Goal: Task Accomplishment & Management: Complete application form

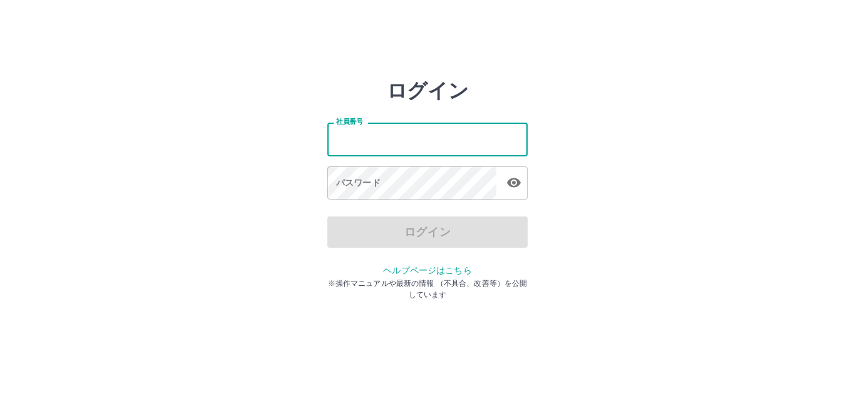
type input "*******"
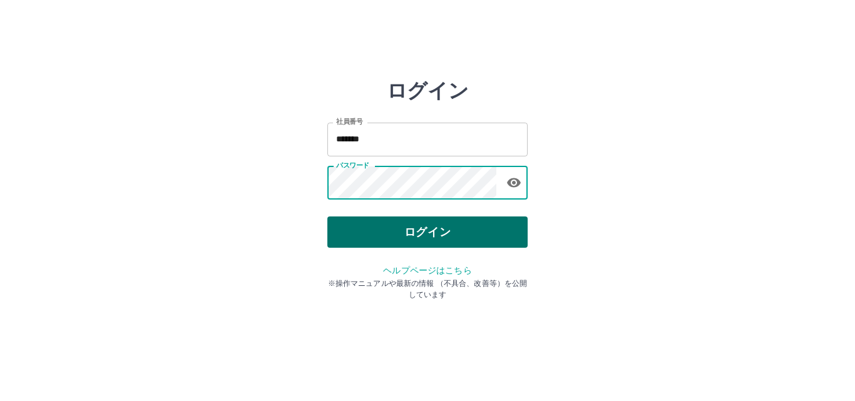
click at [349, 235] on button "ログイン" at bounding box center [427, 232] width 200 height 31
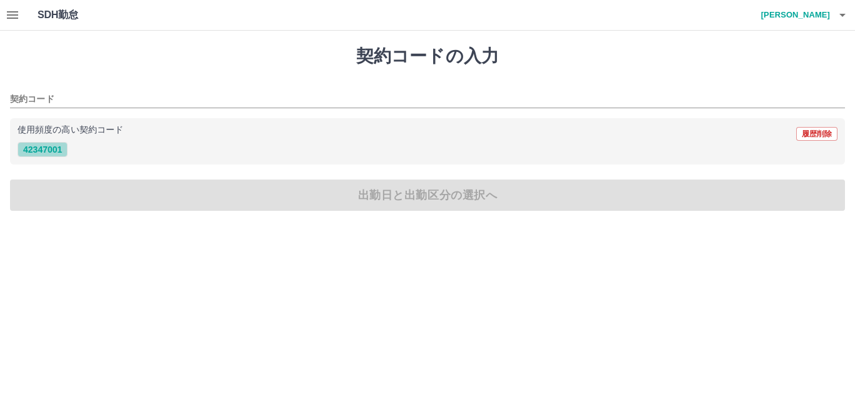
click at [58, 150] on button "42347001" at bounding box center [43, 149] width 50 height 15
type input "********"
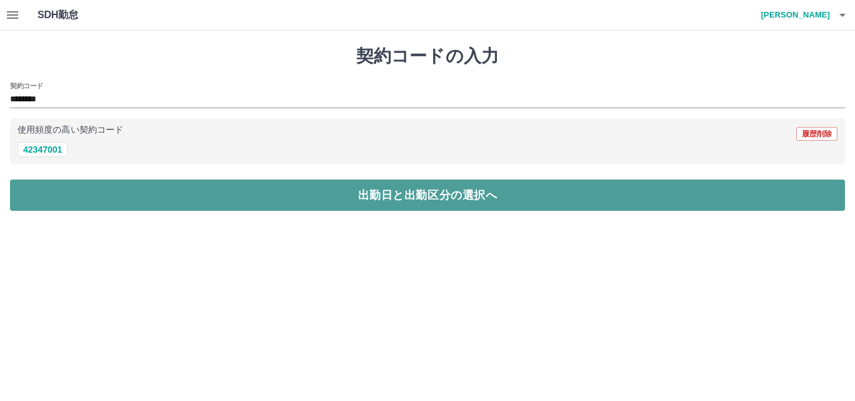
click at [113, 200] on button "出勤日と出勤区分の選択へ" at bounding box center [427, 195] width 835 height 31
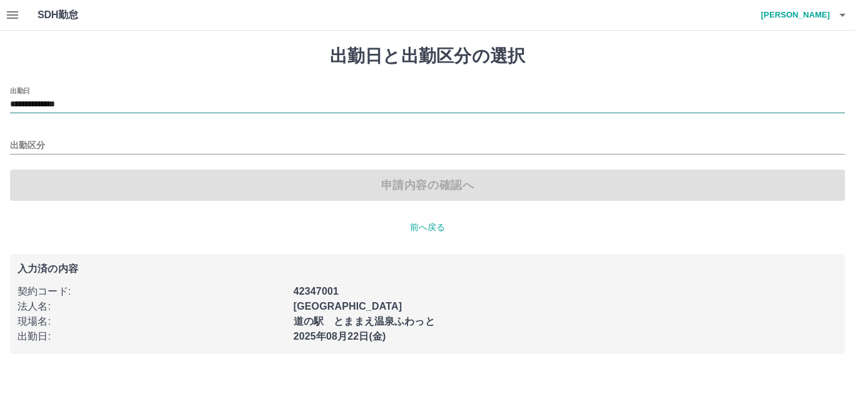
click at [103, 108] on input "**********" at bounding box center [427, 105] width 835 height 16
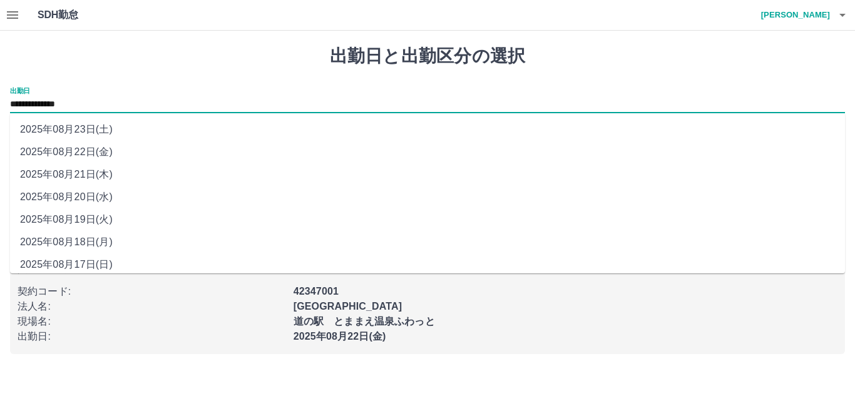
click at [87, 173] on li "2025年08月21日(木)" at bounding box center [427, 174] width 835 height 23
type input "**********"
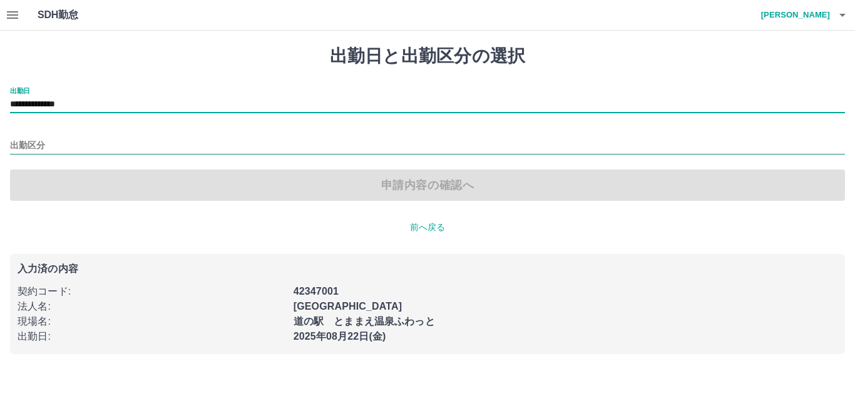
click at [39, 138] on input "出勤区分" at bounding box center [427, 146] width 835 height 16
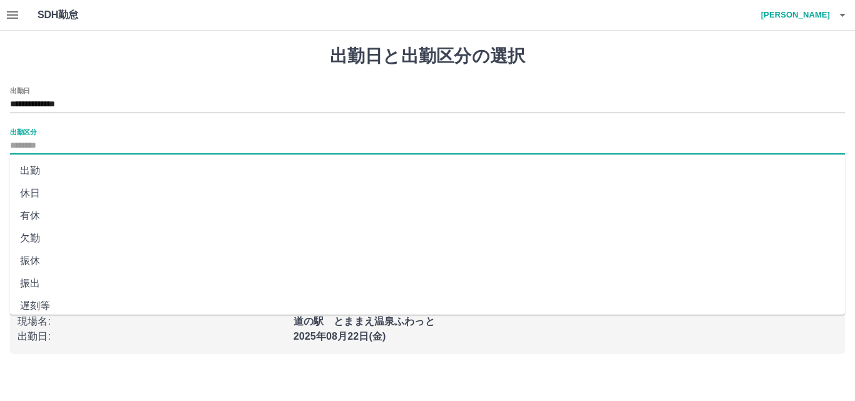
click at [34, 170] on li "出勤" at bounding box center [427, 171] width 835 height 23
type input "**"
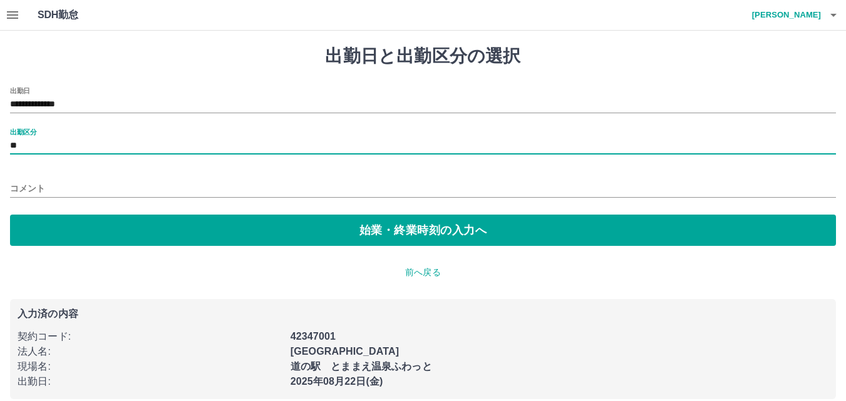
click at [41, 186] on input "コメント" at bounding box center [423, 189] width 826 height 18
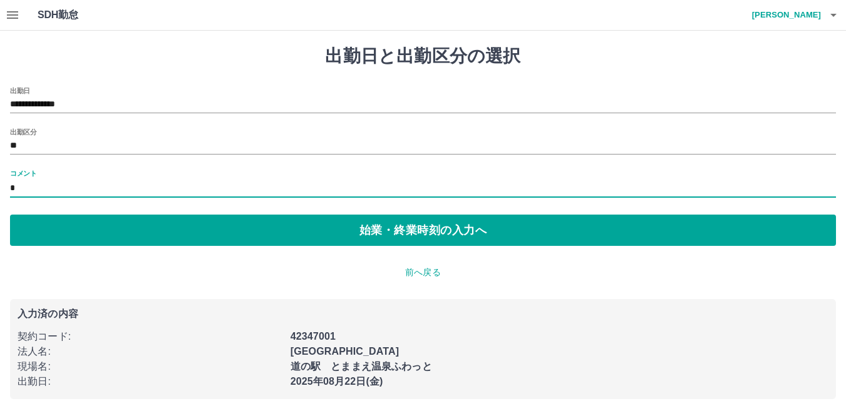
type input "*********"
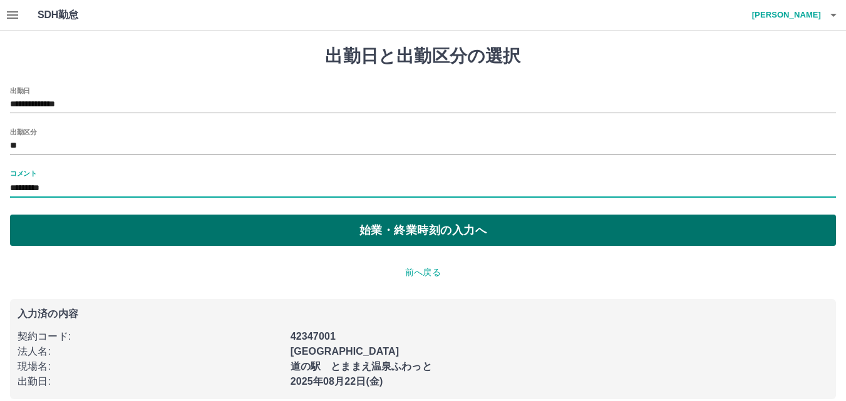
click at [75, 232] on button "始業・終業時刻の入力へ" at bounding box center [423, 230] width 826 height 31
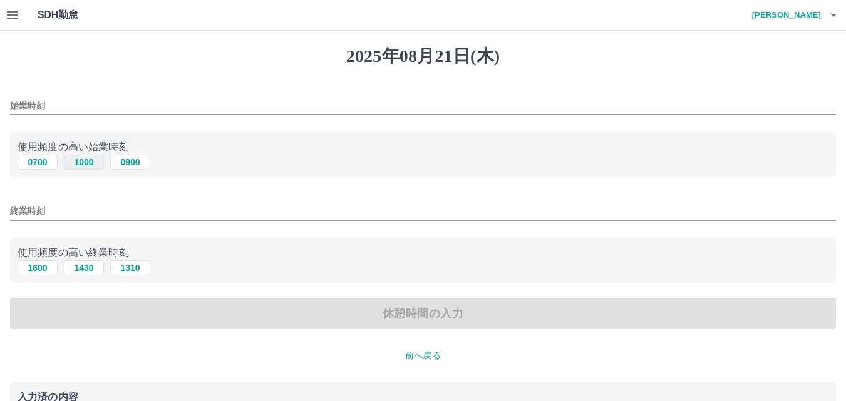
click at [81, 163] on button "1000" at bounding box center [84, 162] width 40 height 15
type input "****"
click at [56, 217] on input "終業時刻" at bounding box center [423, 211] width 826 height 18
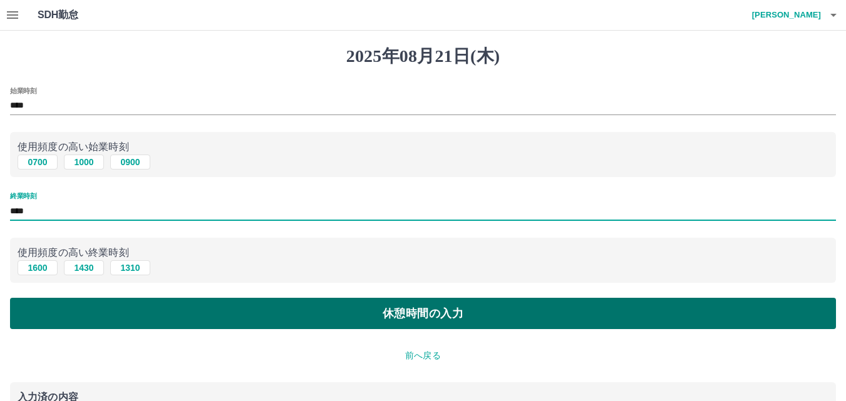
type input "****"
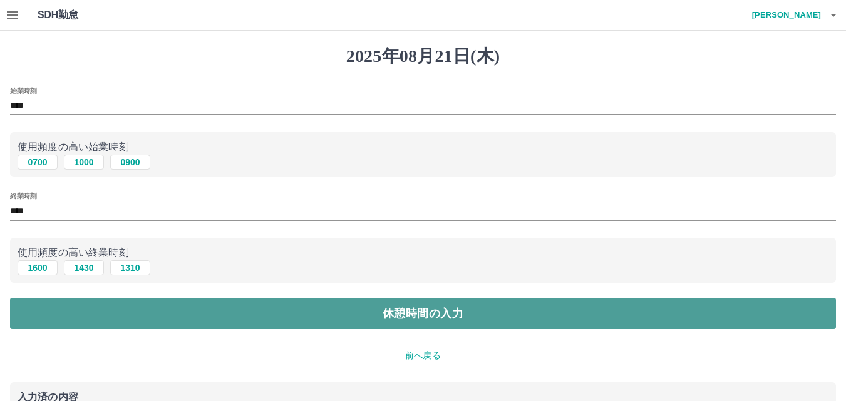
click at [85, 304] on button "休憩時間の入力" at bounding box center [423, 313] width 826 height 31
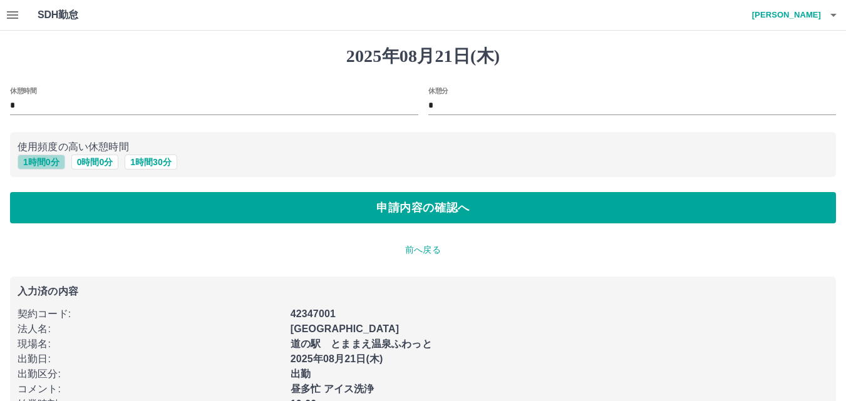
click at [36, 163] on button "1 時間 0 分" at bounding box center [42, 162] width 48 height 15
type input "*"
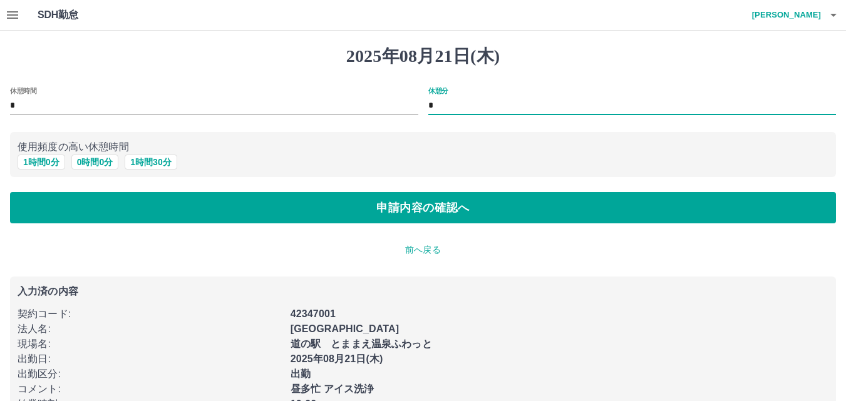
click at [450, 106] on input "*" at bounding box center [632, 106] width 408 height 18
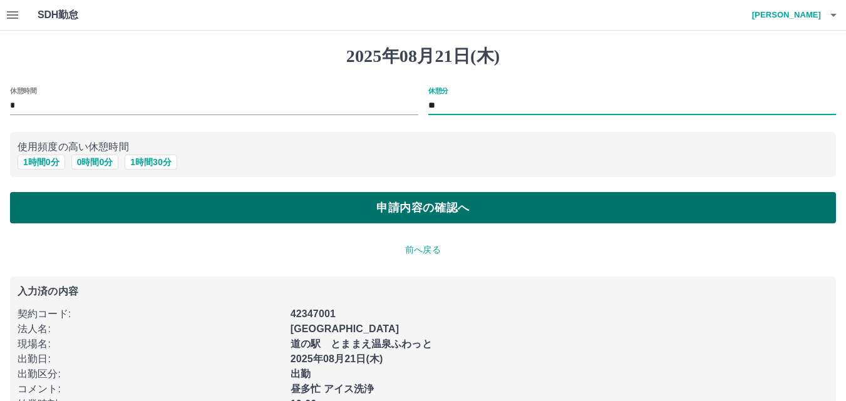
type input "**"
click at [402, 209] on button "申請内容の確認へ" at bounding box center [423, 207] width 826 height 31
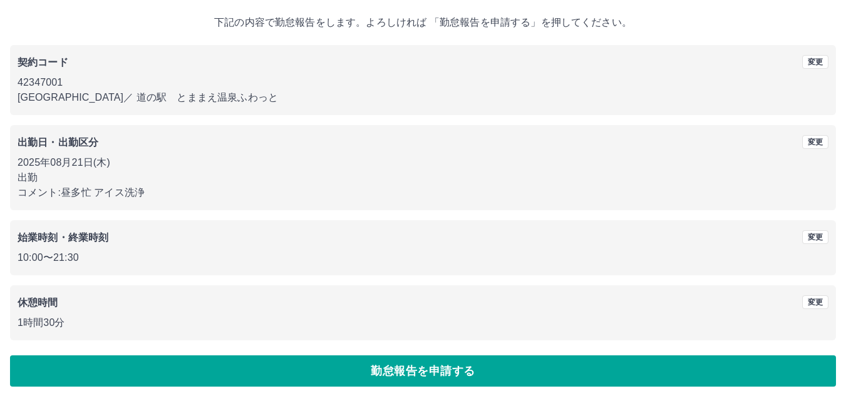
scroll to position [68, 0]
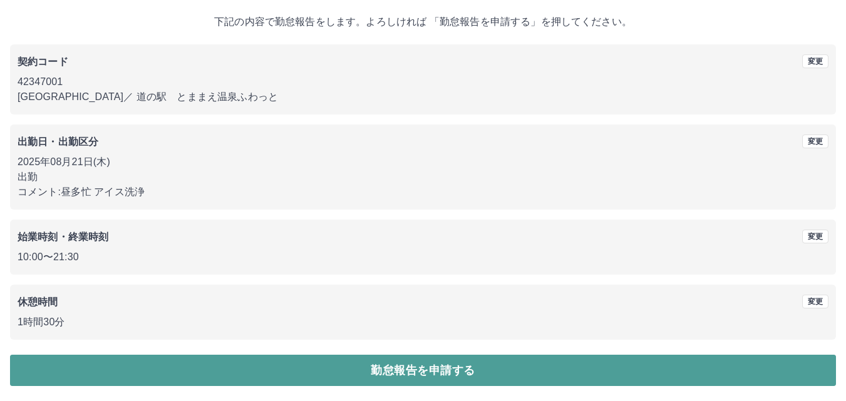
click at [465, 376] on button "勤怠報告を申請する" at bounding box center [423, 370] width 826 height 31
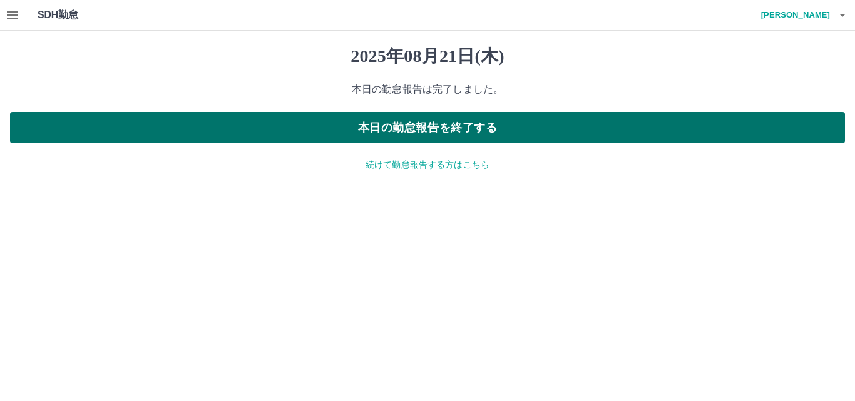
click at [461, 135] on button "本日の勤怠報告を終了する" at bounding box center [427, 127] width 835 height 31
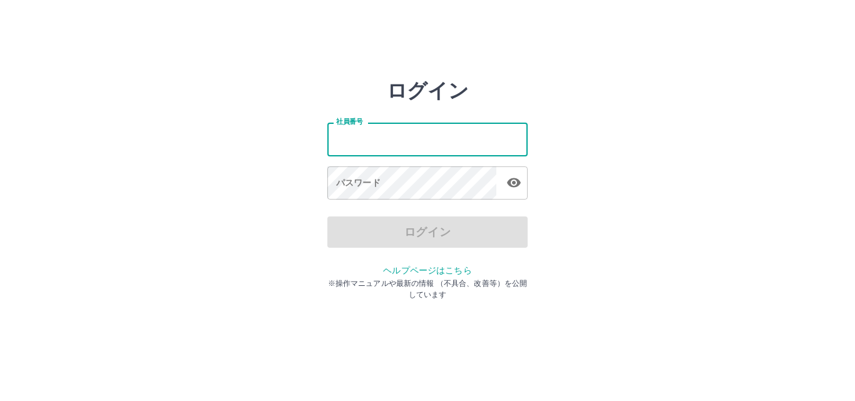
drag, startPoint x: 0, startPoint y: 0, endPoint x: 461, endPoint y: 135, distance: 480.1
click at [461, 135] on input "社員番号" at bounding box center [427, 139] width 200 height 33
type input "*******"
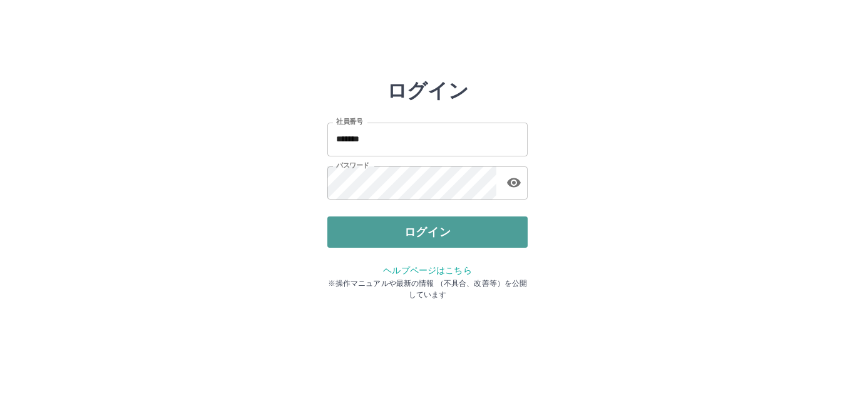
click at [386, 227] on button "ログイン" at bounding box center [427, 232] width 200 height 31
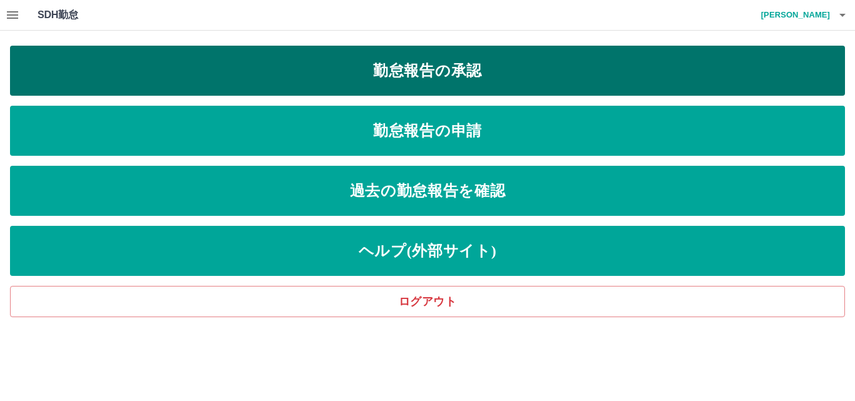
click at [418, 76] on link "勤怠報告の承認" at bounding box center [427, 71] width 835 height 50
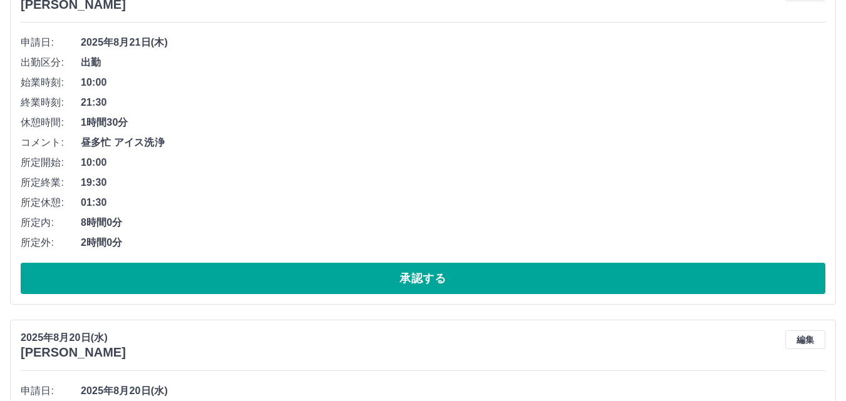
scroll to position [5760, 0]
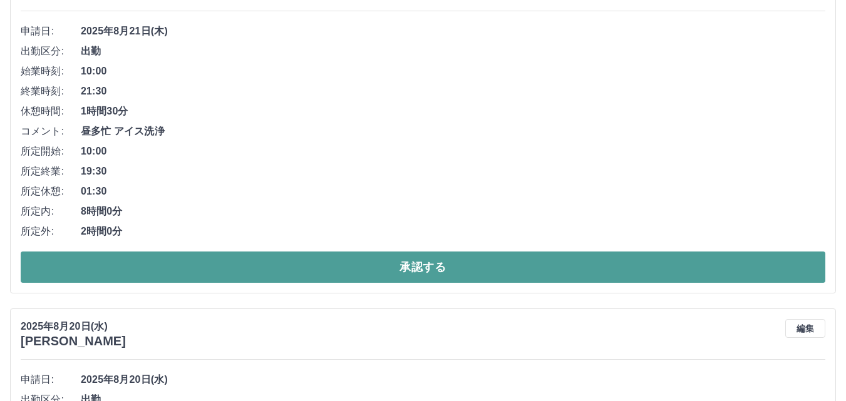
click at [410, 272] on button "承認する" at bounding box center [423, 267] width 805 height 31
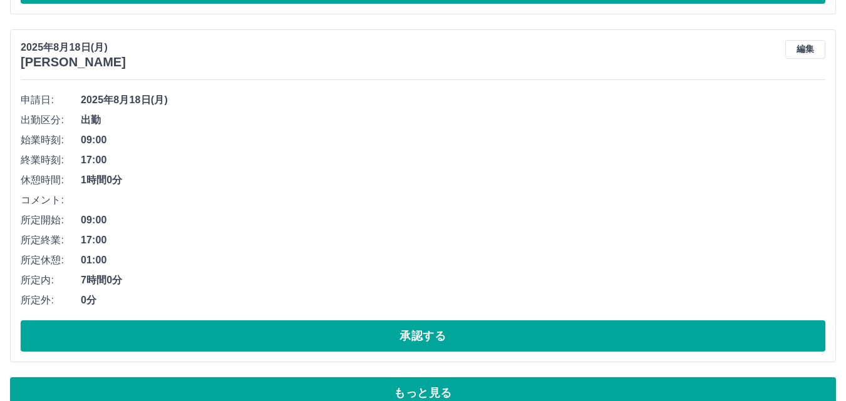
scroll to position [8502, 0]
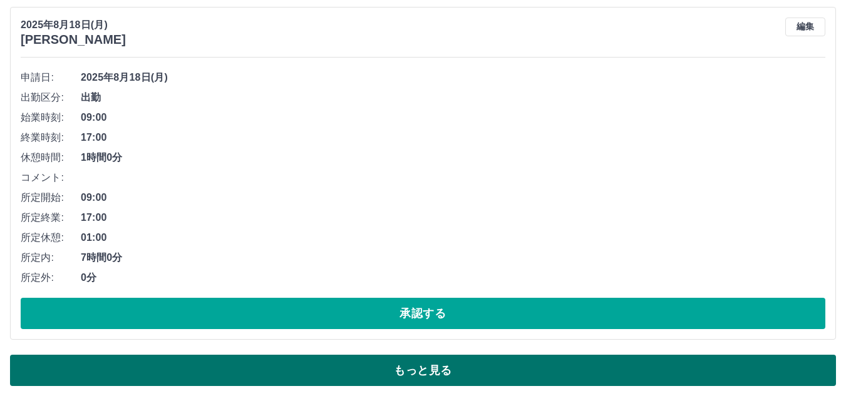
click at [405, 371] on button "もっと見る" at bounding box center [423, 370] width 826 height 31
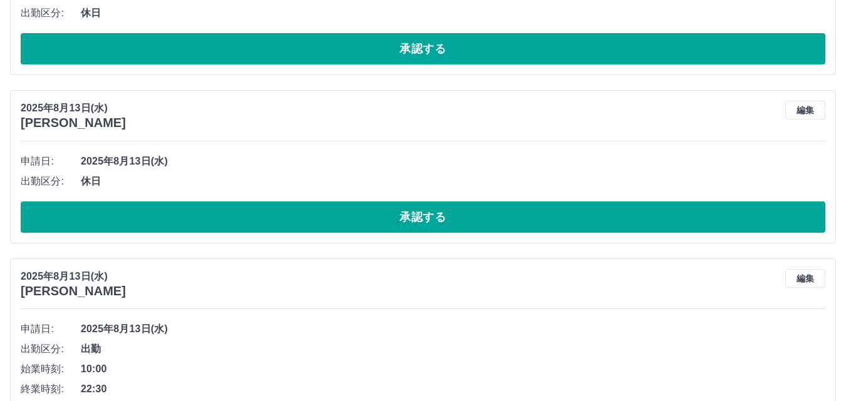
scroll to position [13448, 0]
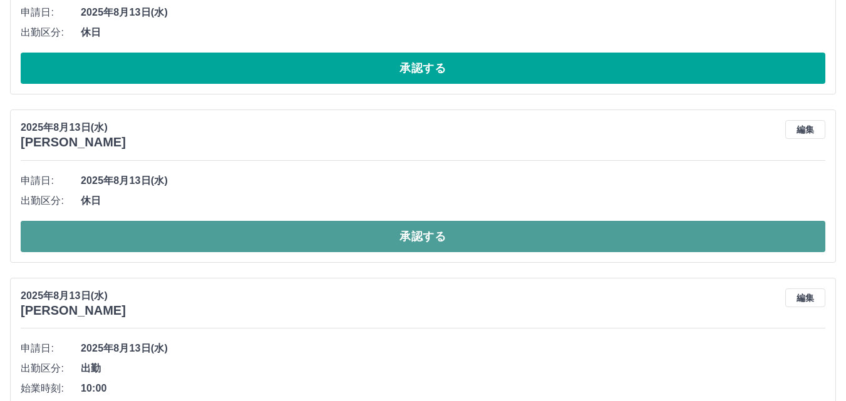
click at [371, 237] on button "承認する" at bounding box center [423, 236] width 805 height 31
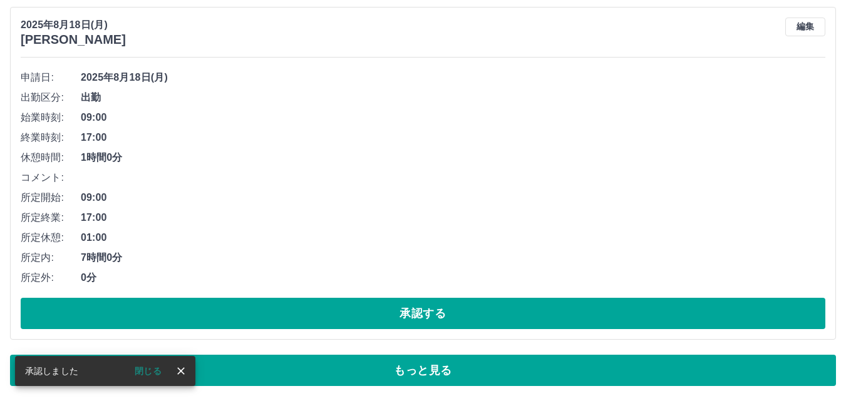
scroll to position [8502, 0]
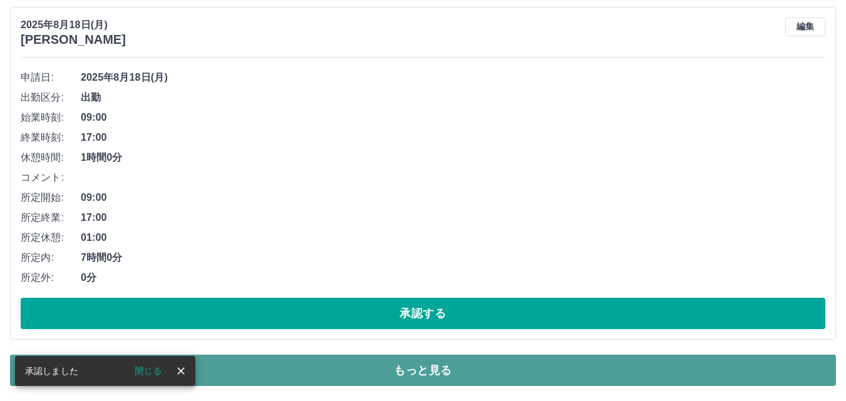
click at [389, 373] on button "もっと見る" at bounding box center [423, 370] width 826 height 31
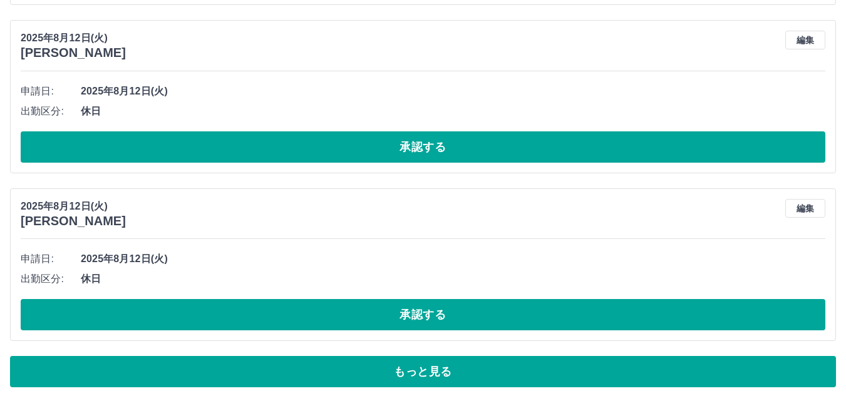
scroll to position [14404, 0]
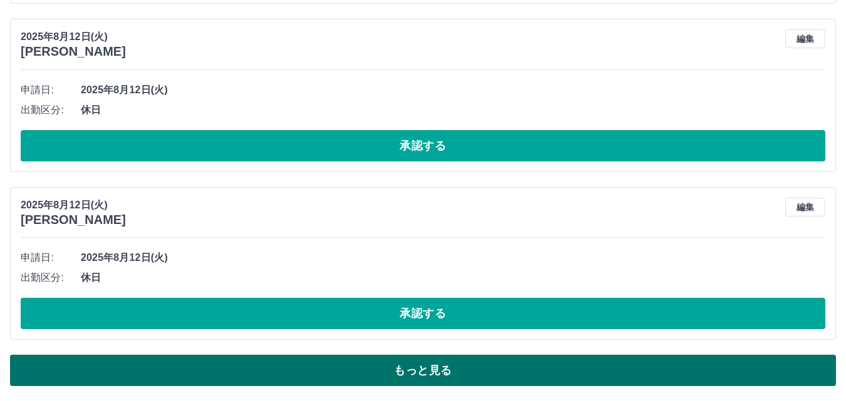
click at [364, 368] on button "もっと見る" at bounding box center [423, 370] width 826 height 31
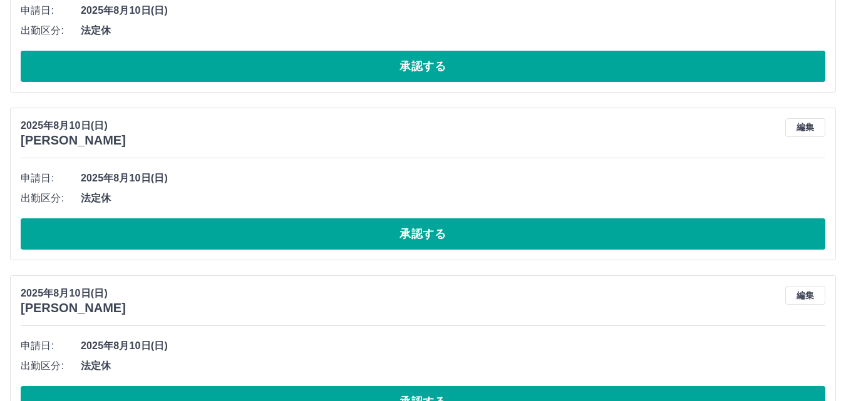
scroll to position [19225, 0]
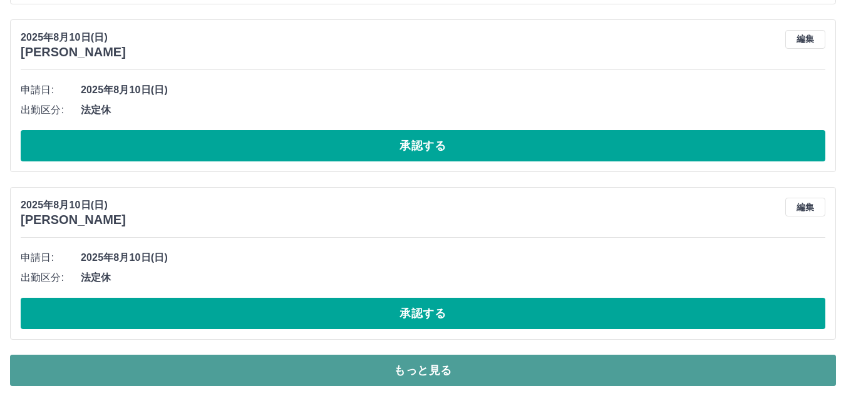
click at [359, 365] on button "もっと見る" at bounding box center [423, 370] width 826 height 31
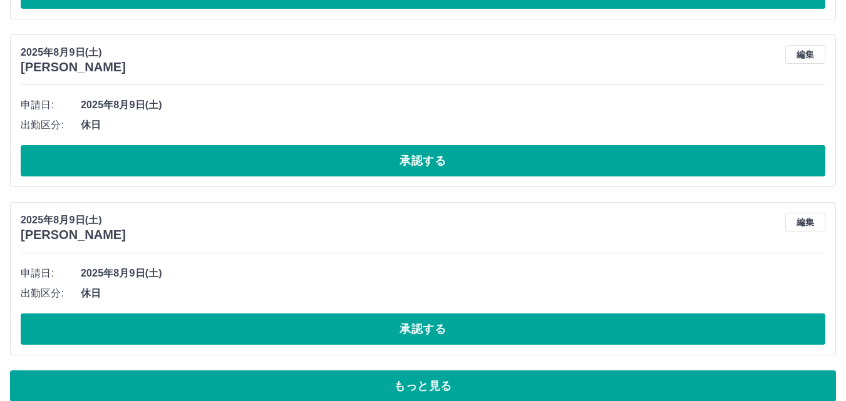
scroll to position [24147, 0]
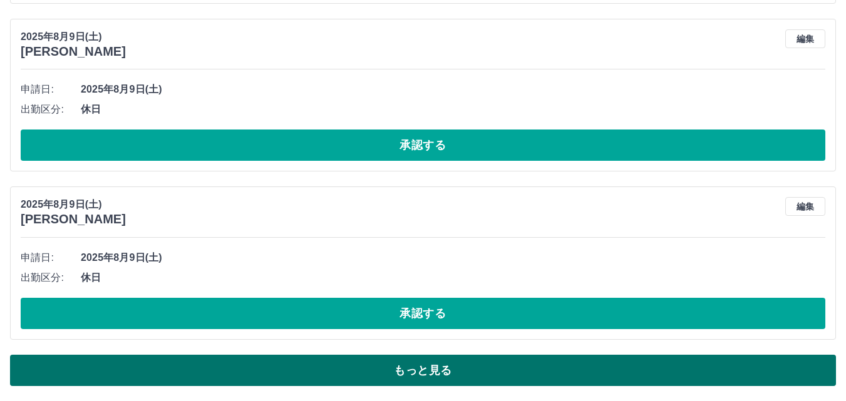
click at [348, 373] on button "もっと見る" at bounding box center [423, 370] width 826 height 31
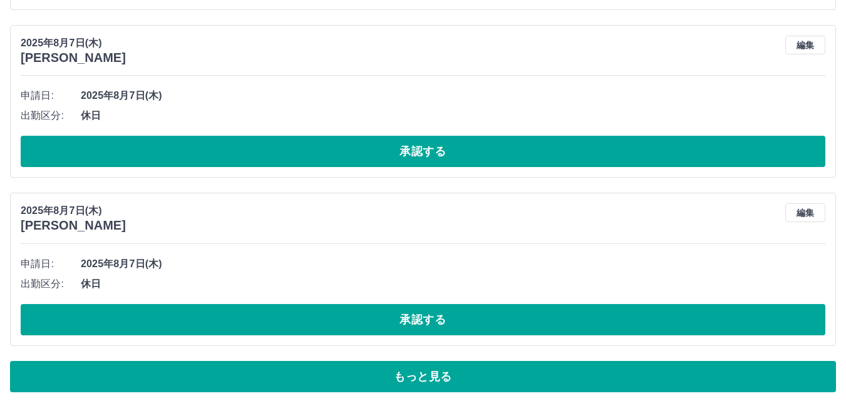
scroll to position [29429, 0]
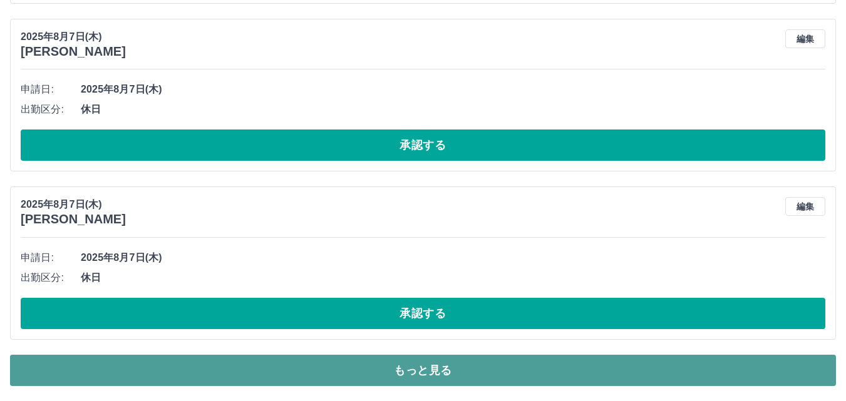
click at [319, 376] on button "もっと見る" at bounding box center [423, 370] width 826 height 31
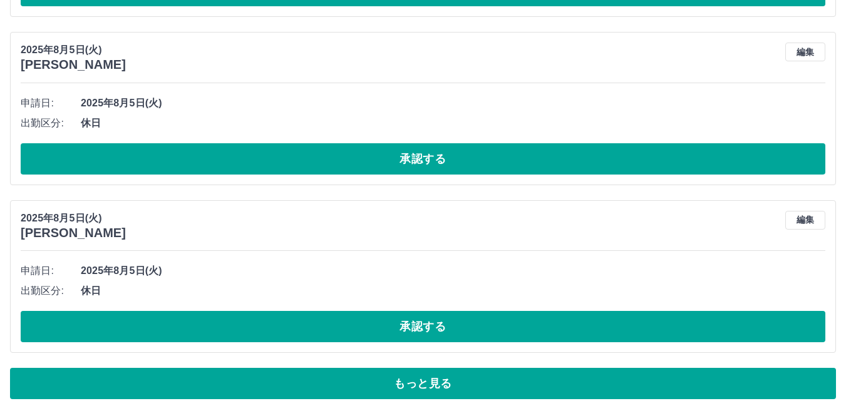
scroll to position [34350, 0]
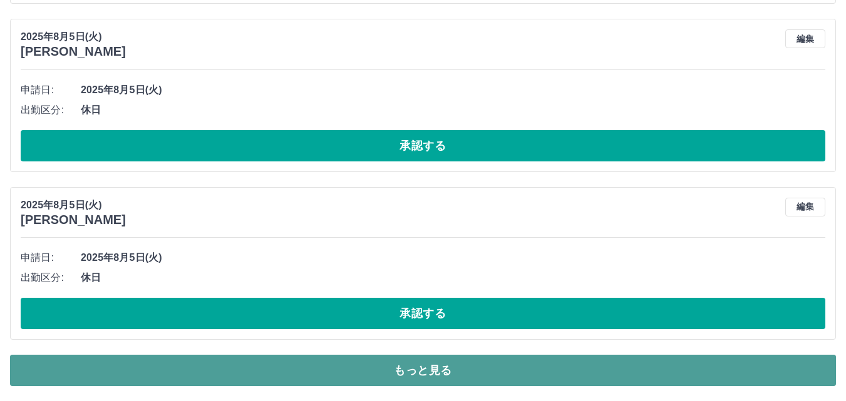
click at [292, 368] on button "もっと見る" at bounding box center [423, 370] width 826 height 31
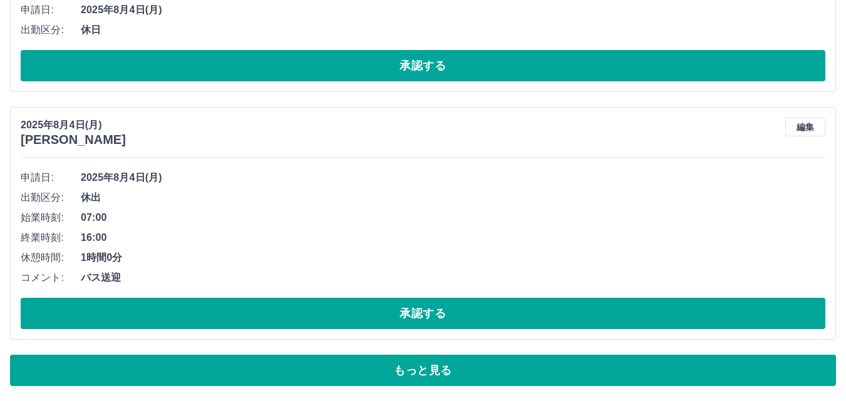
scroll to position [38990, 0]
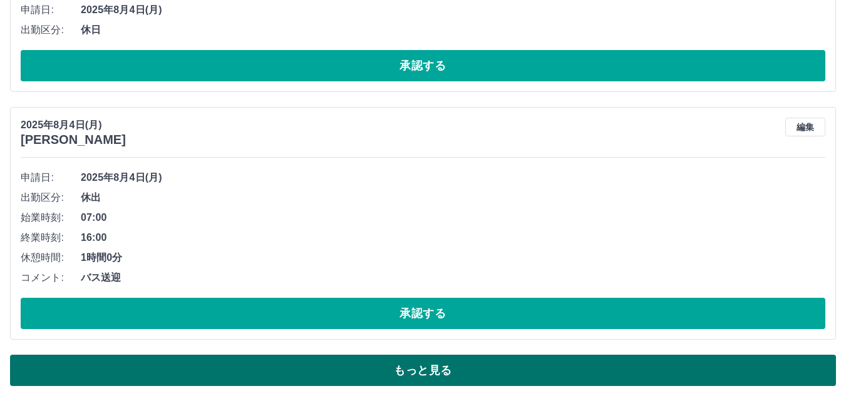
click at [550, 368] on button "もっと見る" at bounding box center [423, 370] width 826 height 31
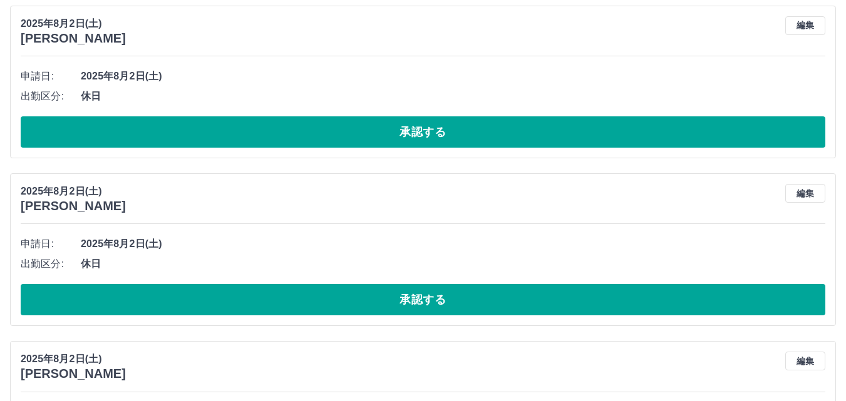
scroll to position [43436, 0]
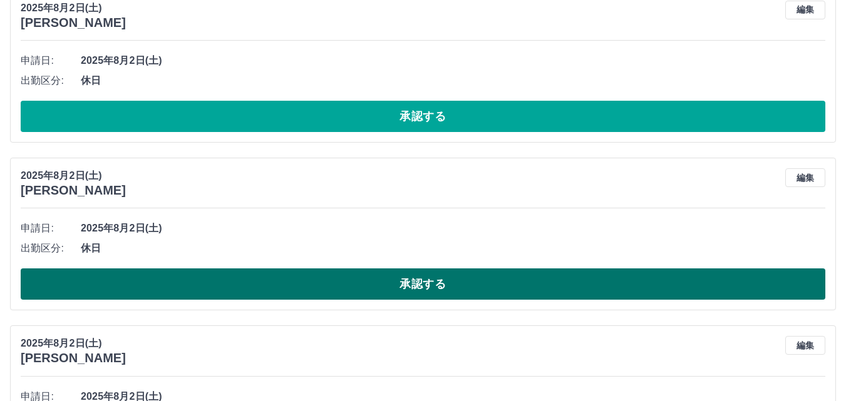
click at [339, 280] on button "承認する" at bounding box center [423, 284] width 805 height 31
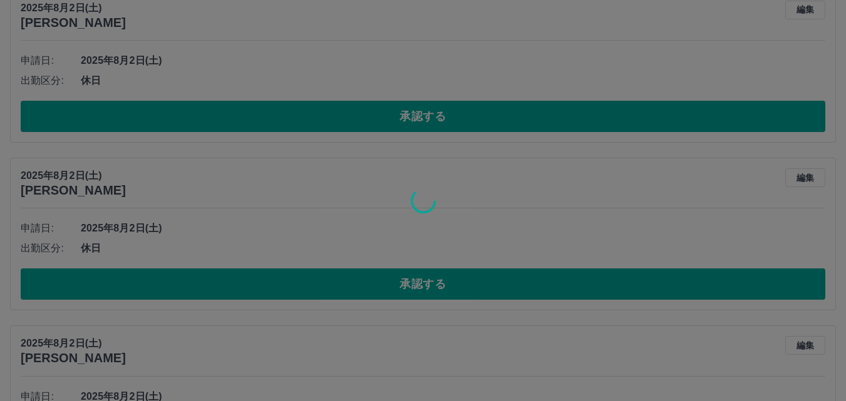
scroll to position [8502, 0]
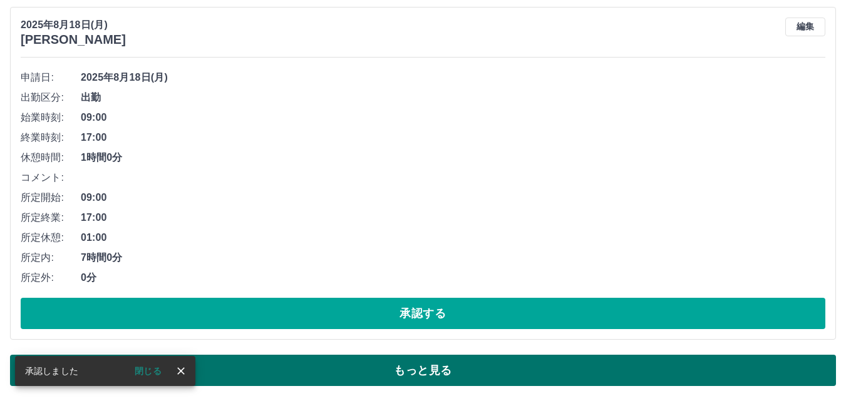
click at [349, 365] on button "もっと見る" at bounding box center [423, 370] width 826 height 31
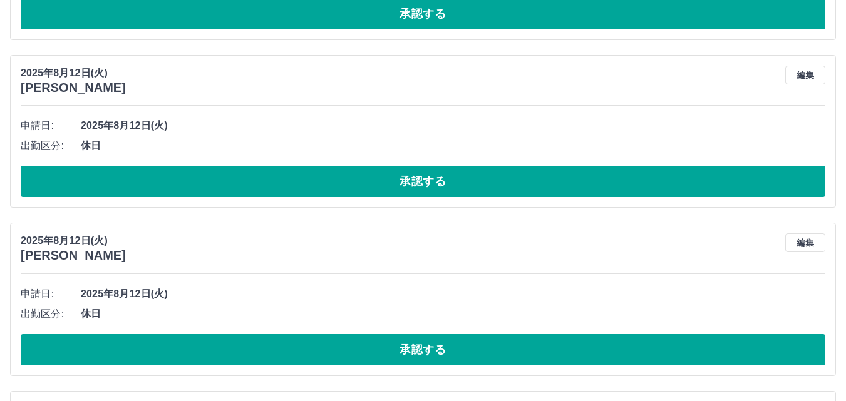
scroll to position [14404, 0]
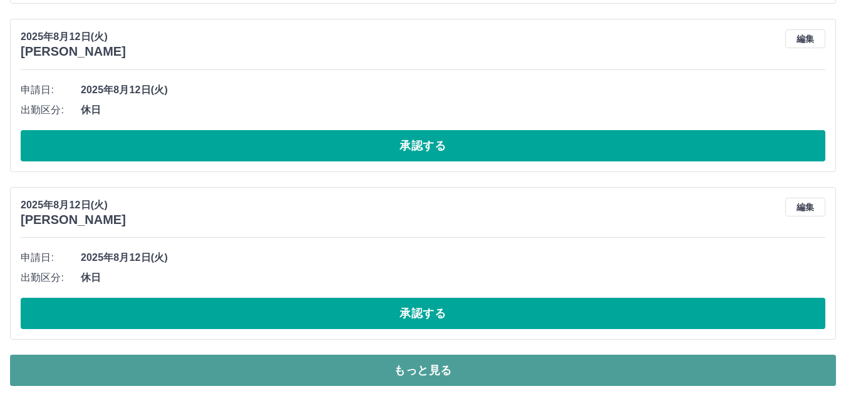
click at [371, 368] on button "もっと見る" at bounding box center [423, 370] width 826 height 31
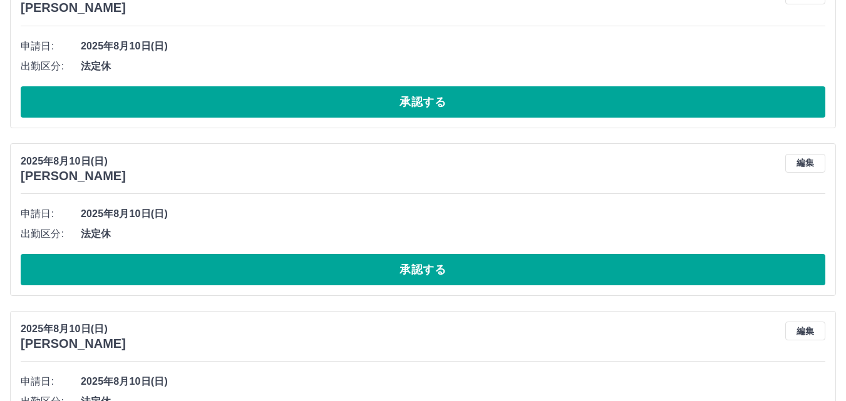
scroll to position [19225, 0]
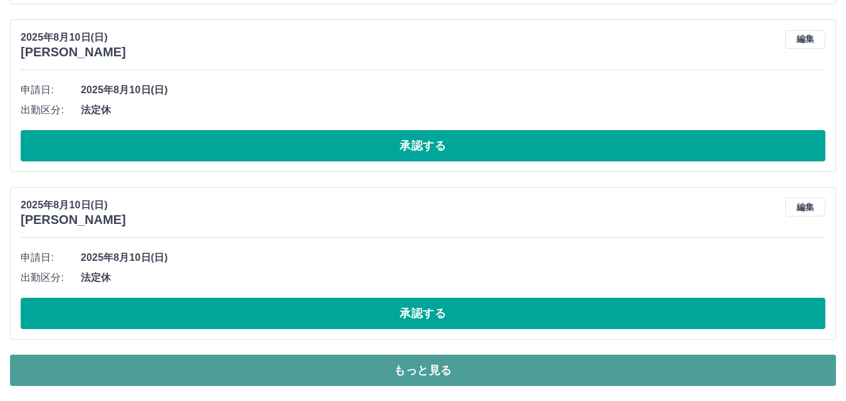
click at [372, 366] on button "もっと見る" at bounding box center [423, 370] width 826 height 31
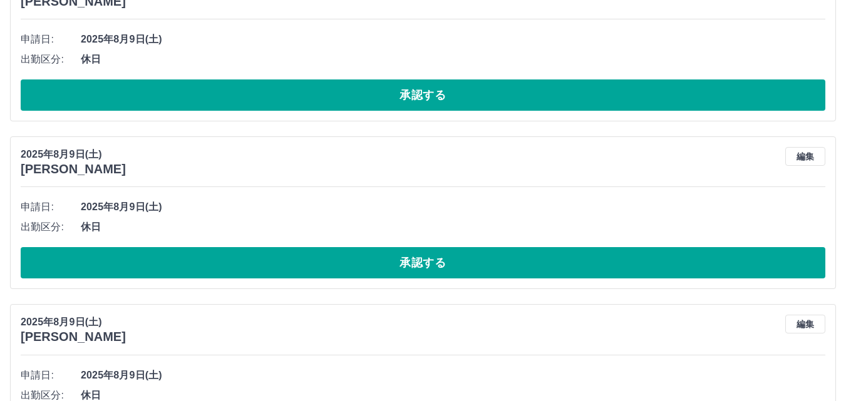
scroll to position [24147, 0]
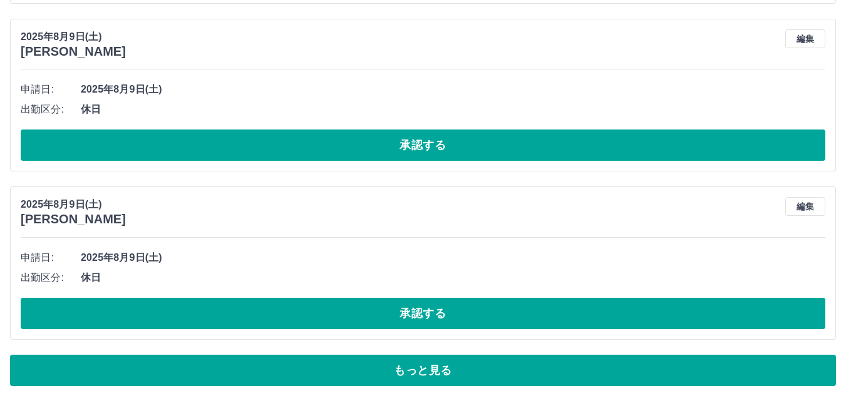
click at [372, 364] on button "もっと見る" at bounding box center [423, 370] width 826 height 31
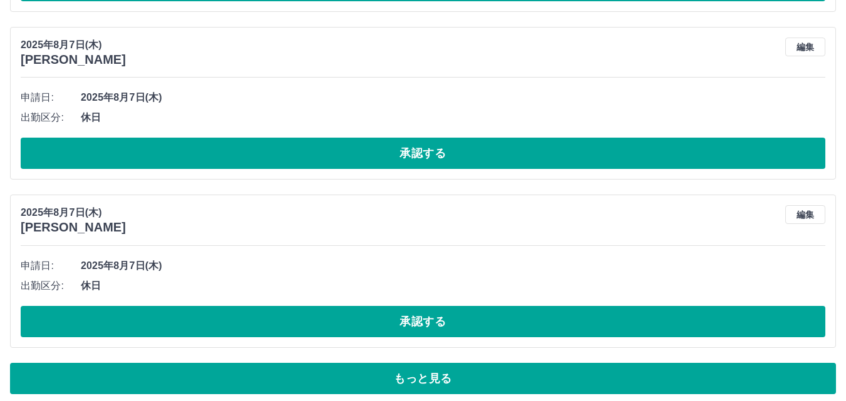
scroll to position [29429, 0]
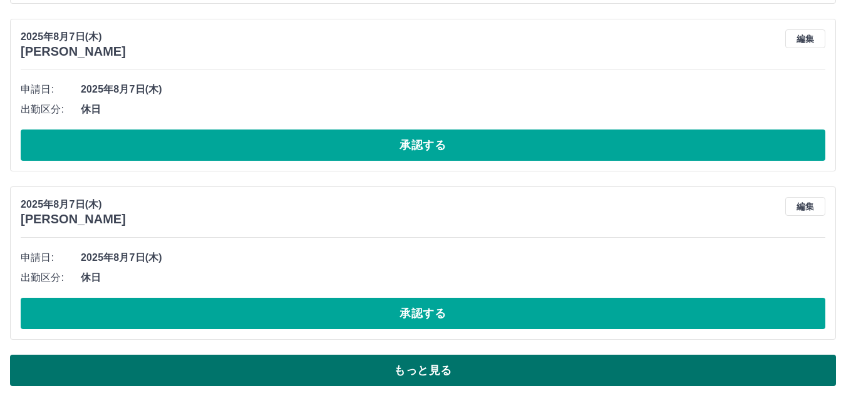
click at [373, 364] on button "もっと見る" at bounding box center [423, 370] width 826 height 31
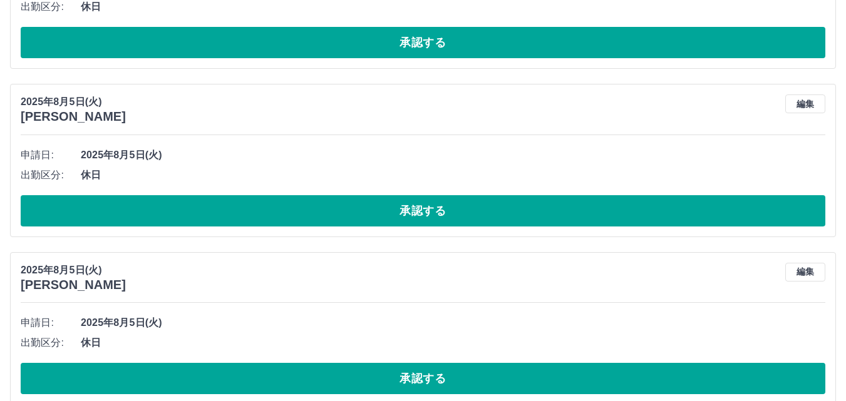
scroll to position [34350, 0]
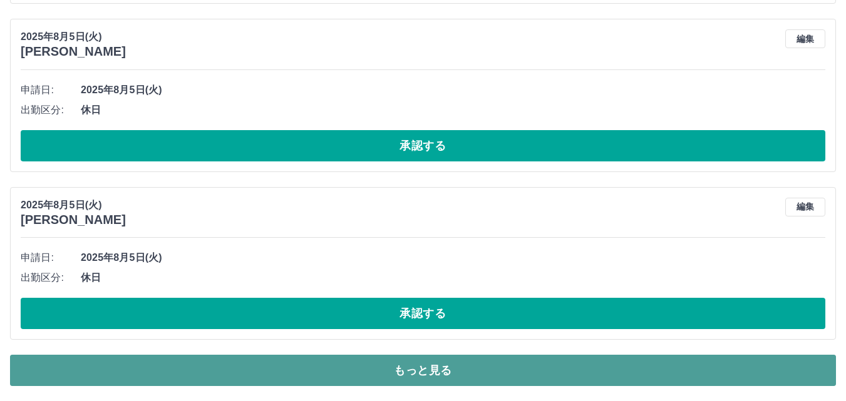
click at [373, 362] on button "もっと見る" at bounding box center [423, 370] width 826 height 31
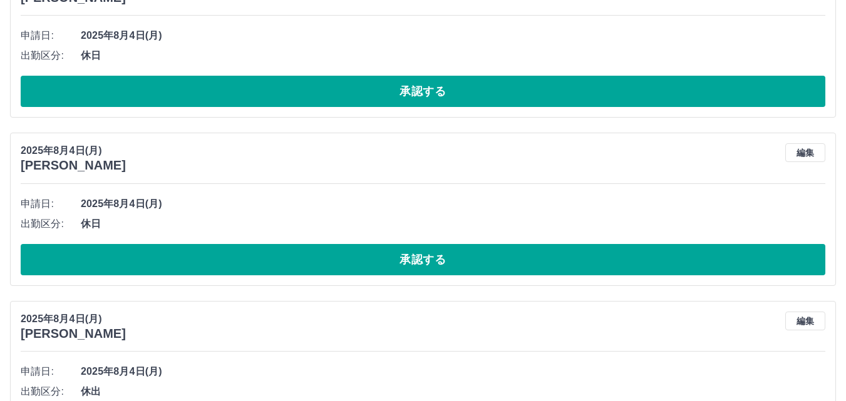
scroll to position [38990, 0]
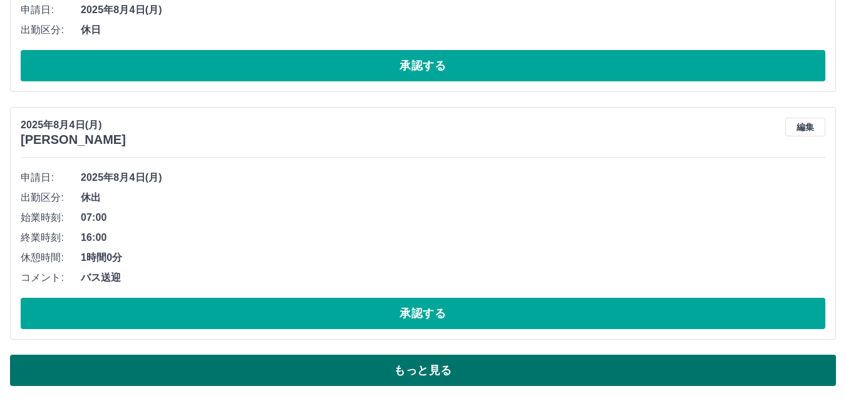
click at [375, 368] on button "もっと見る" at bounding box center [423, 370] width 826 height 31
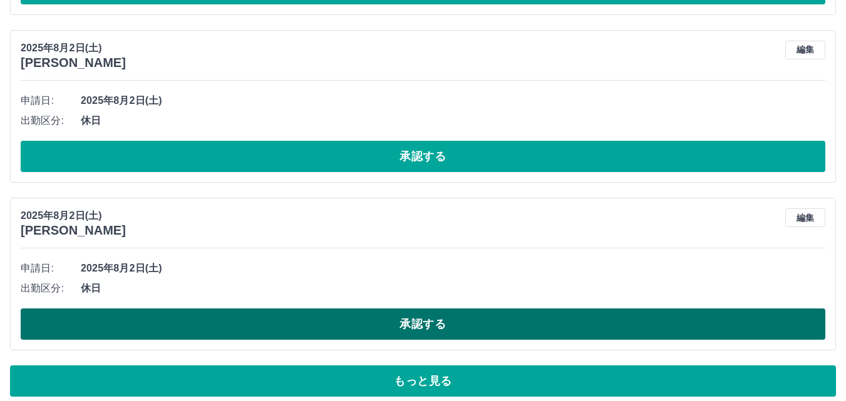
scroll to position [43911, 0]
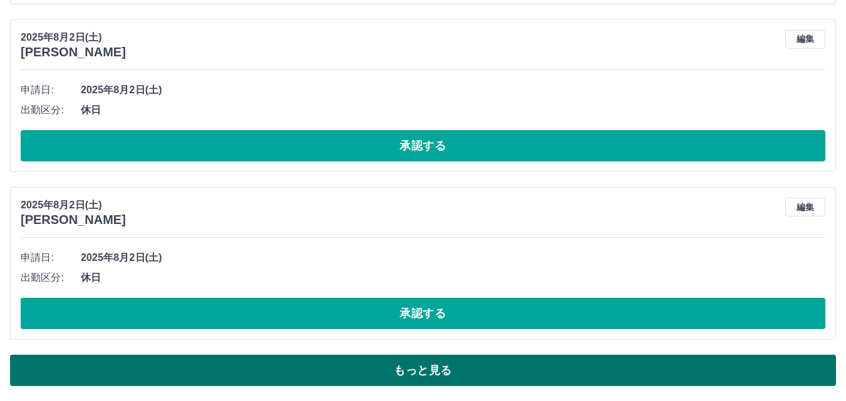
click at [375, 376] on button "もっと見る" at bounding box center [423, 370] width 826 height 31
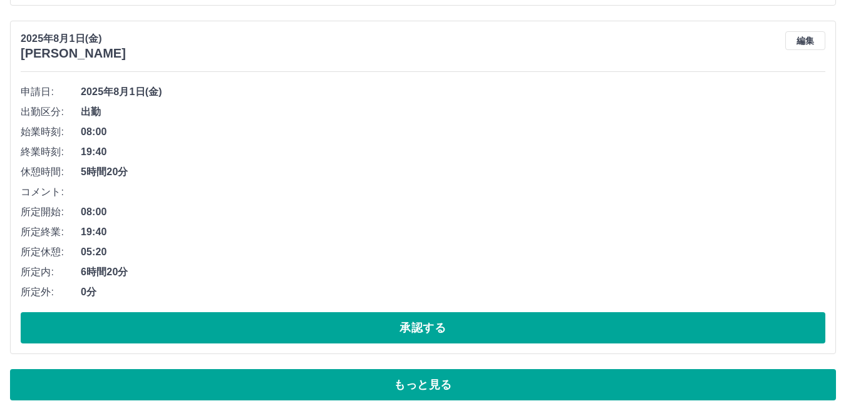
scroll to position [49374, 0]
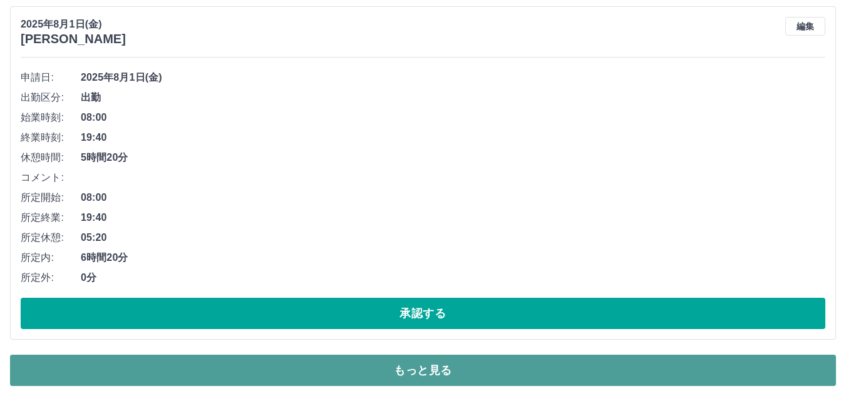
click at [351, 363] on button "もっと見る" at bounding box center [423, 370] width 826 height 31
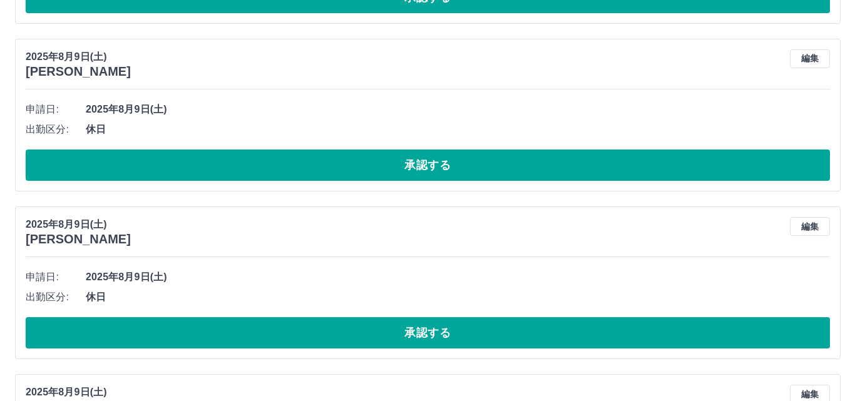
scroll to position [0, 0]
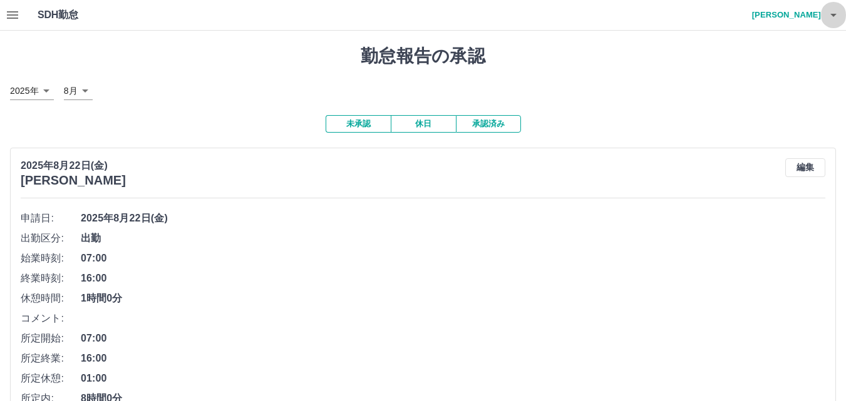
click at [836, 18] on icon "button" at bounding box center [833, 15] width 15 height 15
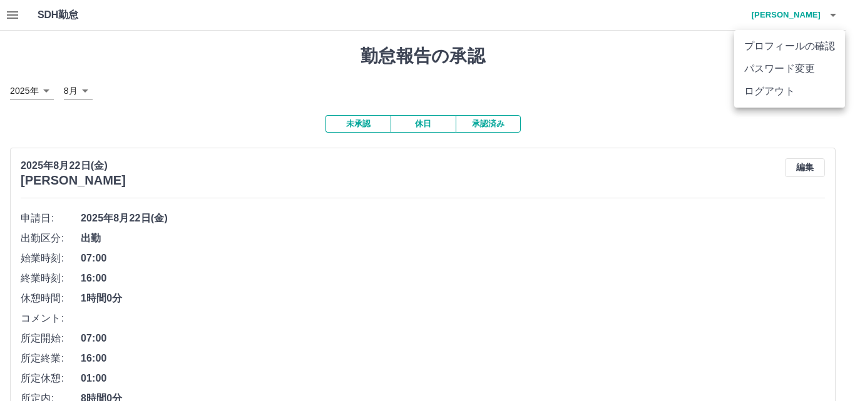
click at [771, 91] on li "ログアウト" at bounding box center [789, 91] width 111 height 23
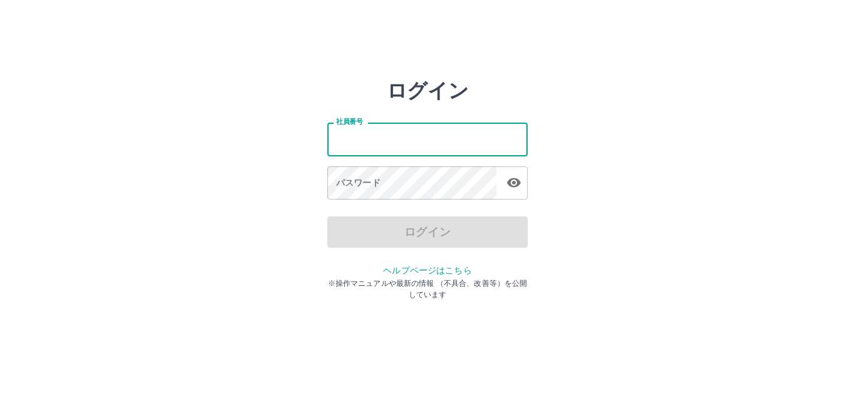
click at [432, 147] on input "社員番号" at bounding box center [427, 139] width 200 height 33
type input "*******"
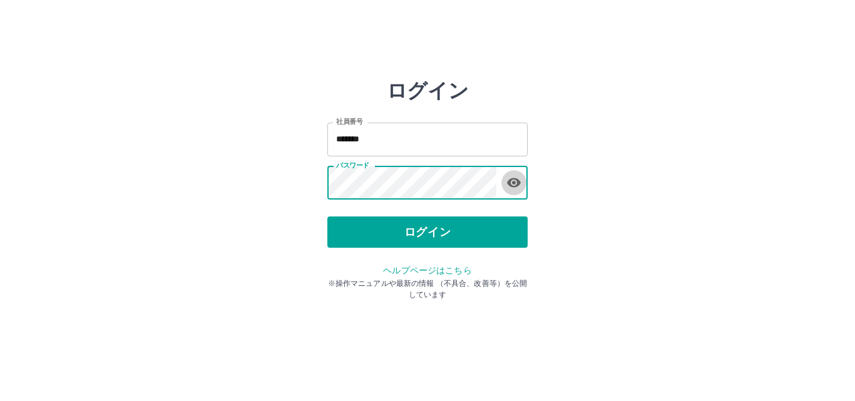
click at [513, 177] on icon "button" at bounding box center [514, 182] width 15 height 15
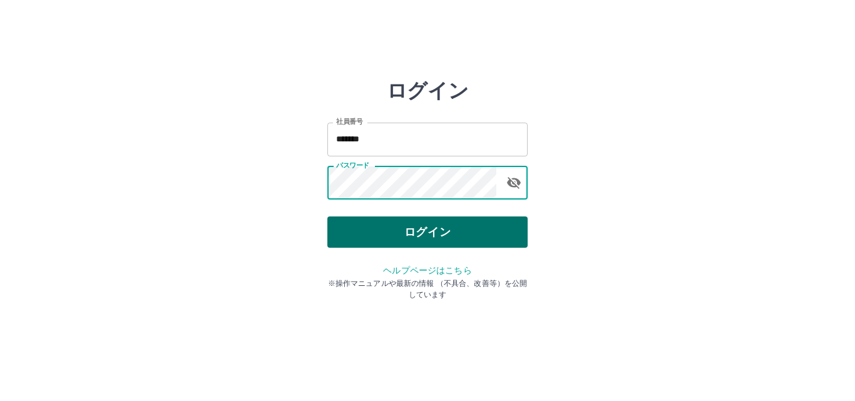
click at [500, 247] on button "ログイン" at bounding box center [427, 232] width 200 height 31
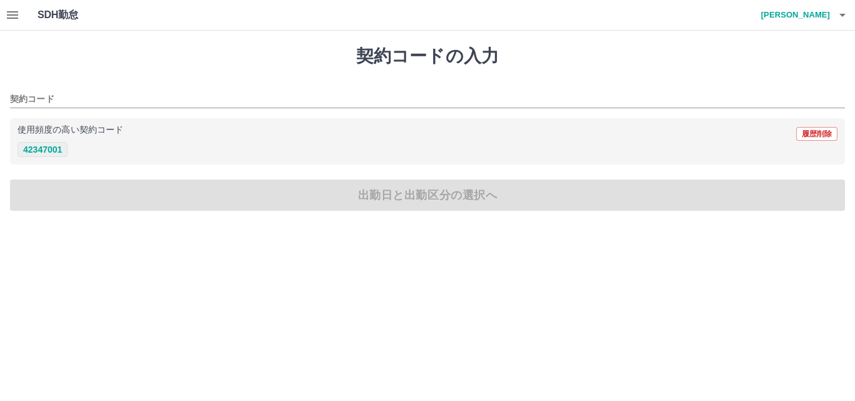
click at [47, 152] on button "42347001" at bounding box center [43, 149] width 50 height 15
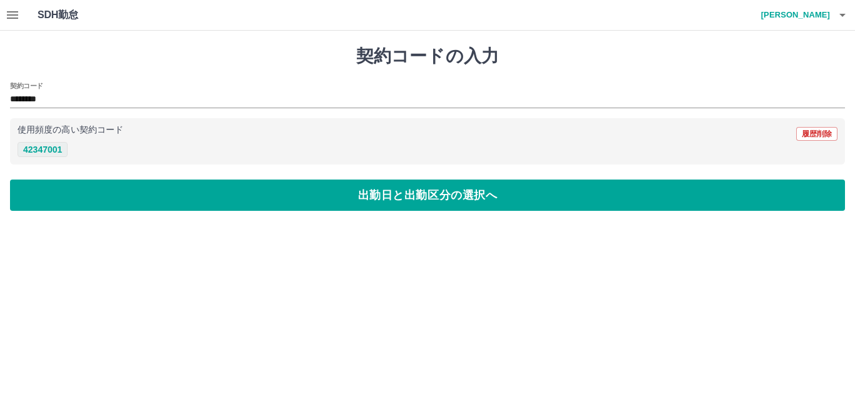
type input "********"
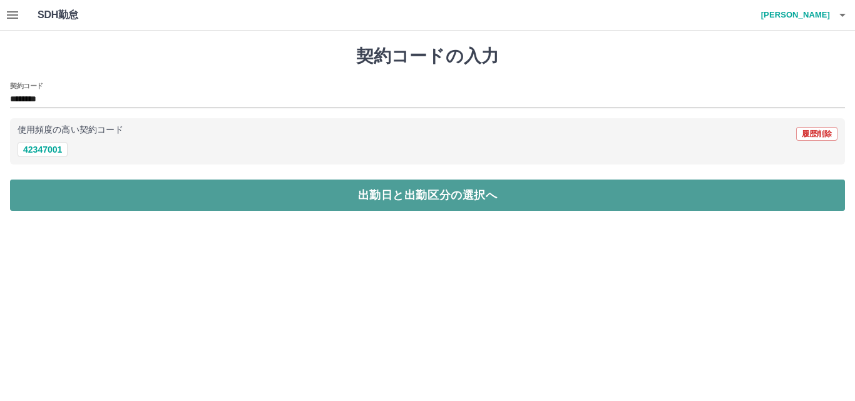
click at [312, 199] on button "出勤日と出勤区分の選択へ" at bounding box center [427, 195] width 835 height 31
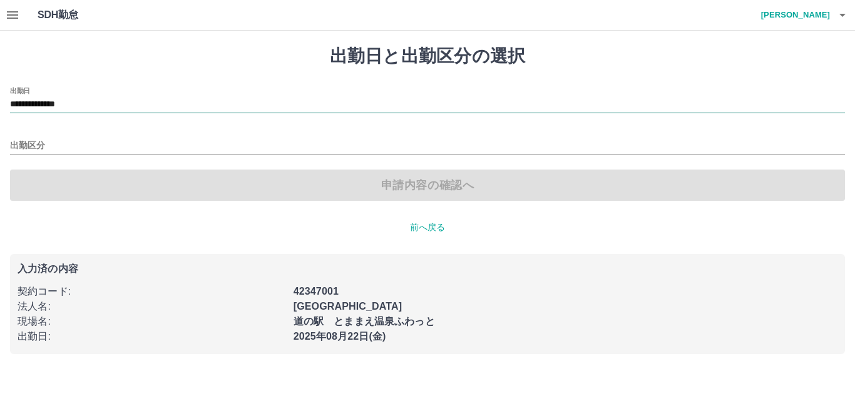
click at [48, 106] on input "**********" at bounding box center [427, 105] width 835 height 16
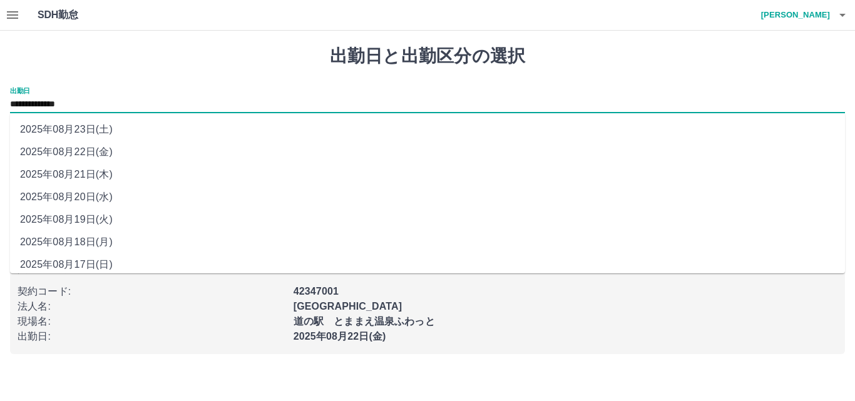
click at [116, 218] on li "2025年08月19日(火)" at bounding box center [427, 219] width 835 height 23
type input "**********"
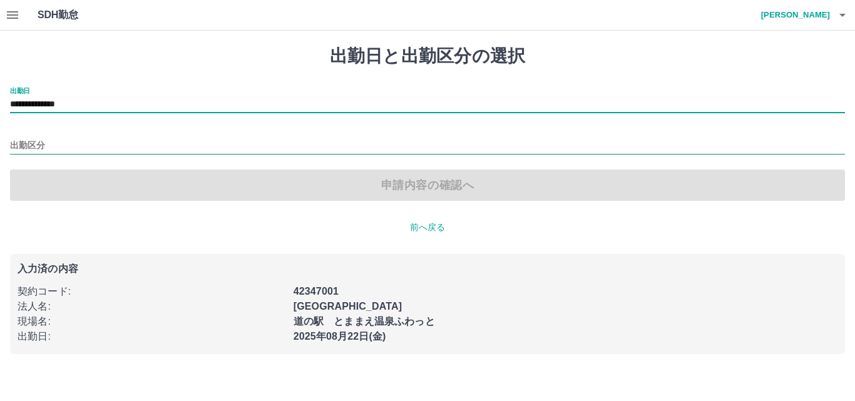
click at [32, 147] on input "出勤区分" at bounding box center [427, 146] width 835 height 16
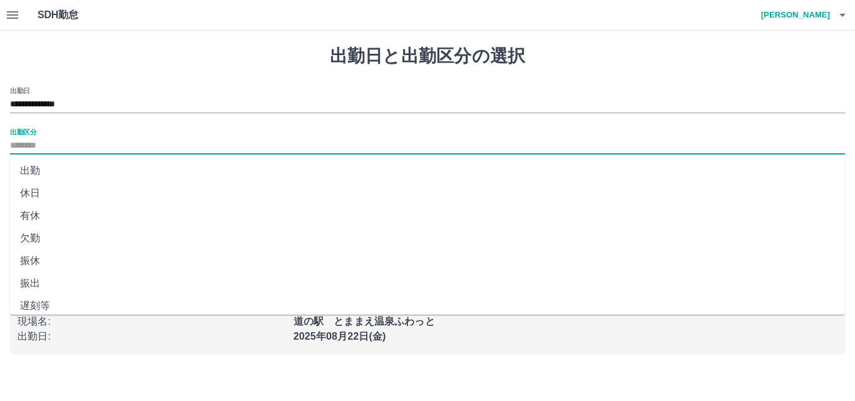
click at [34, 219] on li "有休" at bounding box center [427, 216] width 835 height 23
type input "**"
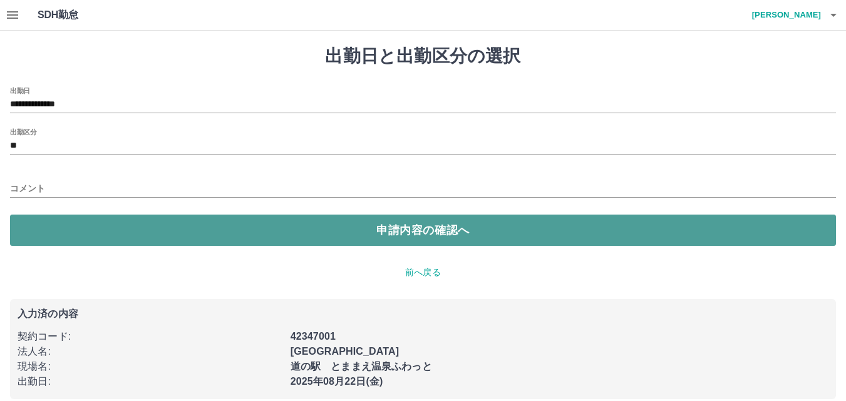
click at [232, 232] on button "申請内容の確認へ" at bounding box center [423, 230] width 826 height 31
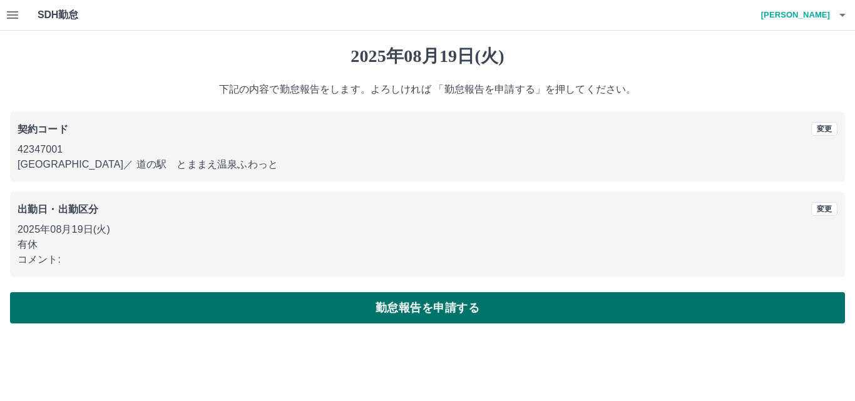
click at [259, 308] on button "勤怠報告を申請する" at bounding box center [427, 307] width 835 height 31
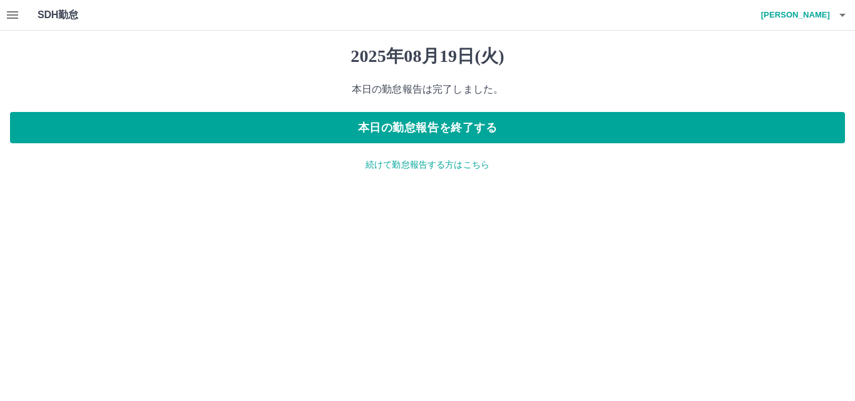
click at [391, 163] on p "続けて勤怠報告する方はこちら" at bounding box center [427, 164] width 835 height 13
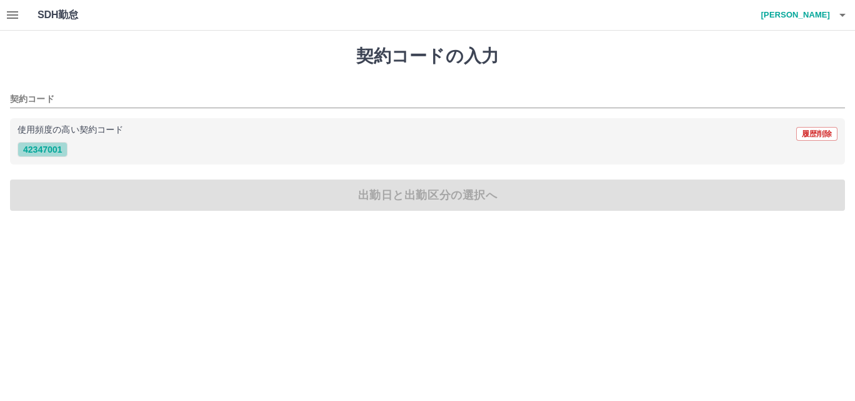
click at [56, 148] on button "42347001" at bounding box center [43, 149] width 50 height 15
type input "********"
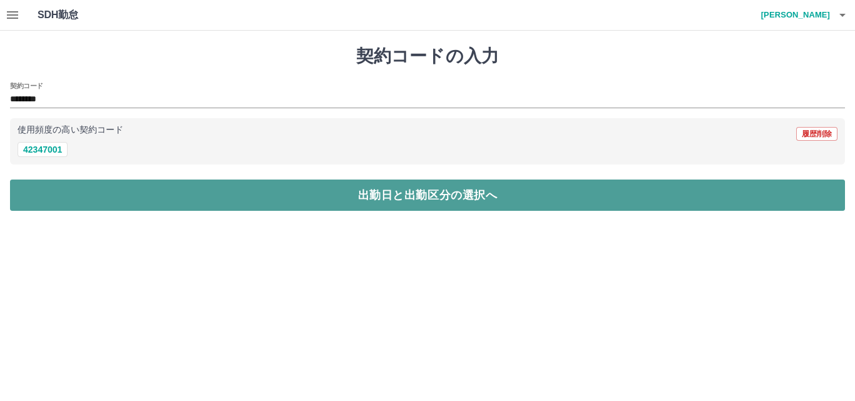
click at [123, 195] on button "出勤日と出勤区分の選択へ" at bounding box center [427, 195] width 835 height 31
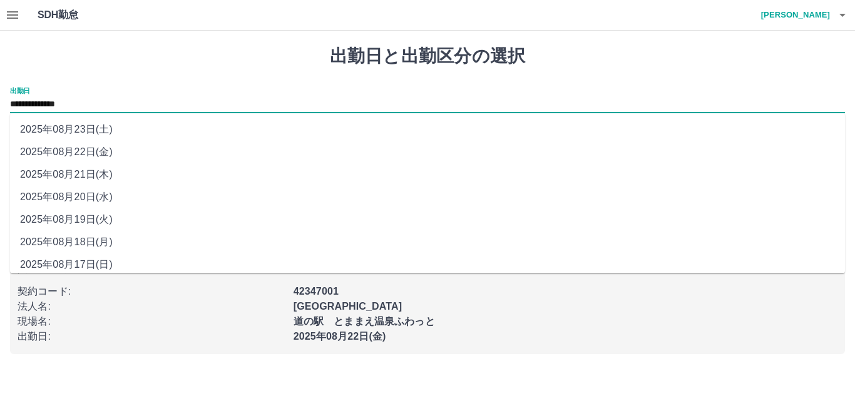
click at [73, 105] on input "**********" at bounding box center [427, 105] width 835 height 16
click at [88, 195] on li "2025年08月20日(水)" at bounding box center [427, 197] width 835 height 23
type input "**********"
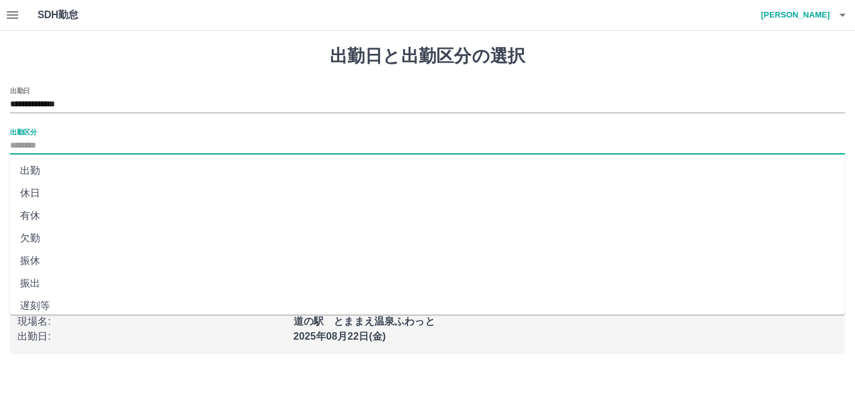
click at [24, 146] on input "出勤区分" at bounding box center [427, 146] width 835 height 16
click at [31, 177] on li "出勤" at bounding box center [427, 171] width 835 height 23
type input "**"
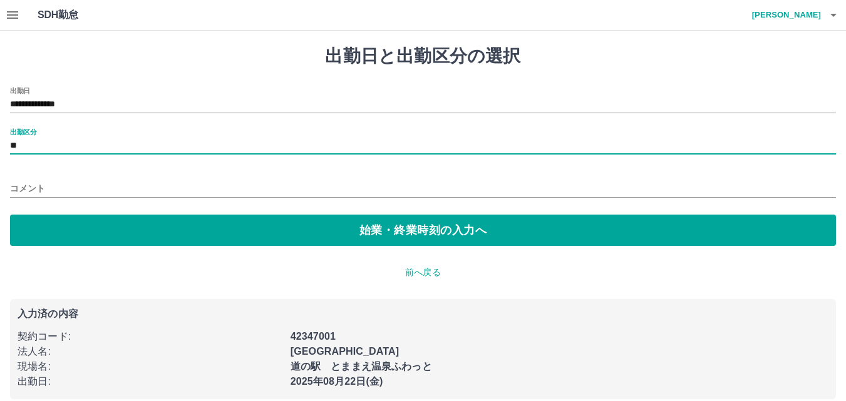
click at [18, 145] on input "**" at bounding box center [423, 146] width 826 height 16
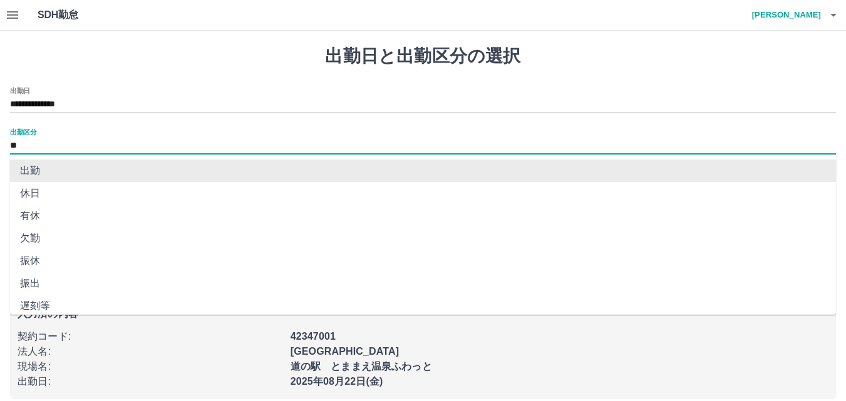
click at [31, 171] on li "出勤" at bounding box center [423, 171] width 826 height 23
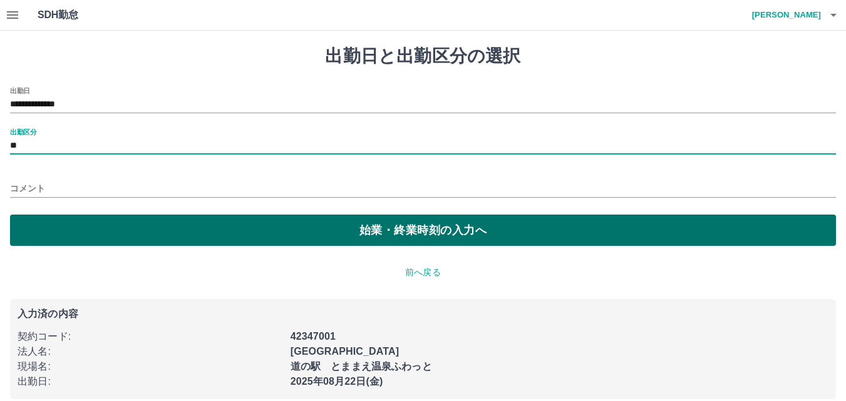
click at [264, 240] on button "始業・終業時刻の入力へ" at bounding box center [423, 230] width 826 height 31
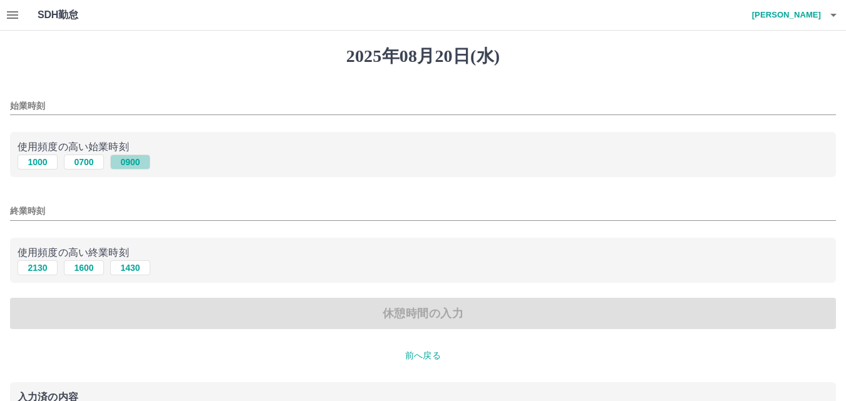
click at [124, 164] on button "0900" at bounding box center [130, 162] width 40 height 15
type input "****"
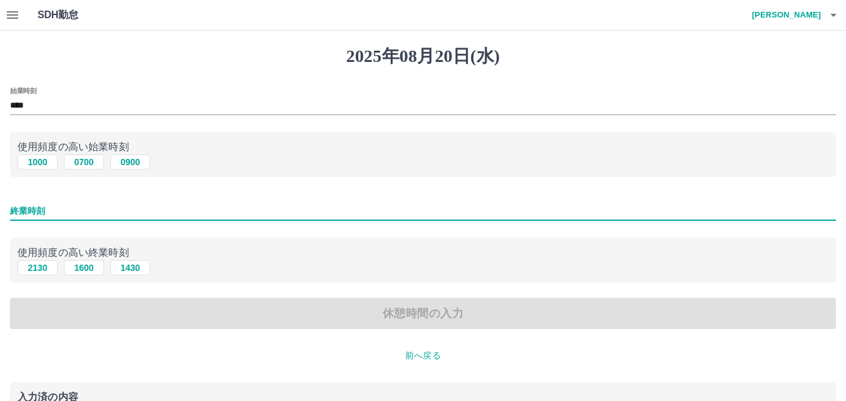
click at [60, 209] on input "終業時刻" at bounding box center [423, 211] width 826 height 18
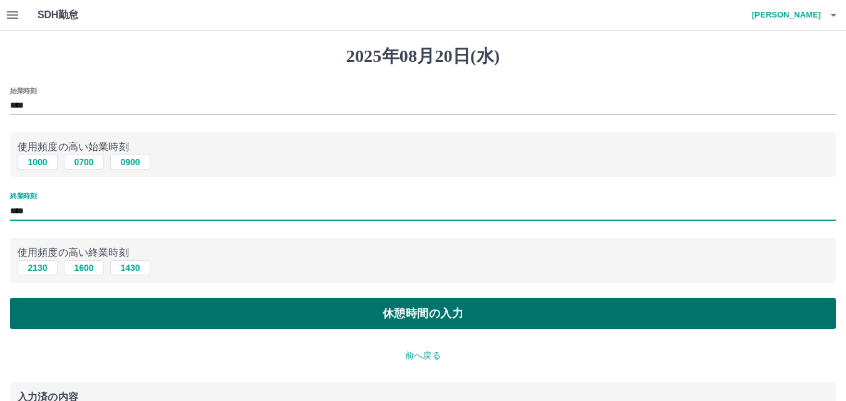
type input "****"
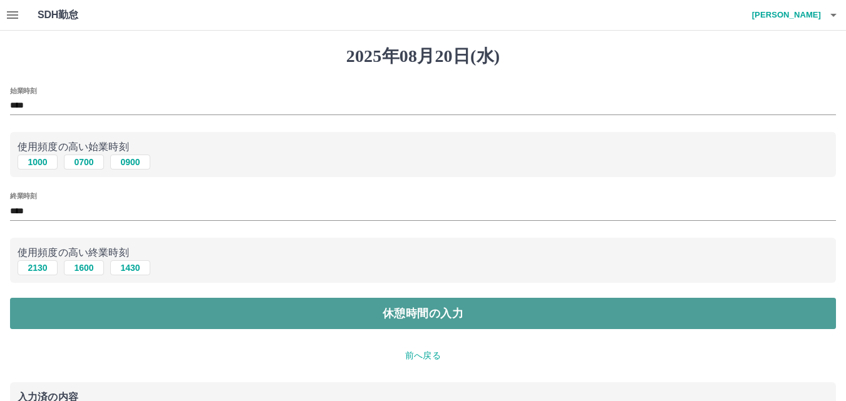
click at [161, 309] on button "休憩時間の入力" at bounding box center [423, 313] width 826 height 31
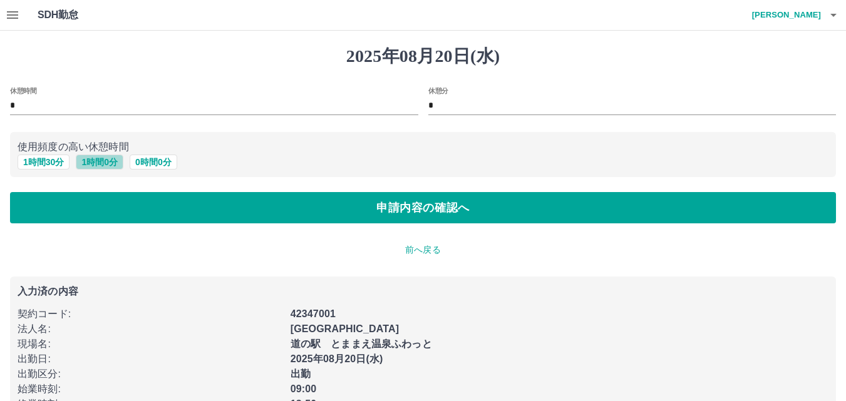
click at [111, 165] on button "1 時間 0 分" at bounding box center [100, 162] width 48 height 15
type input "*"
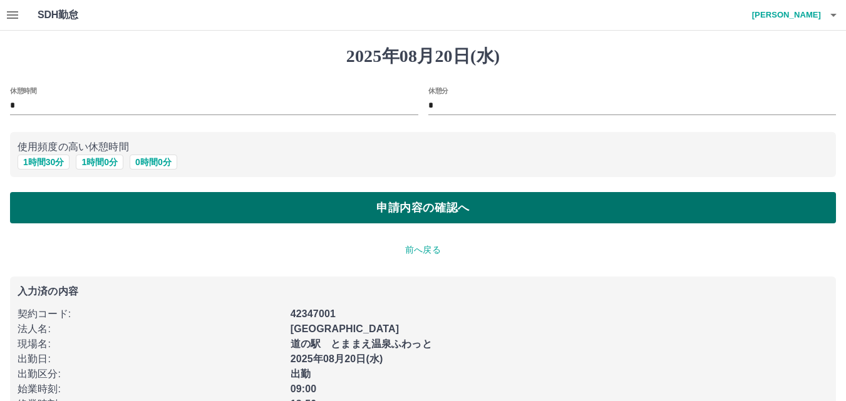
click at [147, 202] on button "申請内容の確認へ" at bounding box center [423, 207] width 826 height 31
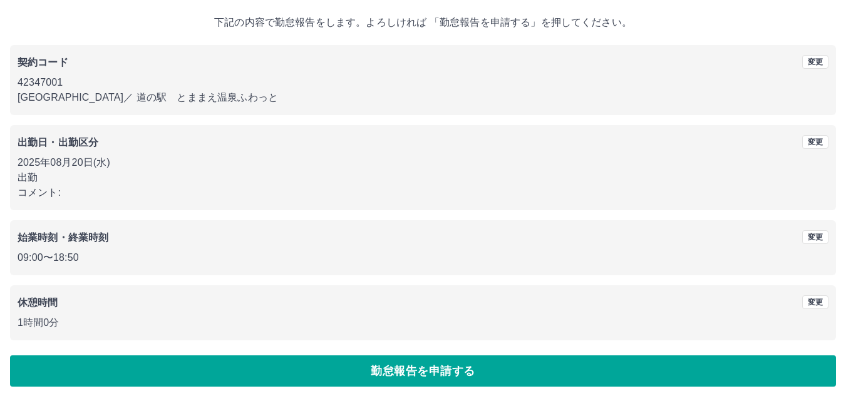
scroll to position [68, 0]
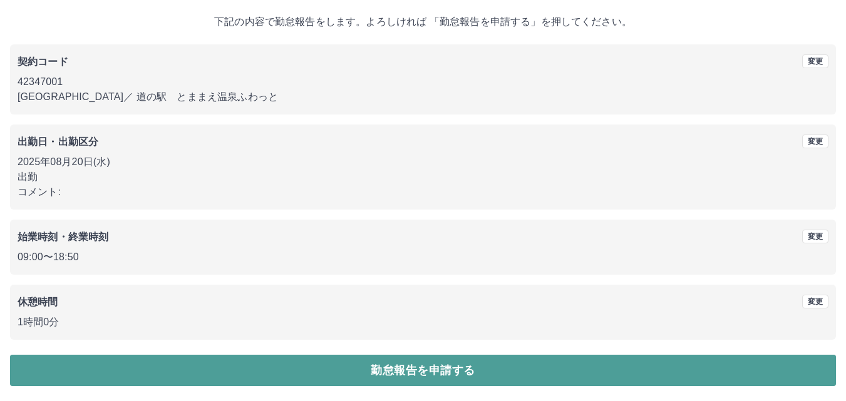
click at [395, 367] on button "勤怠報告を申請する" at bounding box center [423, 370] width 826 height 31
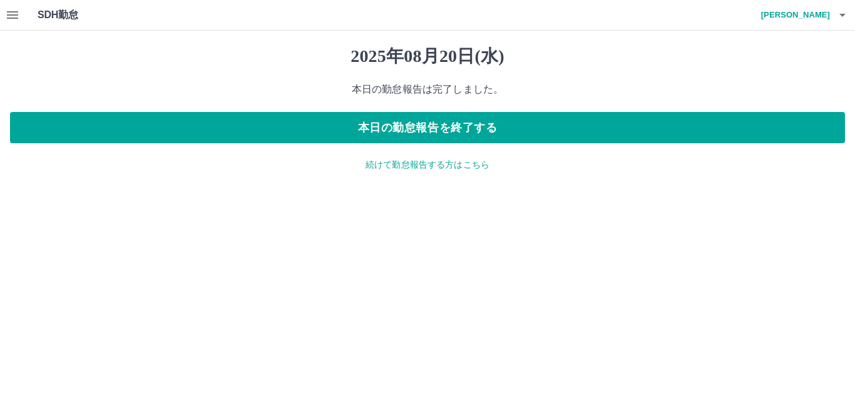
click at [389, 166] on p "続けて勤怠報告する方はこちら" at bounding box center [427, 164] width 835 height 13
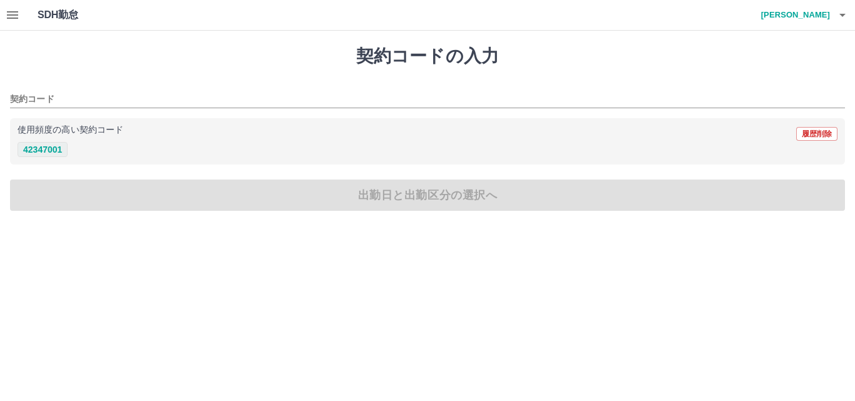
click at [54, 151] on button "42347001" at bounding box center [43, 149] width 50 height 15
type input "********"
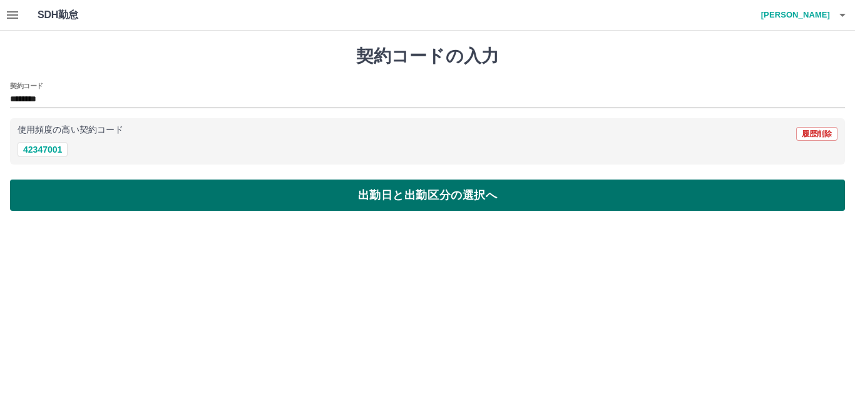
click at [110, 197] on button "出勤日と出勤区分の選択へ" at bounding box center [427, 195] width 835 height 31
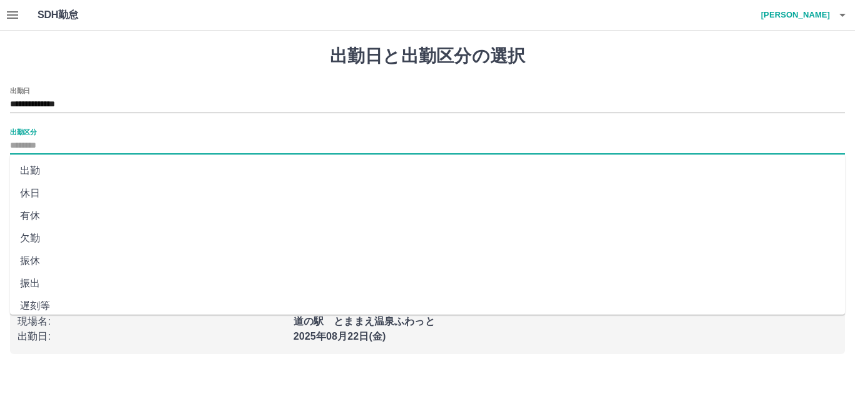
click at [32, 141] on input "出勤区分" at bounding box center [427, 146] width 835 height 16
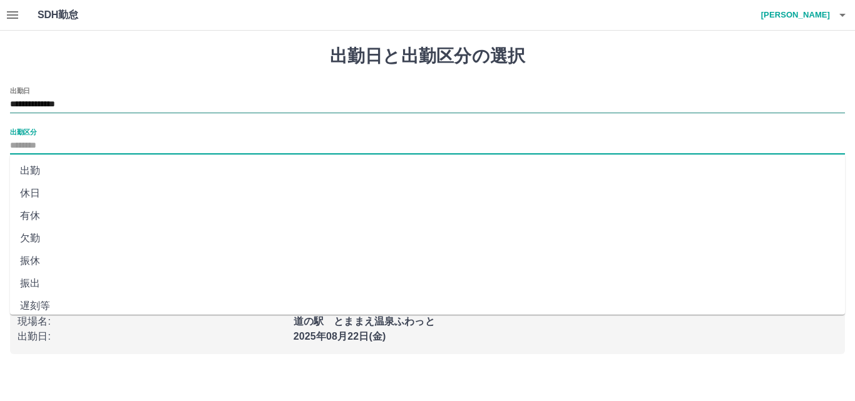
click at [53, 101] on input "**********" at bounding box center [427, 105] width 835 height 16
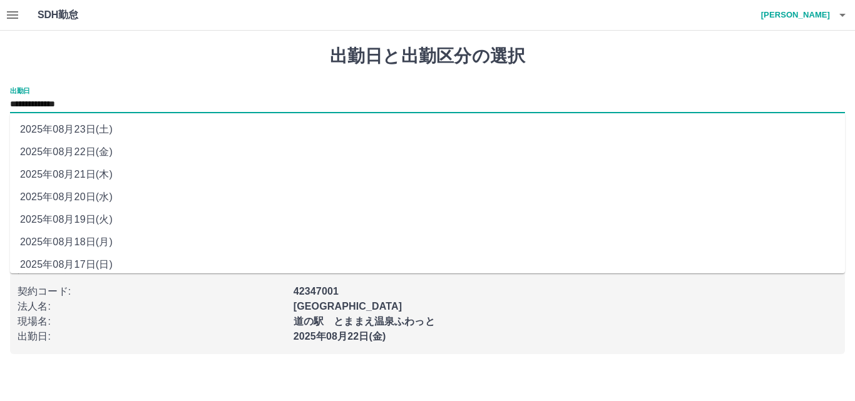
click at [61, 175] on li "2025年08月21日(木)" at bounding box center [427, 174] width 835 height 23
type input "**********"
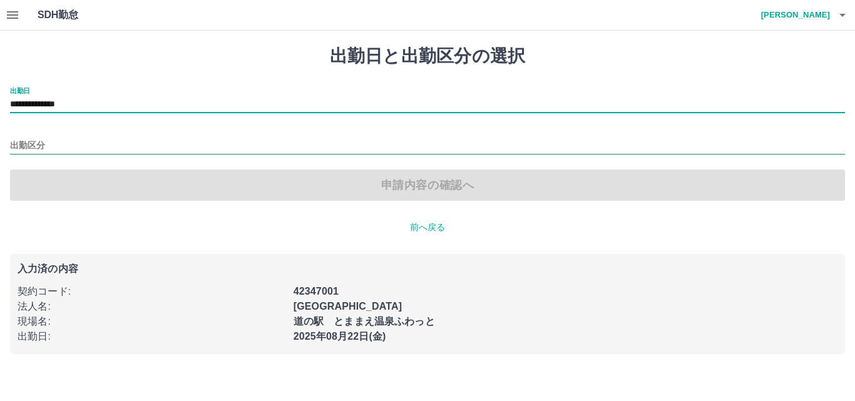
click at [26, 150] on input "出勤区分" at bounding box center [427, 146] width 835 height 16
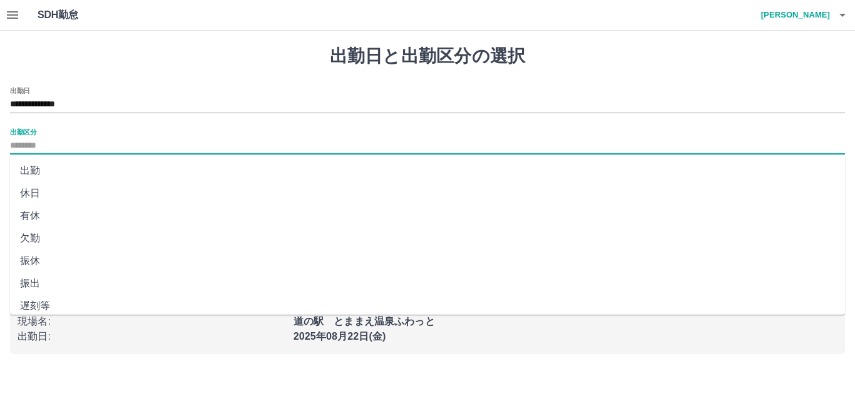
click at [29, 175] on li "出勤" at bounding box center [427, 171] width 835 height 23
type input "**"
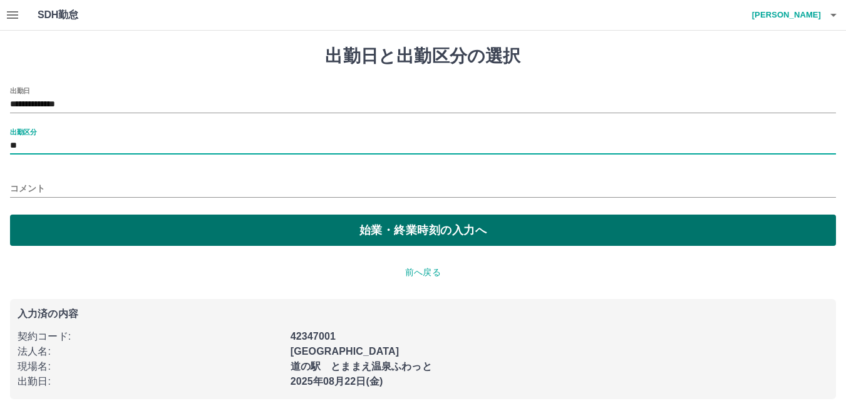
click at [91, 240] on button "始業・終業時刻の入力へ" at bounding box center [423, 230] width 826 height 31
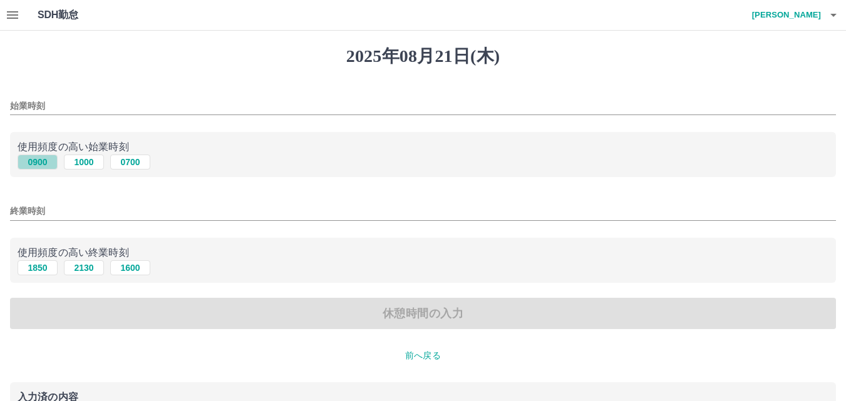
click at [33, 162] on button "0900" at bounding box center [38, 162] width 40 height 15
type input "****"
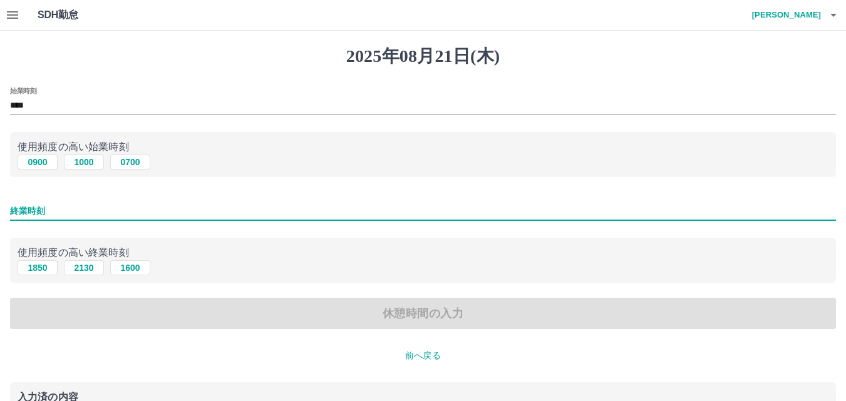
click at [71, 219] on input "終業時刻" at bounding box center [423, 211] width 826 height 18
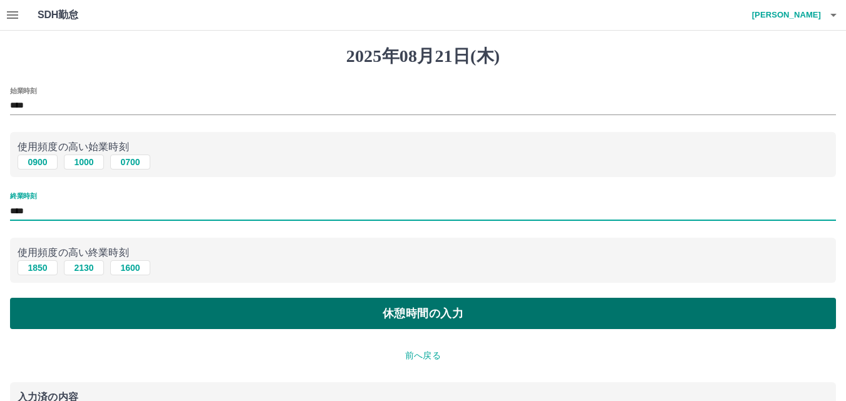
type input "****"
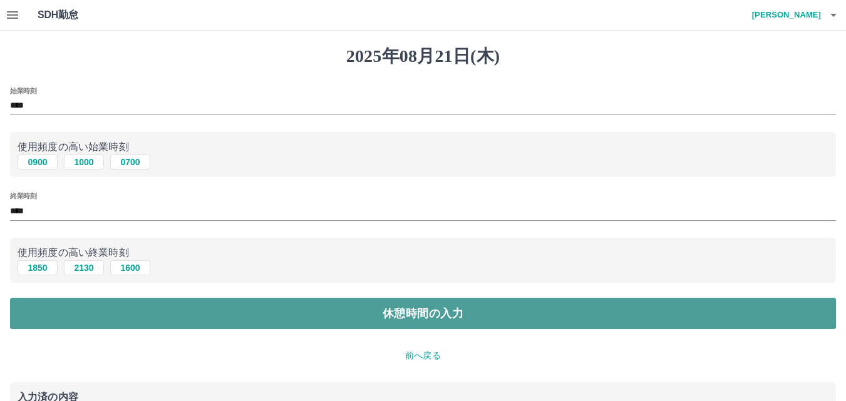
click at [211, 307] on button "休憩時間の入力" at bounding box center [423, 313] width 826 height 31
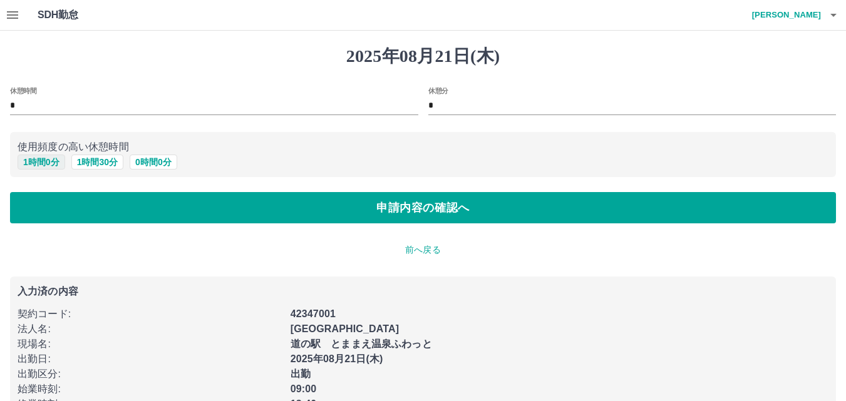
click at [43, 165] on button "1 時間 0 分" at bounding box center [42, 162] width 48 height 15
type input "*"
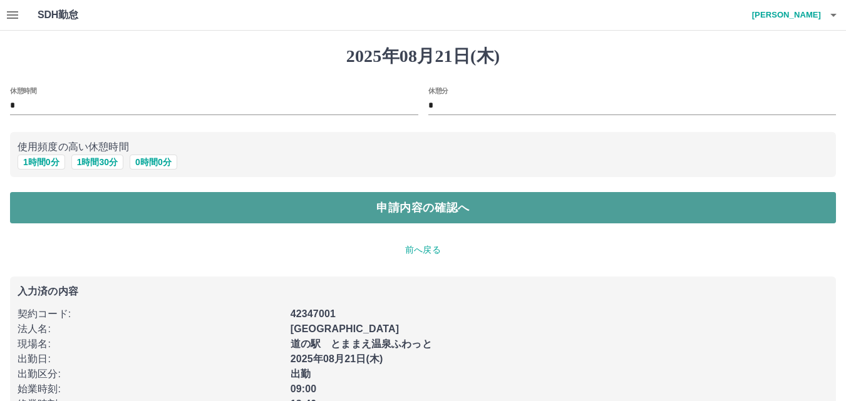
click at [168, 215] on button "申請内容の確認へ" at bounding box center [423, 207] width 826 height 31
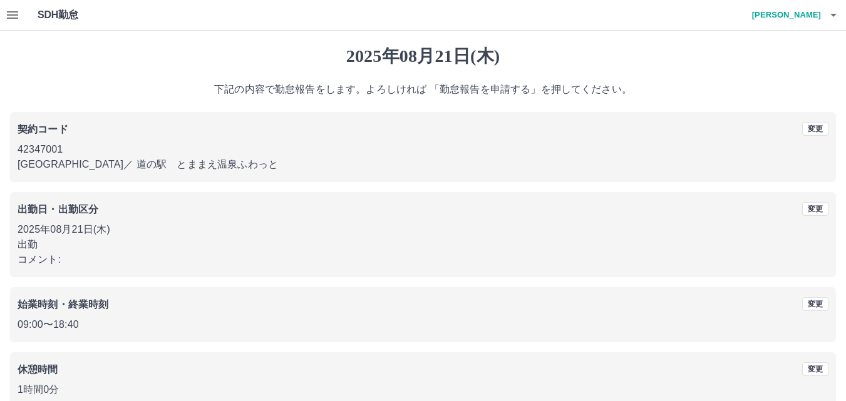
scroll to position [63, 0]
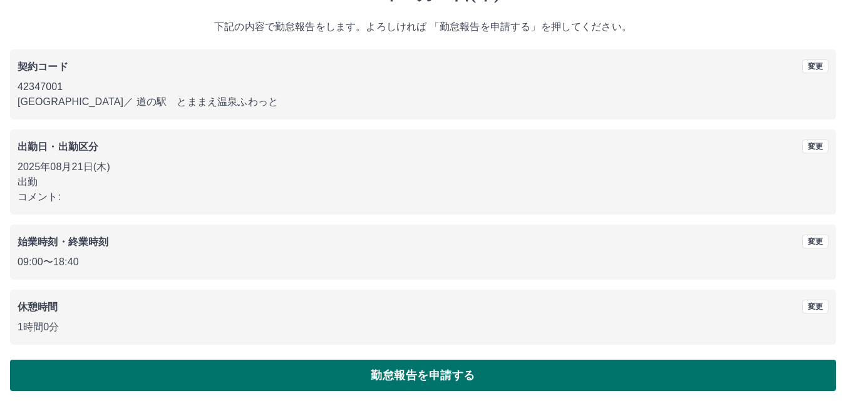
click at [303, 375] on button "勤怠報告を申請する" at bounding box center [423, 375] width 826 height 31
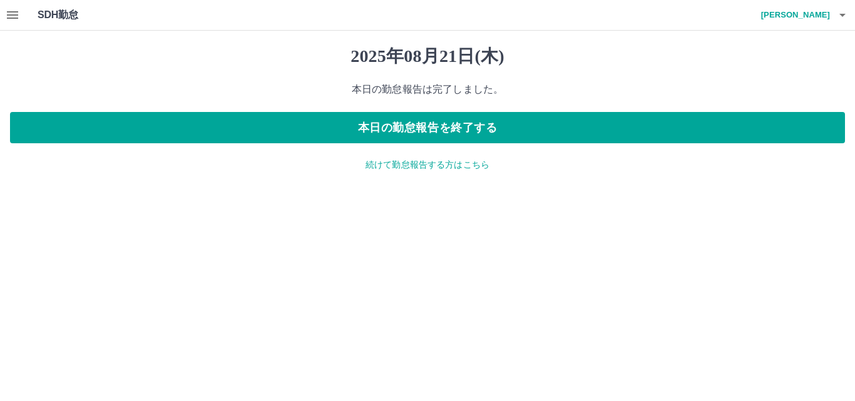
click at [419, 165] on p "続けて勤怠報告する方はこちら" at bounding box center [427, 164] width 835 height 13
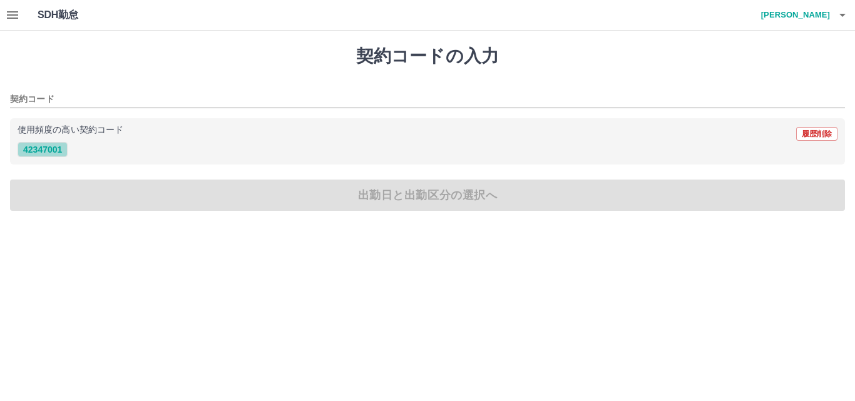
click at [46, 152] on button "42347001" at bounding box center [43, 149] width 50 height 15
type input "********"
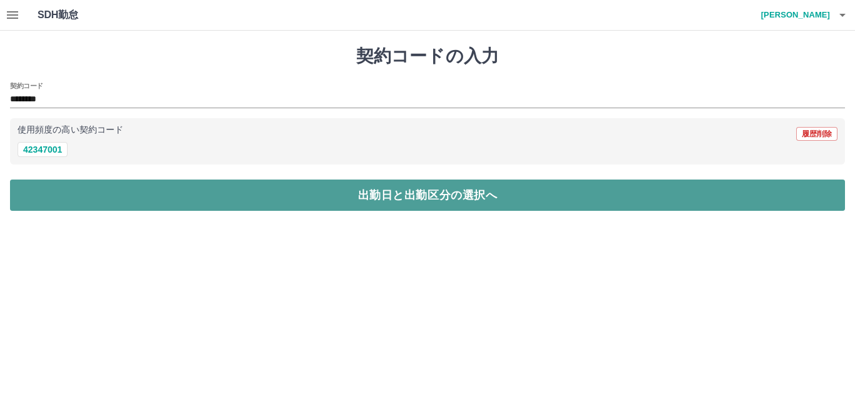
click at [103, 188] on button "出勤日と出勤区分の選択へ" at bounding box center [427, 195] width 835 height 31
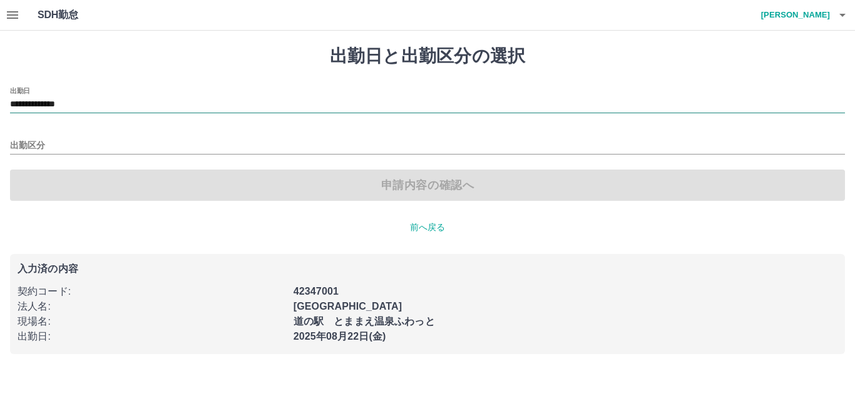
click at [66, 105] on input "**********" at bounding box center [427, 105] width 835 height 16
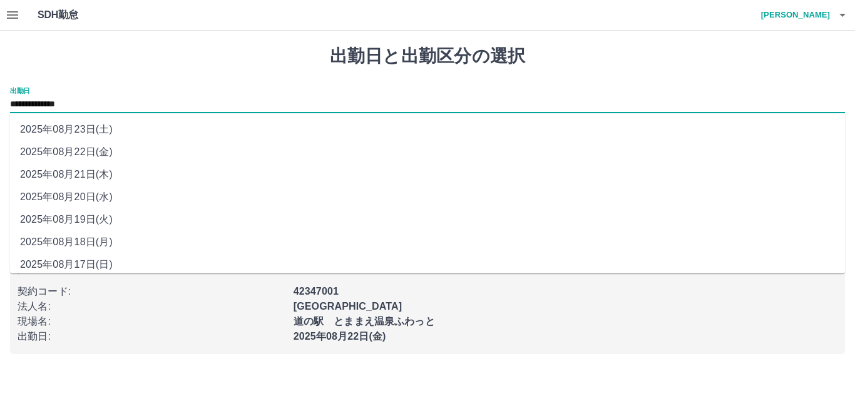
click at [94, 150] on li "2025年08月22日(金)" at bounding box center [427, 152] width 835 height 23
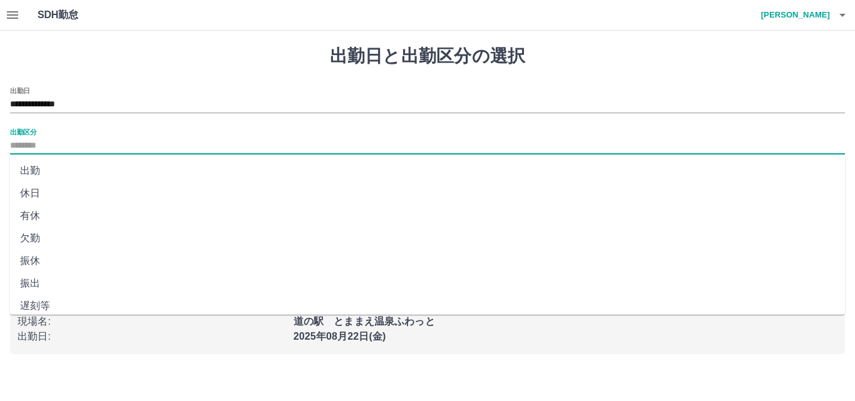
click at [34, 146] on input "出勤区分" at bounding box center [427, 146] width 835 height 16
click at [42, 174] on li "出勤" at bounding box center [427, 171] width 835 height 23
type input "**"
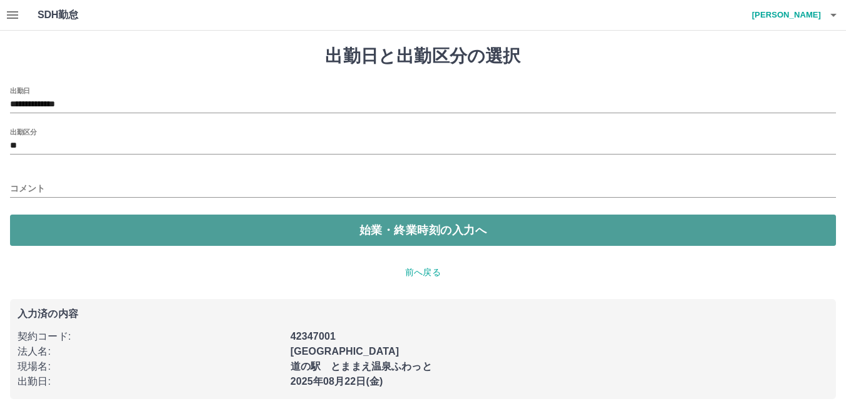
click at [240, 235] on button "始業・終業時刻の入力へ" at bounding box center [423, 230] width 826 height 31
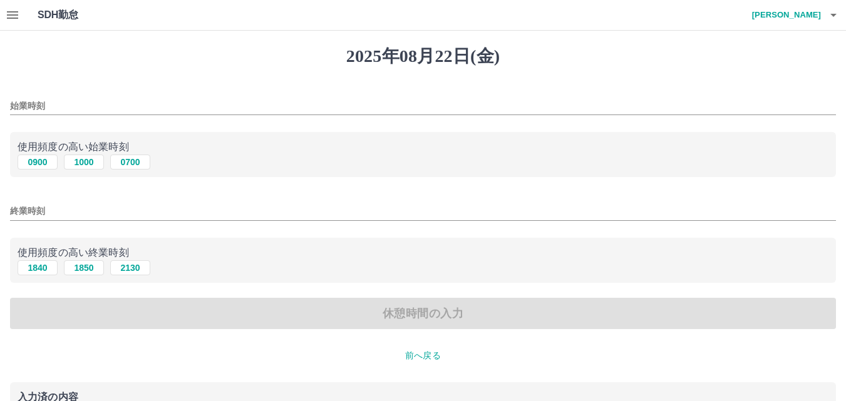
click at [80, 101] on input "始業時刻" at bounding box center [423, 106] width 826 height 18
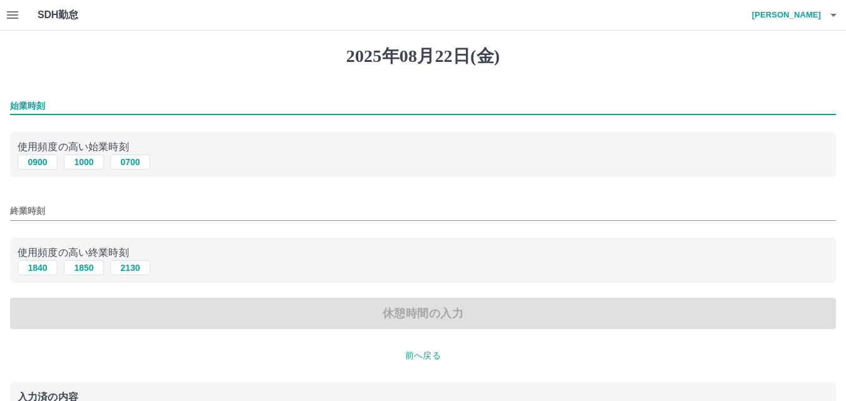
type input "****"
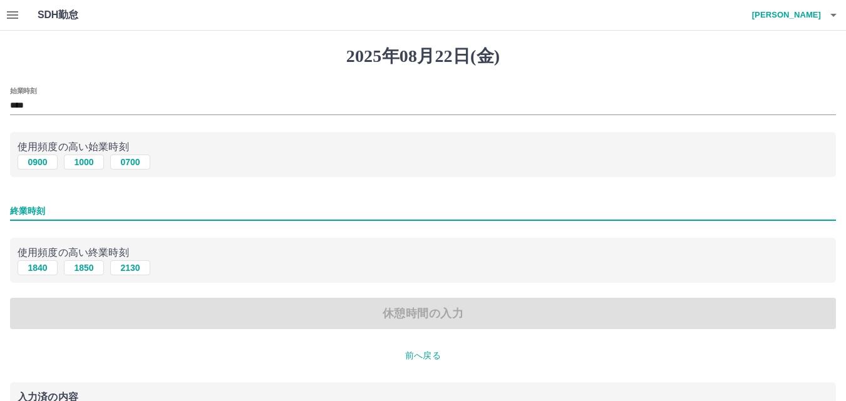
click at [84, 213] on input "終業時刻" at bounding box center [423, 211] width 826 height 18
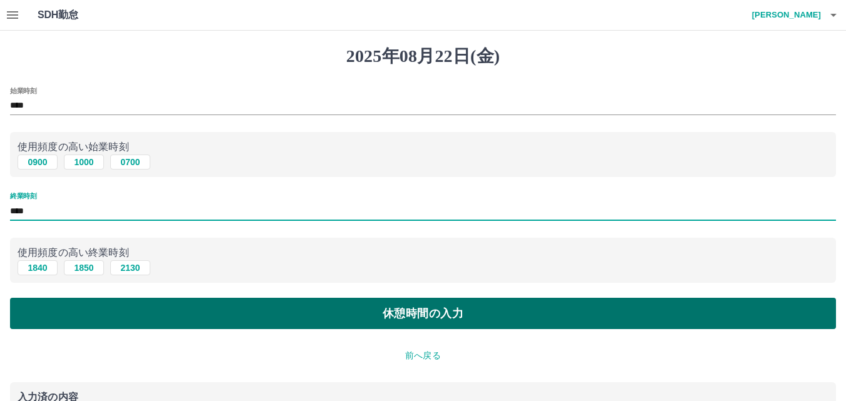
type input "****"
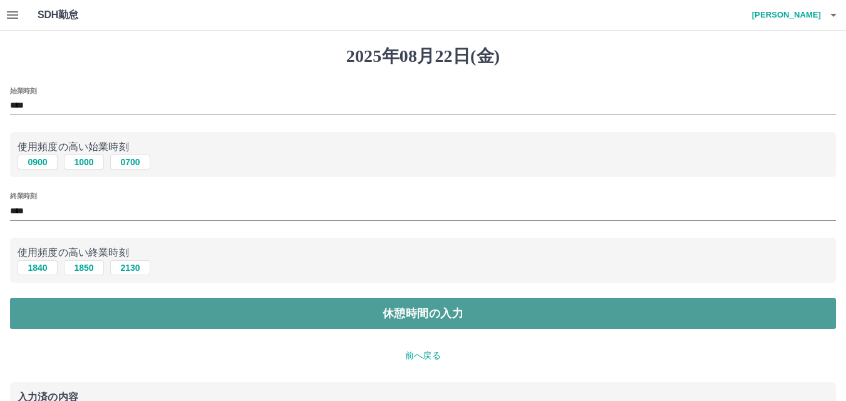
click at [175, 318] on button "休憩時間の入力" at bounding box center [423, 313] width 826 height 31
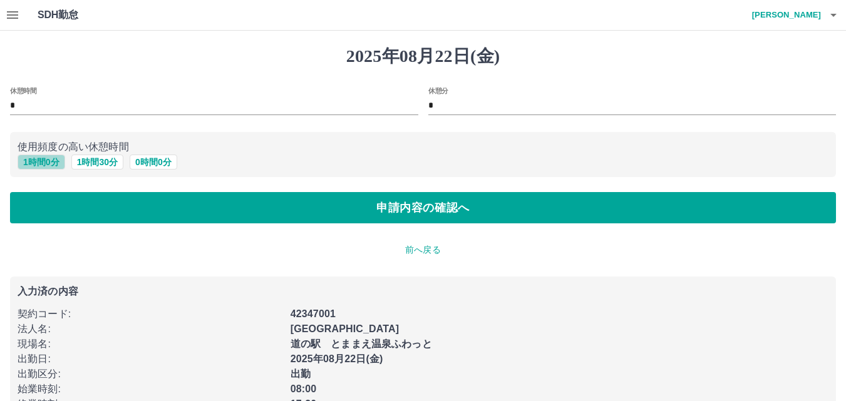
click at [58, 166] on button "1 時間 0 分" at bounding box center [42, 162] width 48 height 15
type input "*"
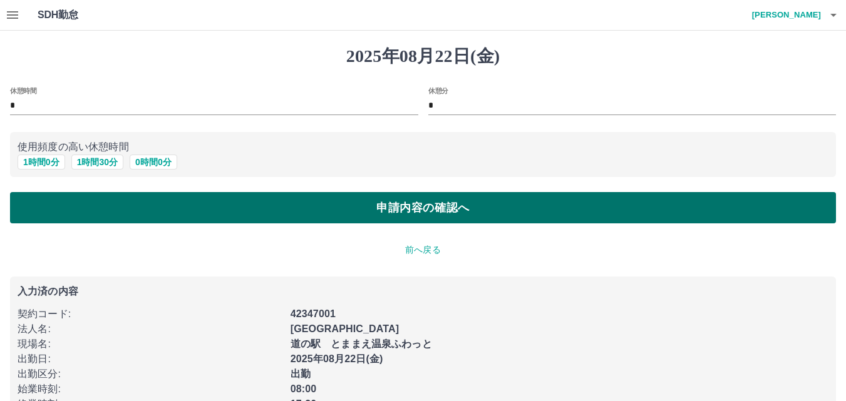
click at [97, 209] on button "申請内容の確認へ" at bounding box center [423, 207] width 826 height 31
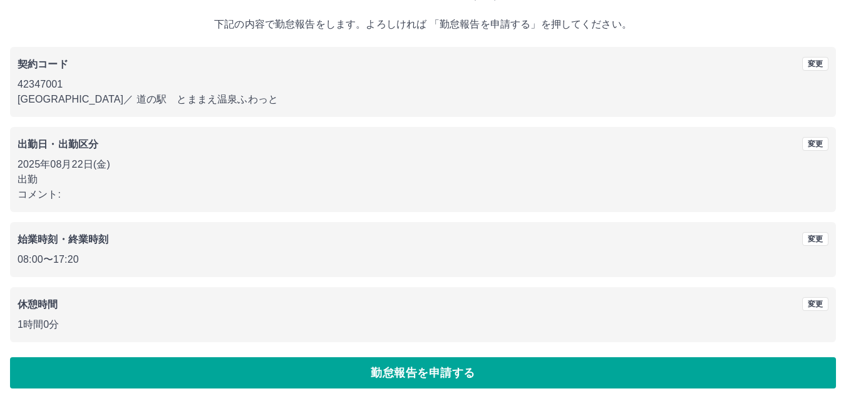
scroll to position [68, 0]
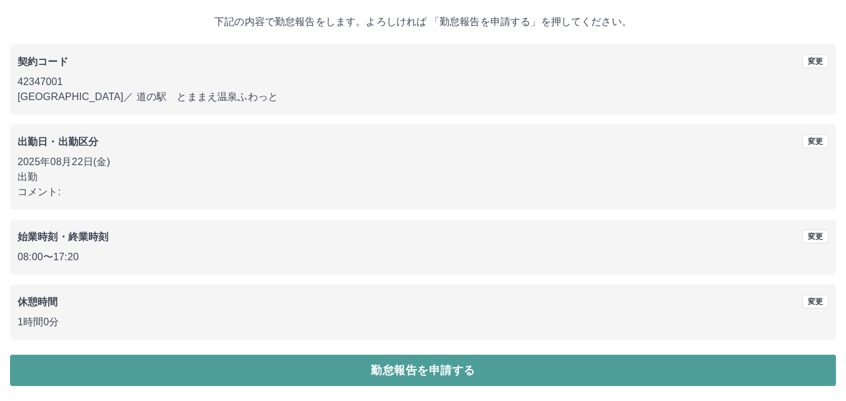
click at [118, 374] on button "勤怠報告を申請する" at bounding box center [423, 370] width 826 height 31
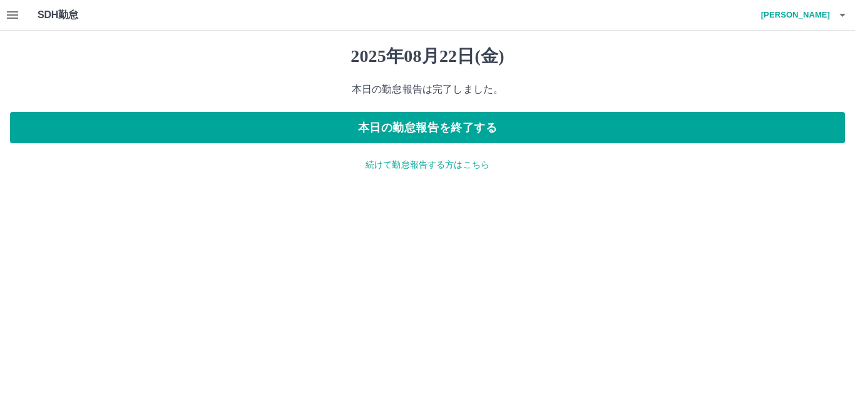
click at [391, 168] on p "続けて勤怠報告する方はこちら" at bounding box center [427, 164] width 835 height 13
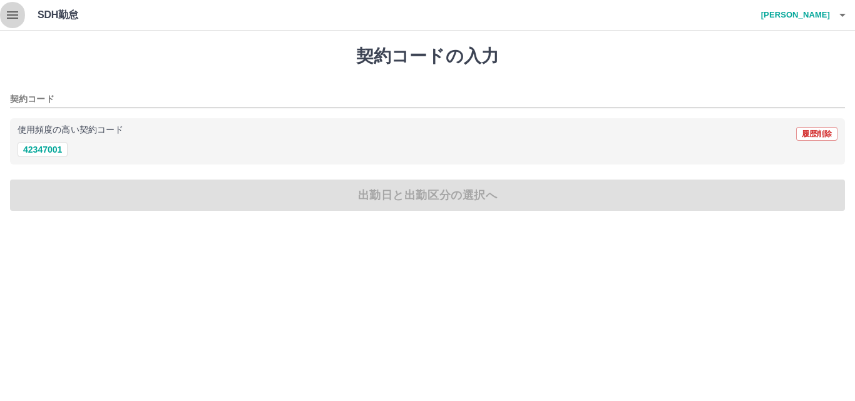
click at [11, 13] on icon "button" at bounding box center [12, 15] width 11 height 8
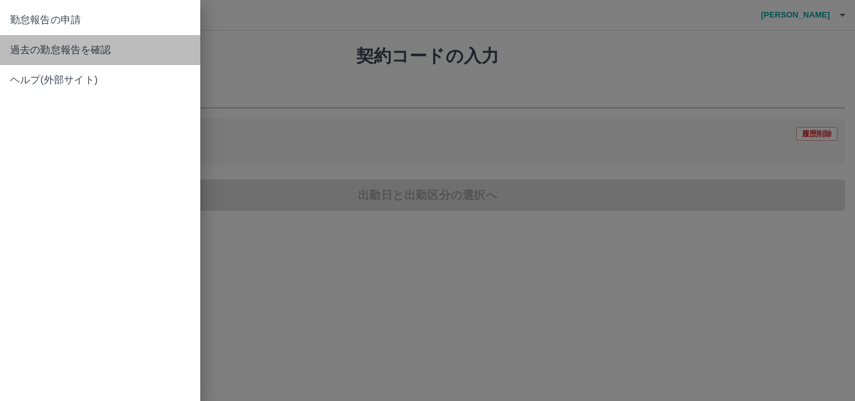
click at [53, 55] on span "過去の勤怠報告を確認" at bounding box center [100, 50] width 180 height 15
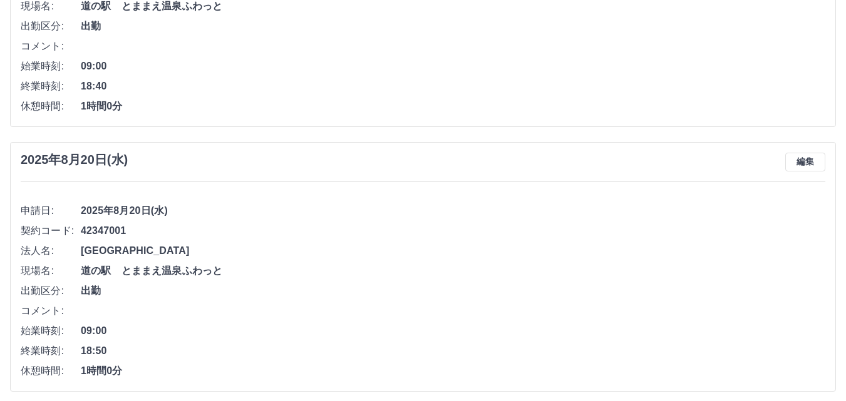
scroll to position [501, 0]
click at [813, 170] on button "編集" at bounding box center [805, 163] width 40 height 19
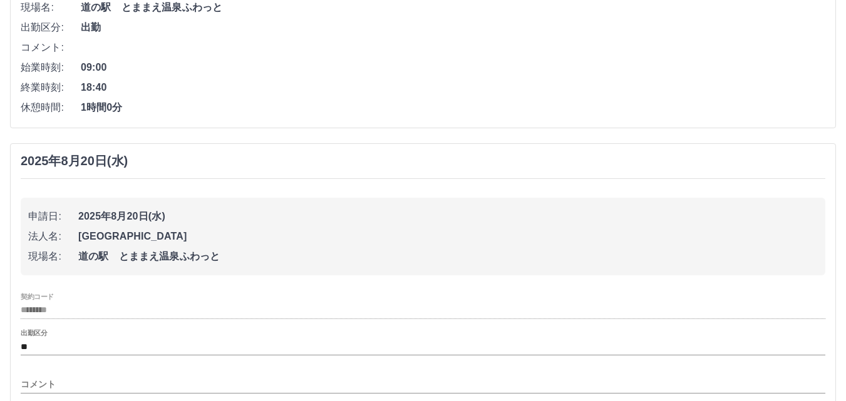
scroll to position [563, 0]
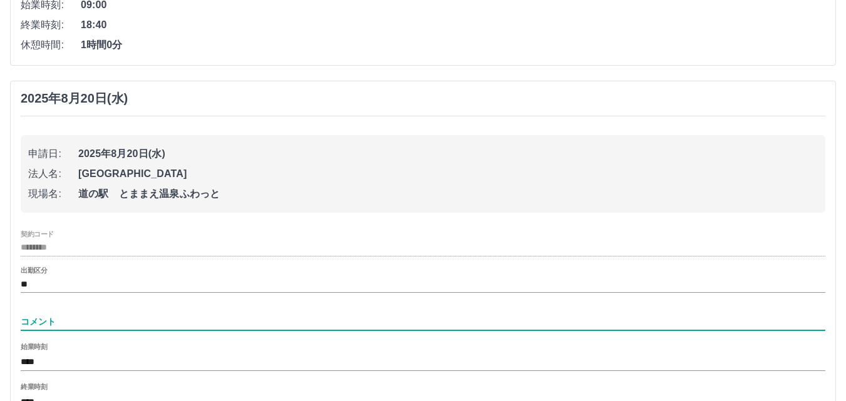
click at [82, 316] on input "コメント" at bounding box center [423, 322] width 805 height 18
type input "****"
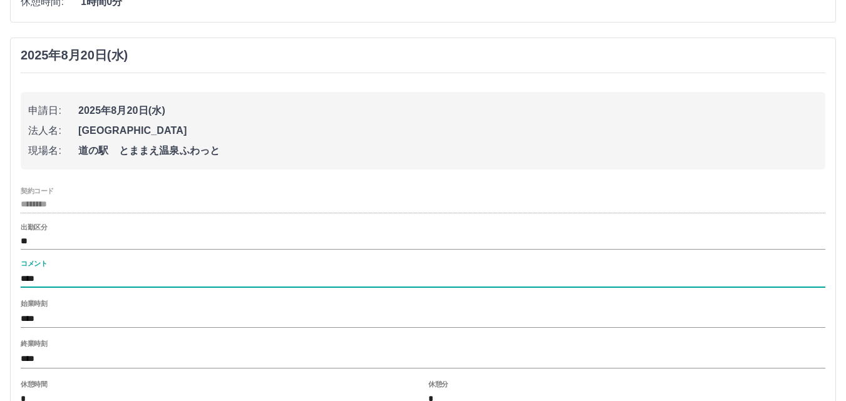
scroll to position [689, 0]
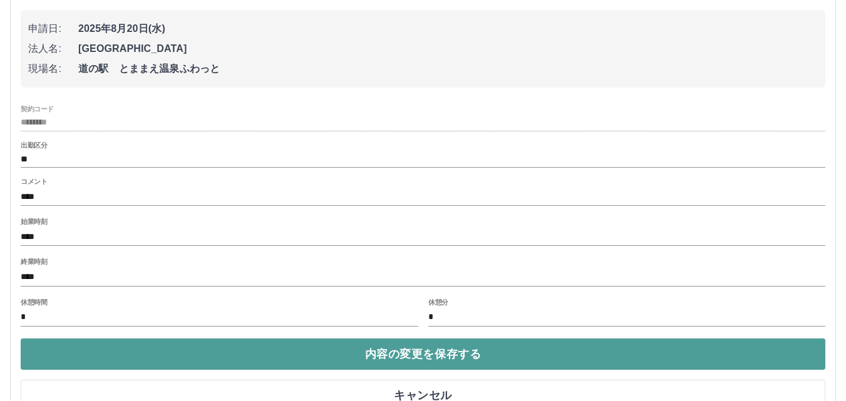
click at [369, 362] on button "内容の変更を保存する" at bounding box center [423, 354] width 805 height 31
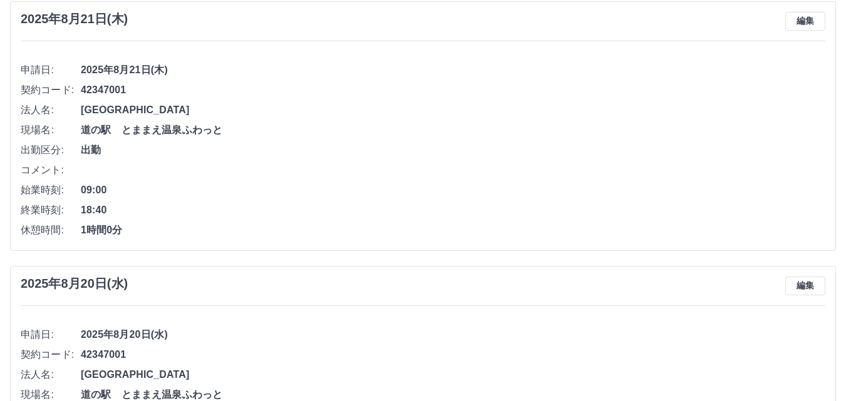
scroll to position [317, 0]
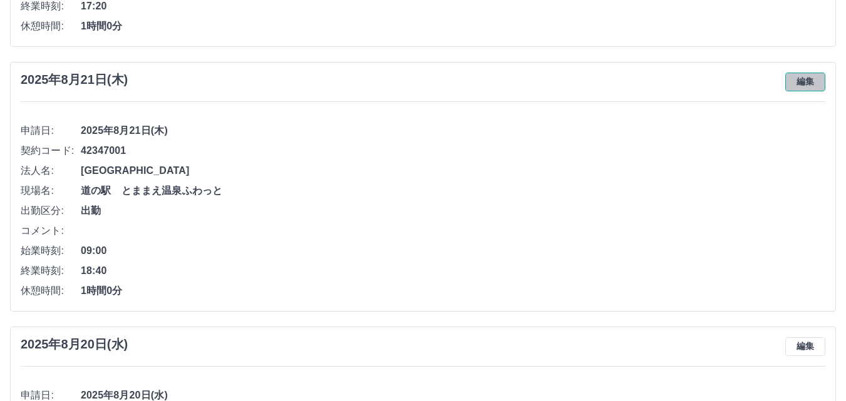
click at [797, 81] on button "編集" at bounding box center [805, 82] width 40 height 19
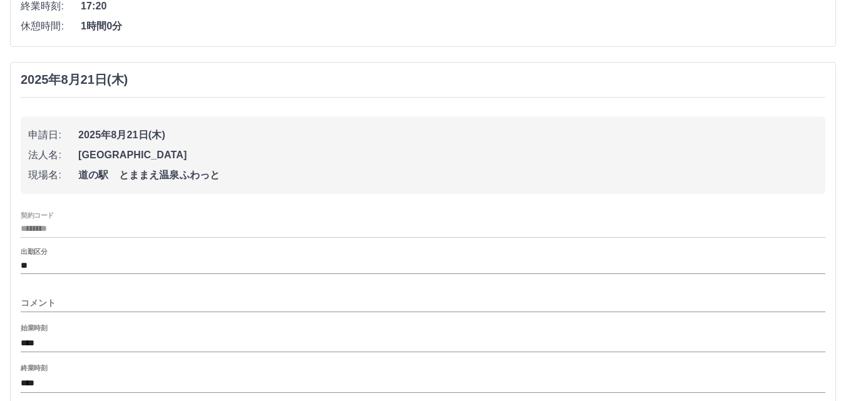
click at [47, 300] on input "コメント" at bounding box center [423, 303] width 805 height 18
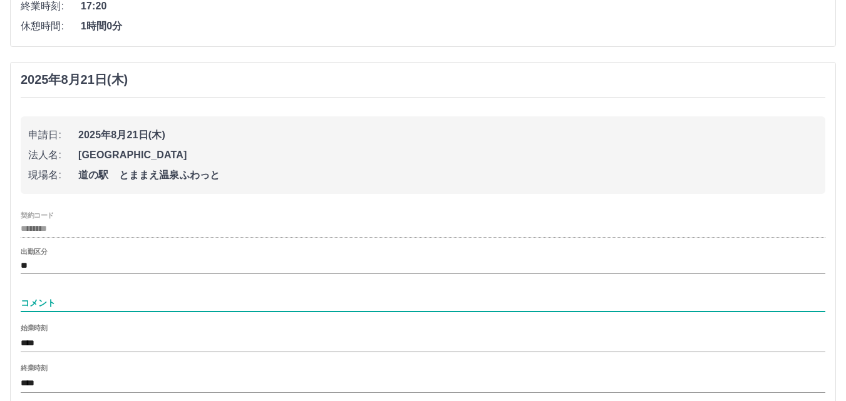
type input "****"
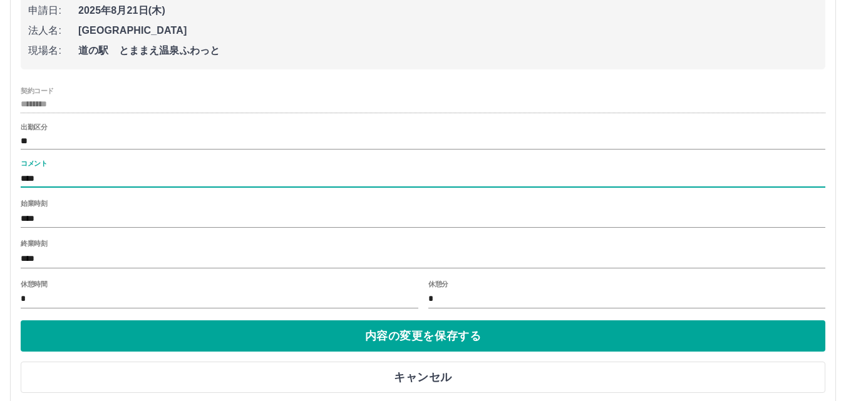
scroll to position [443, 0]
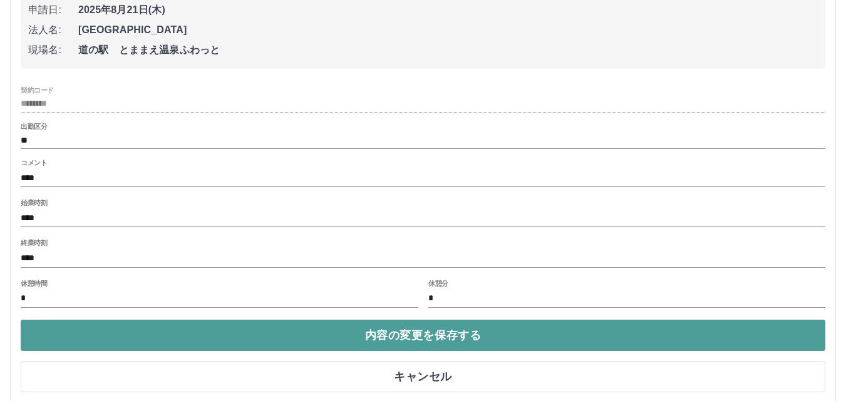
click at [386, 335] on button "内容の変更を保存する" at bounding box center [423, 335] width 805 height 31
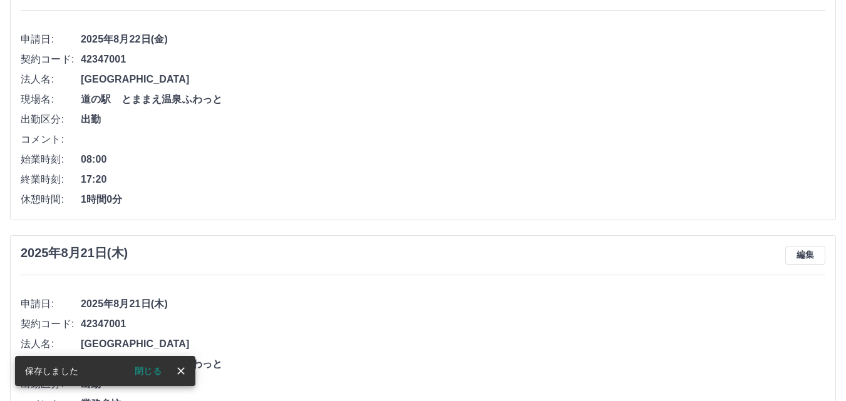
scroll to position [71, 0]
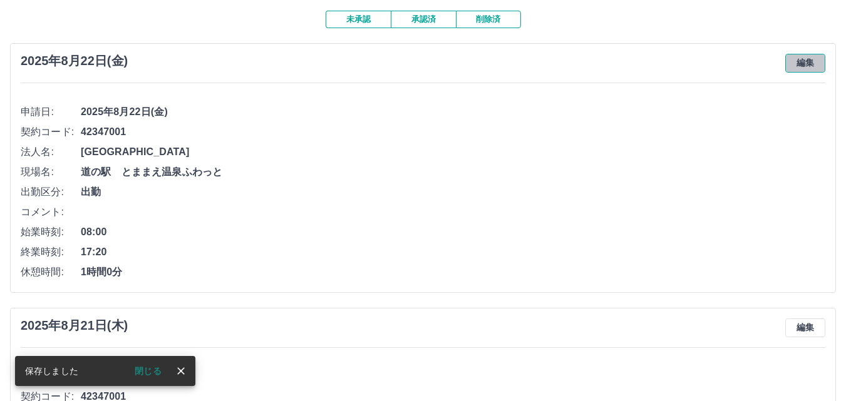
click at [793, 59] on button "編集" at bounding box center [805, 63] width 40 height 19
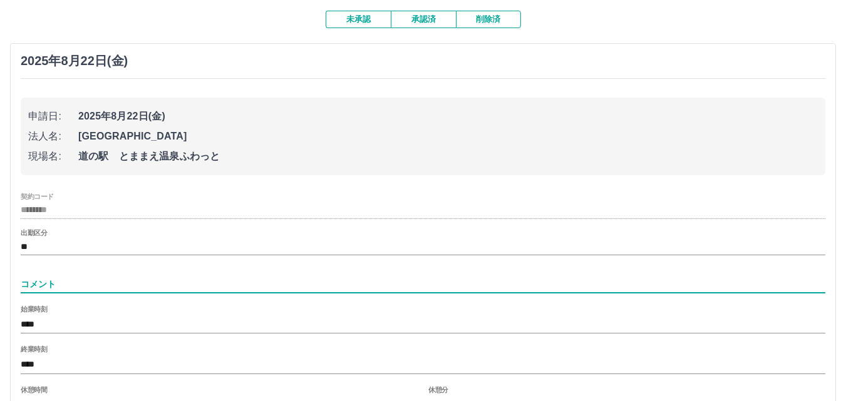
click at [119, 289] on input "コメント" at bounding box center [423, 284] width 805 height 18
type input "****"
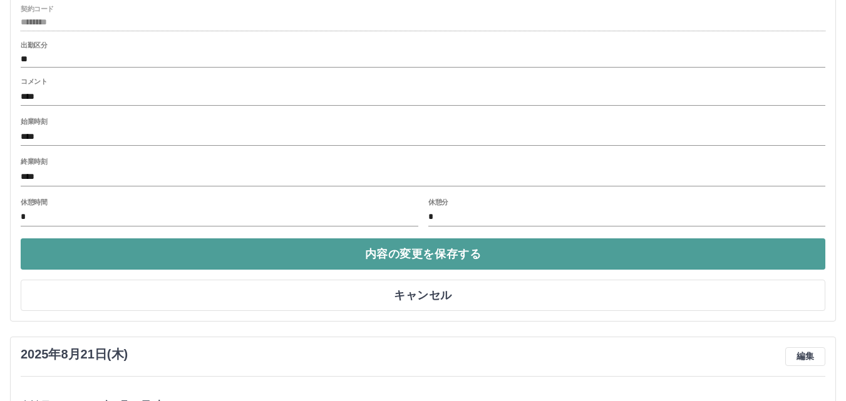
click at [415, 262] on button "内容の変更を保存する" at bounding box center [423, 254] width 805 height 31
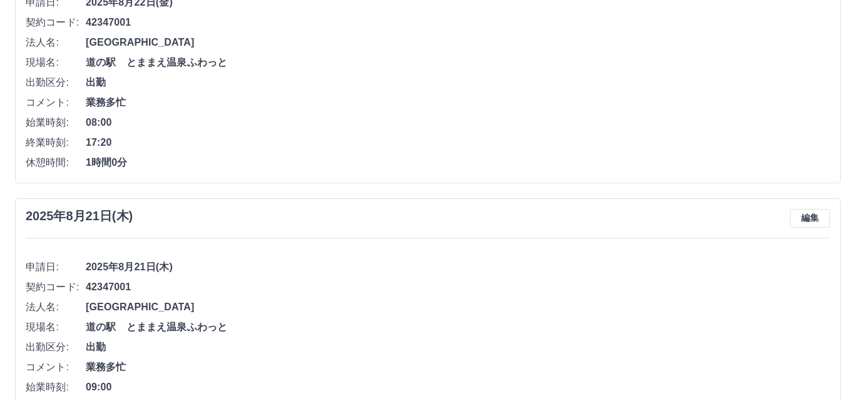
scroll to position [0, 0]
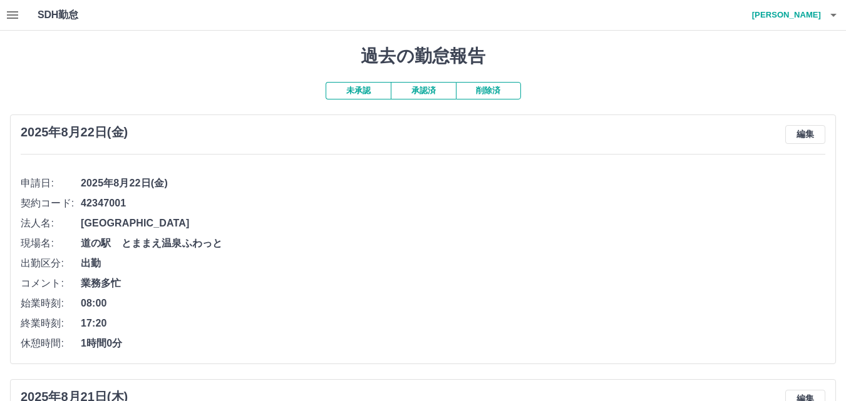
click at [796, 18] on h4 "大橋　千賀子" at bounding box center [783, 15] width 75 height 30
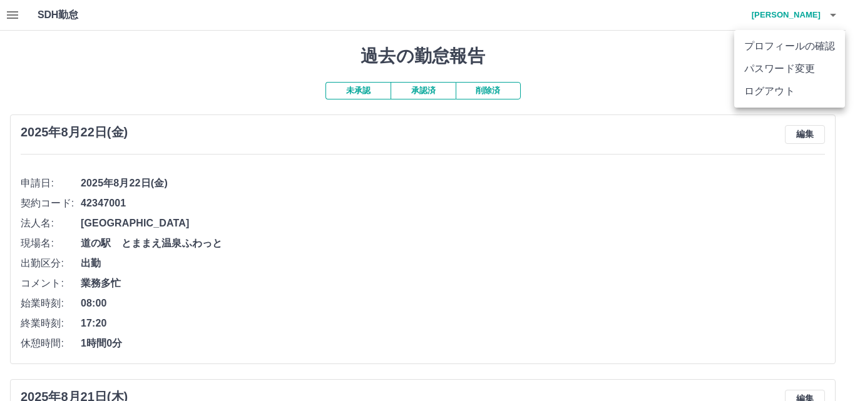
click at [594, 57] on div at bounding box center [427, 200] width 855 height 401
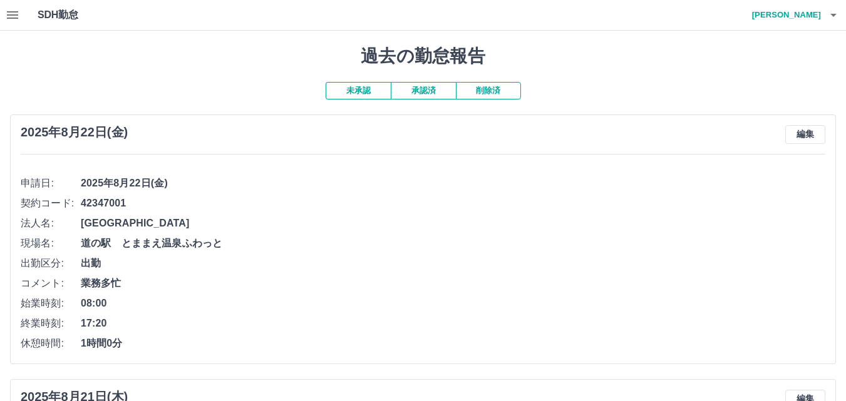
click at [805, 13] on h4 "大橋　千賀子" at bounding box center [783, 15] width 75 height 30
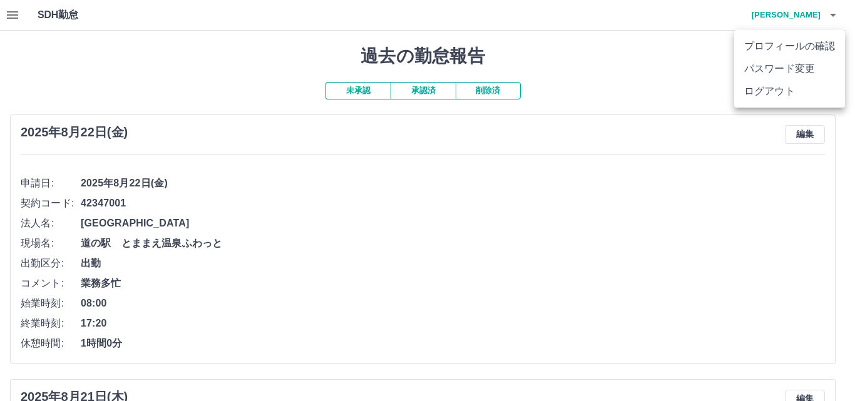
click at [765, 93] on li "ログアウト" at bounding box center [789, 91] width 111 height 23
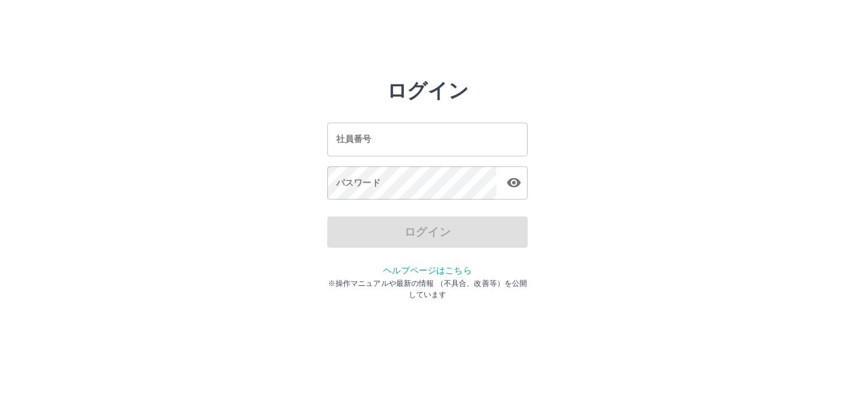
click at [450, 146] on input "社員番号" at bounding box center [427, 139] width 200 height 33
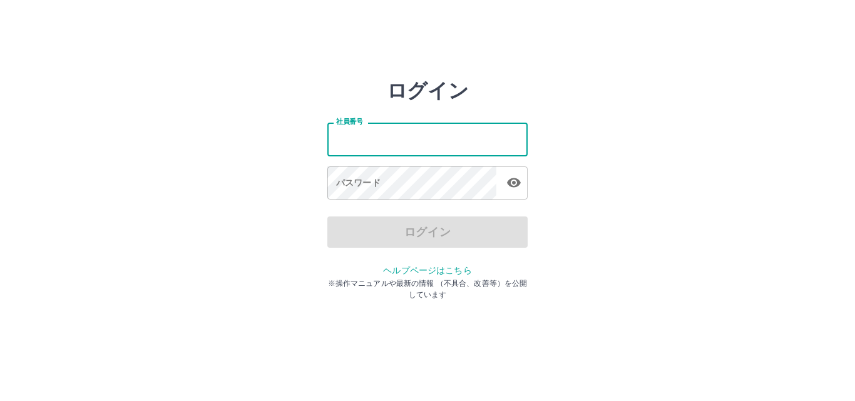
click at [331, 137] on input "社員番号" at bounding box center [427, 139] width 200 height 33
type input "*******"
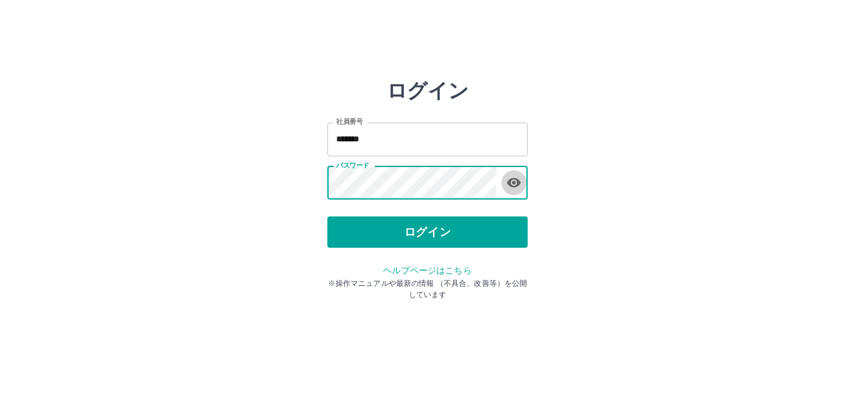
click at [513, 183] on icon "button" at bounding box center [514, 182] width 14 height 9
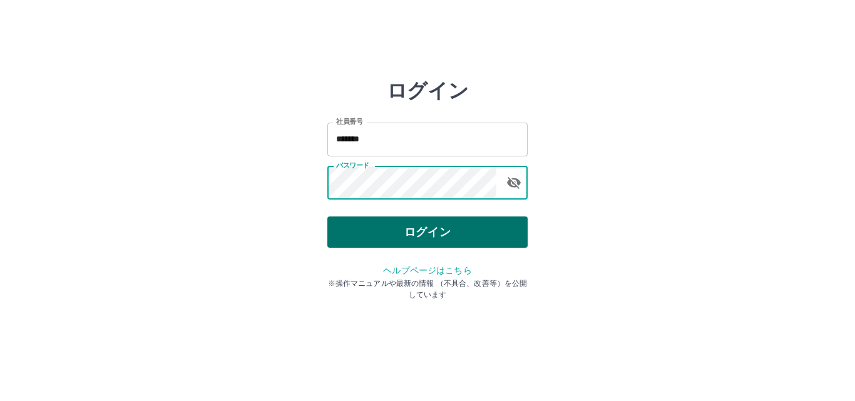
click at [470, 227] on button "ログイン" at bounding box center [427, 232] width 200 height 31
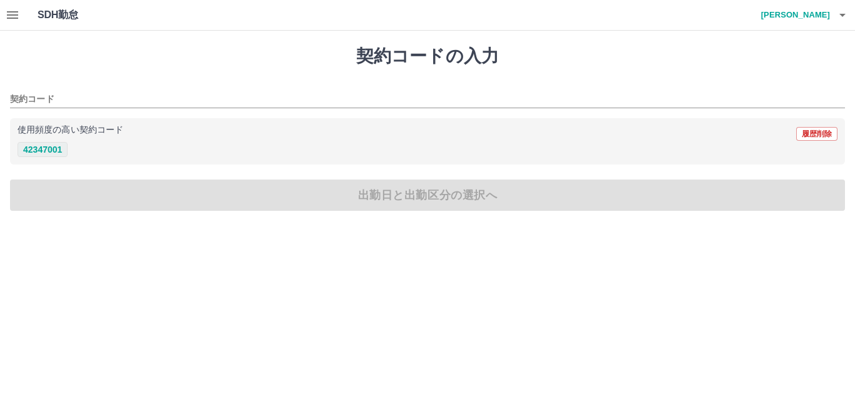
click at [48, 147] on button "42347001" at bounding box center [43, 149] width 50 height 15
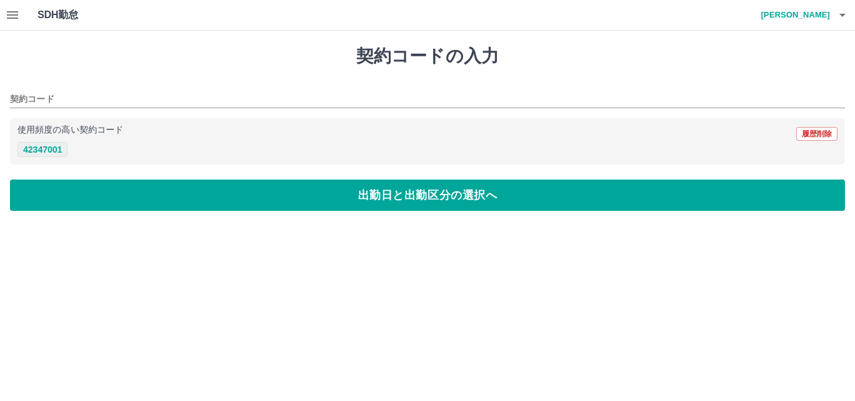
type input "********"
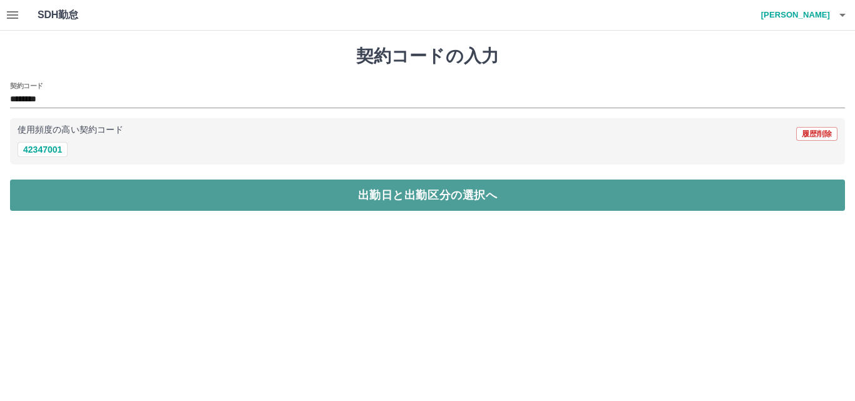
click at [43, 195] on button "出勤日と出勤区分の選択へ" at bounding box center [427, 195] width 835 height 31
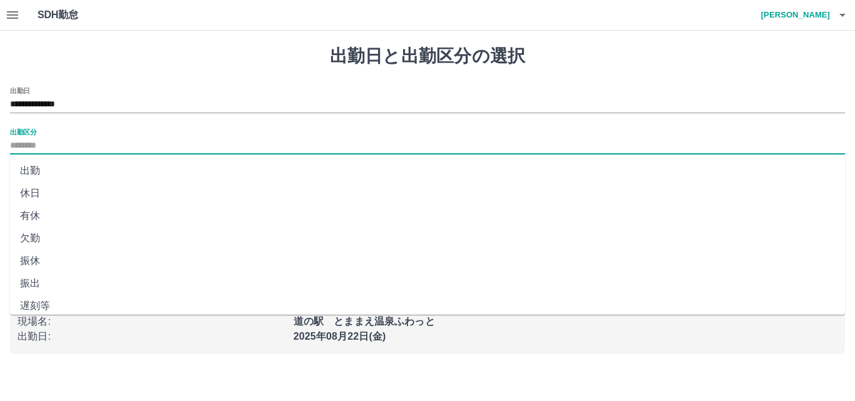
click at [41, 152] on input "出勤区分" at bounding box center [427, 146] width 835 height 16
click at [37, 166] on li "出勤" at bounding box center [427, 171] width 835 height 23
type input "**"
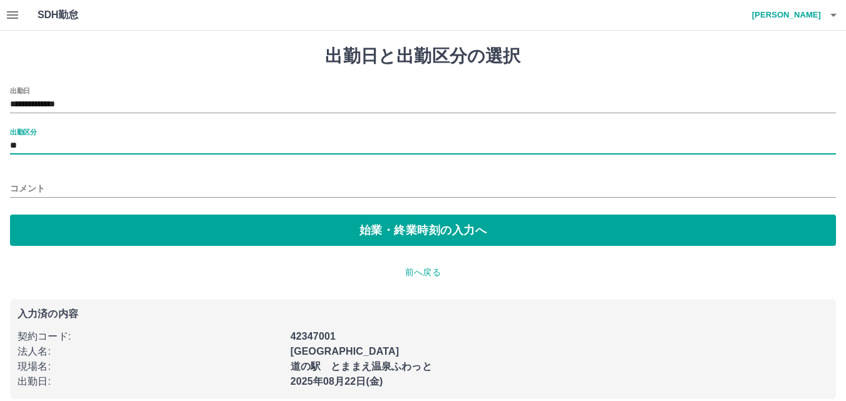
click at [33, 178] on div "コメント" at bounding box center [423, 185] width 826 height 30
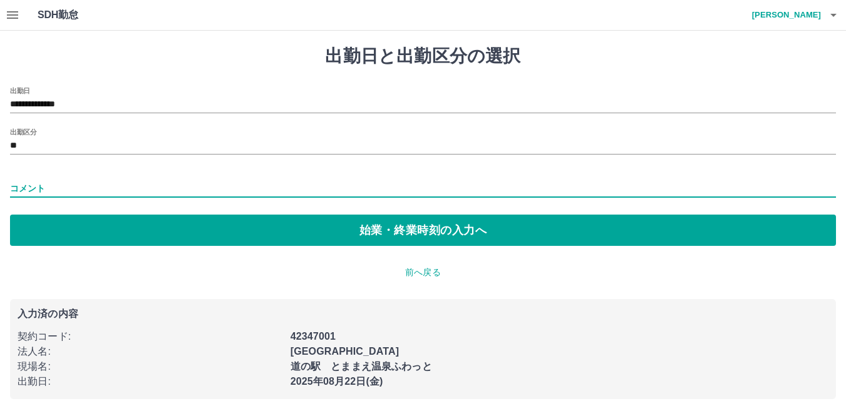
click at [32, 188] on input "コメント" at bounding box center [423, 189] width 826 height 18
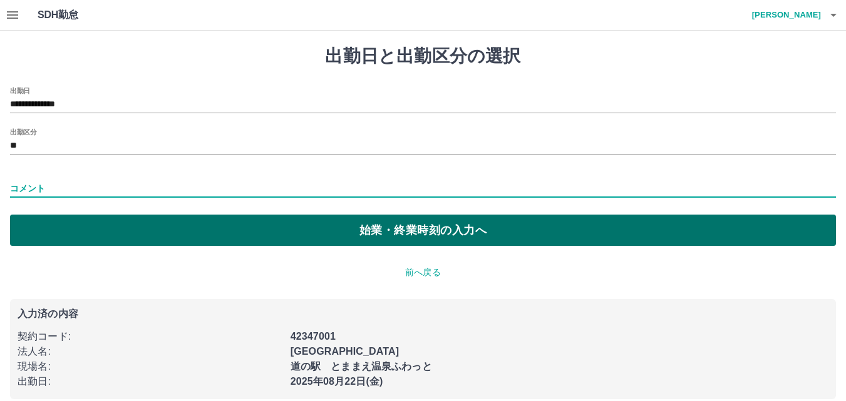
type input "****"
click at [77, 227] on button "始業・終業時刻の入力へ" at bounding box center [423, 230] width 826 height 31
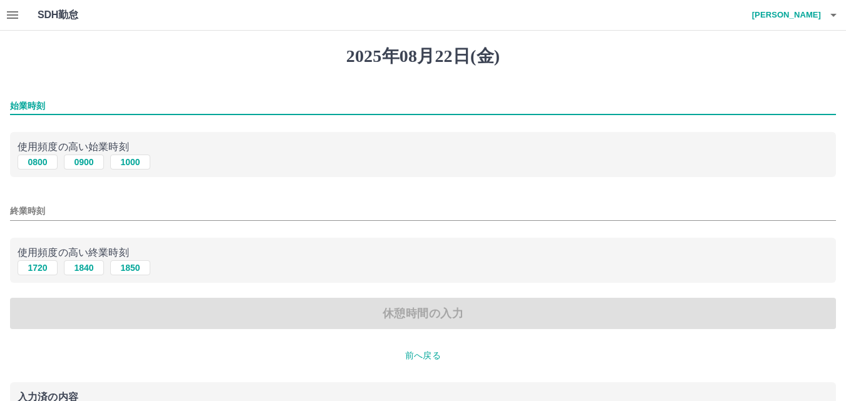
click at [38, 104] on input "始業時刻" at bounding box center [423, 106] width 826 height 18
type input "****"
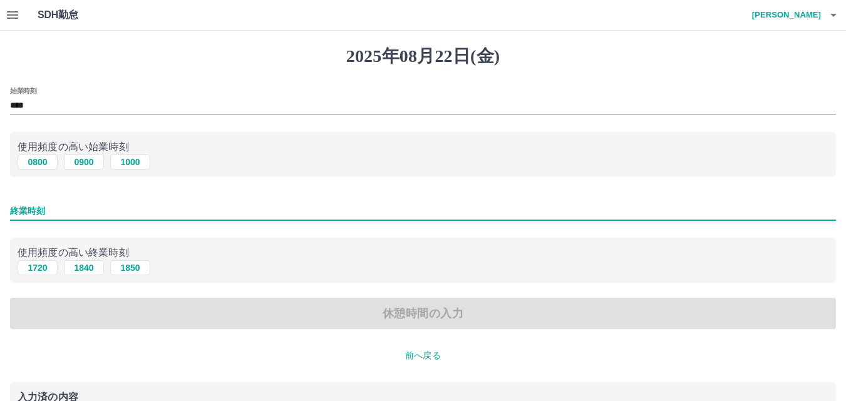
click at [21, 208] on input "終業時刻" at bounding box center [423, 211] width 826 height 18
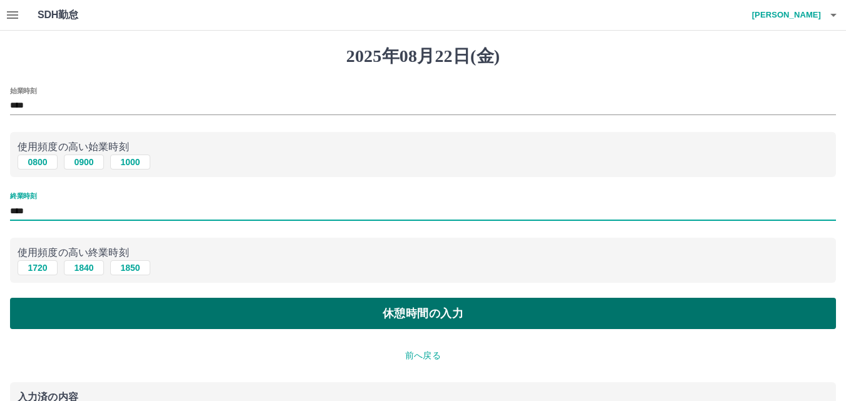
type input "****"
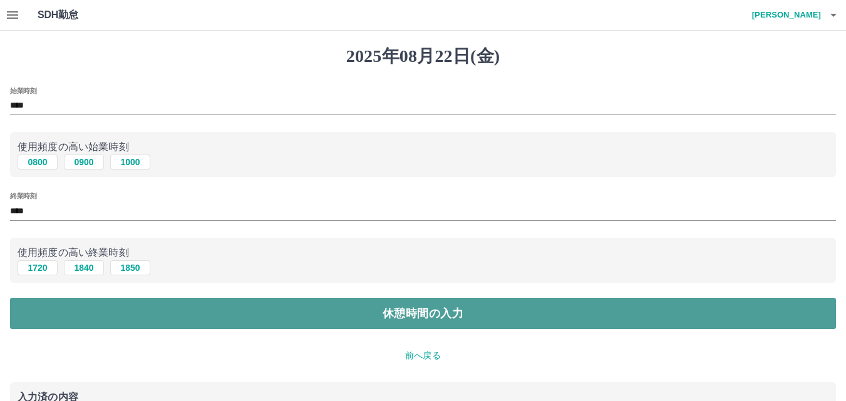
click at [22, 311] on button "休憩時間の入力" at bounding box center [423, 313] width 826 height 31
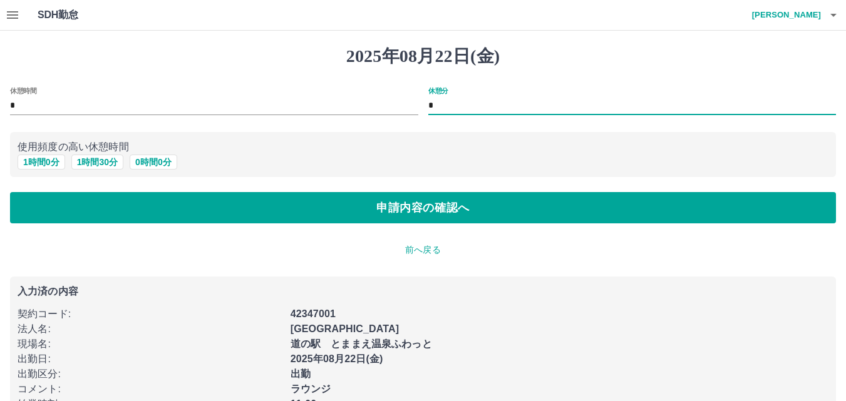
click at [430, 112] on input "*" at bounding box center [632, 106] width 408 height 18
click at [433, 108] on input "**" at bounding box center [632, 106] width 408 height 18
click at [430, 106] on input "*" at bounding box center [632, 106] width 408 height 18
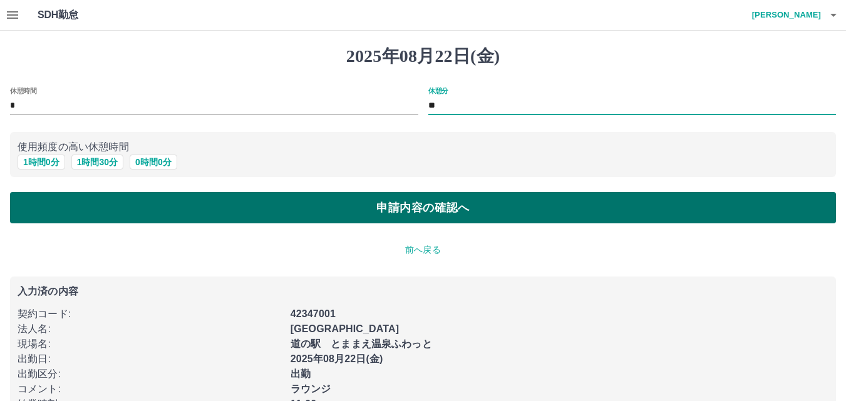
click at [465, 212] on button "申請内容の確認へ" at bounding box center [423, 207] width 826 height 31
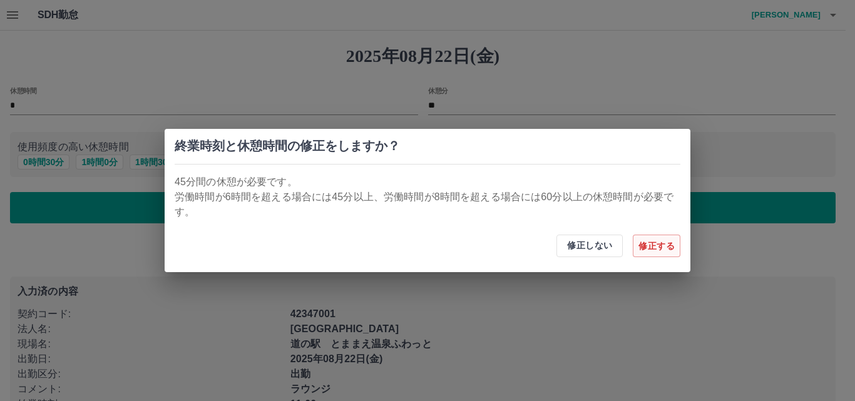
click at [656, 240] on button "修正する" at bounding box center [657, 246] width 48 height 23
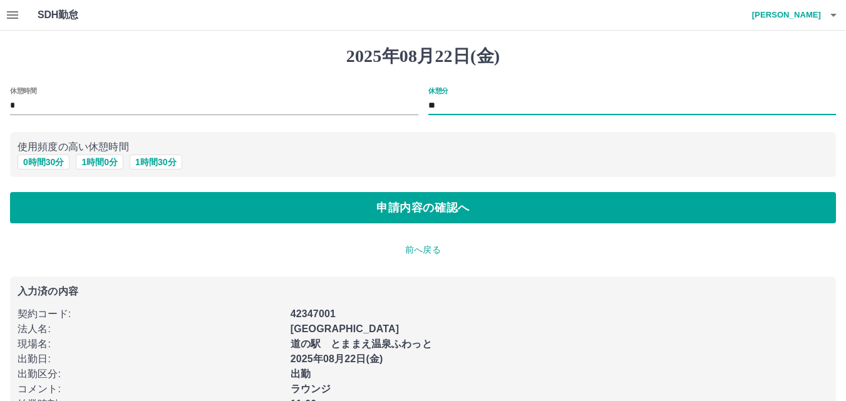
click at [431, 106] on input "**" at bounding box center [632, 106] width 408 height 18
click at [429, 110] on input "*" at bounding box center [632, 106] width 408 height 18
type input "*"
click at [427, 101] on div "休憩分 *" at bounding box center [627, 97] width 418 height 40
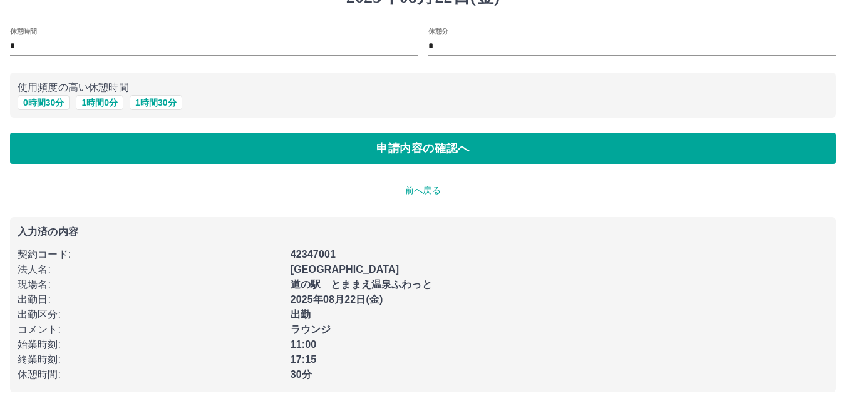
scroll to position [66, 0]
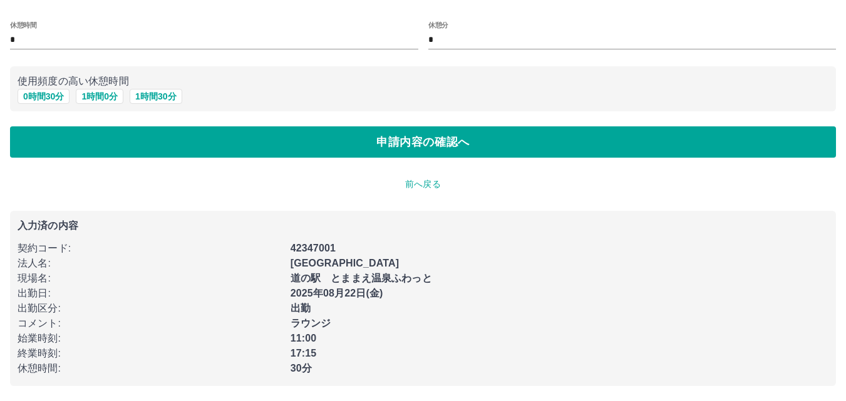
click at [427, 36] on div "休憩分 *" at bounding box center [627, 31] width 418 height 40
click at [99, 101] on button "1 時間 0 分" at bounding box center [100, 96] width 48 height 15
type input "*"
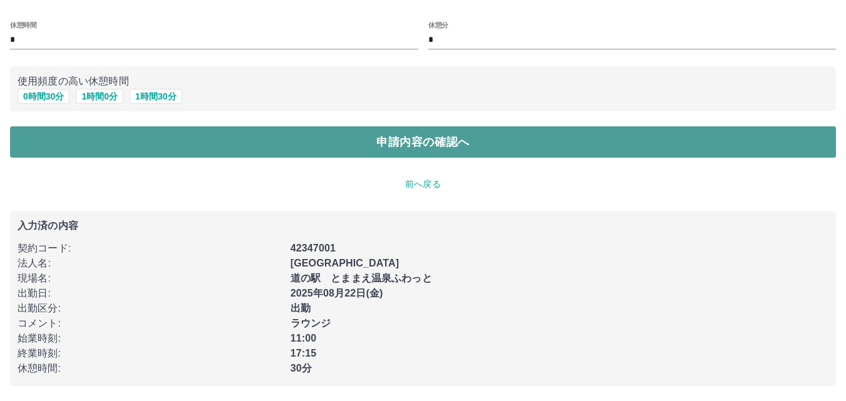
click at [136, 139] on button "申請内容の確認へ" at bounding box center [423, 141] width 826 height 31
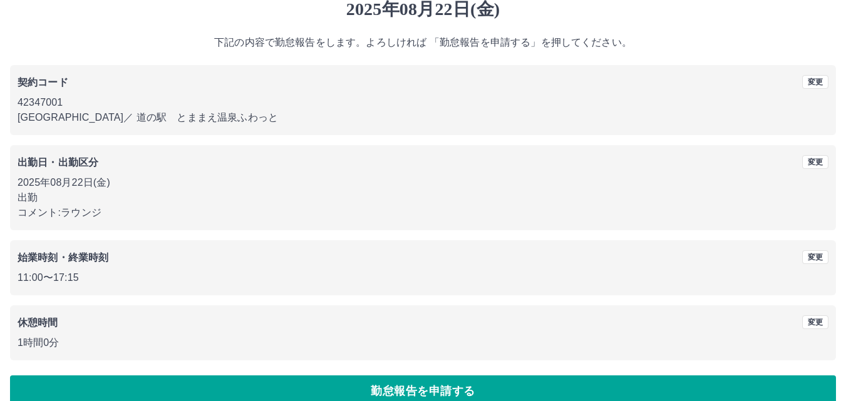
scroll to position [68, 0]
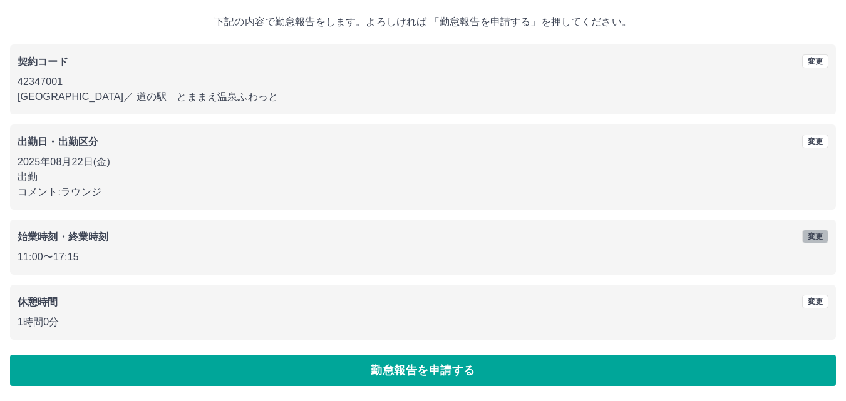
click at [813, 239] on button "変更" at bounding box center [815, 237] width 26 height 14
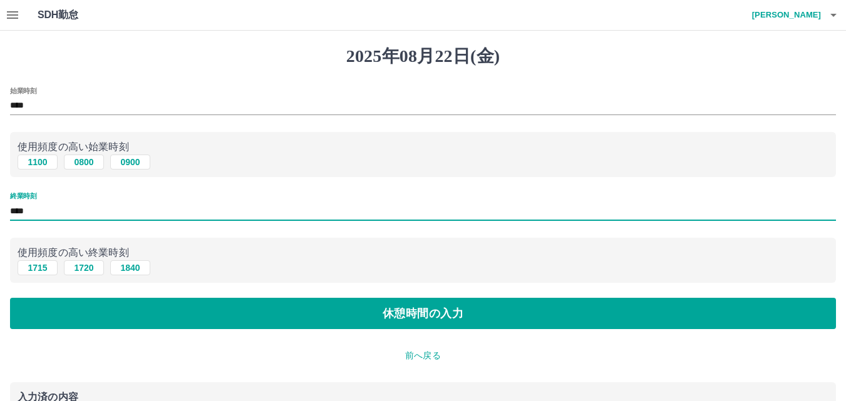
click at [28, 211] on input "****" at bounding box center [423, 211] width 826 height 18
click at [30, 211] on input "****" at bounding box center [423, 211] width 826 height 18
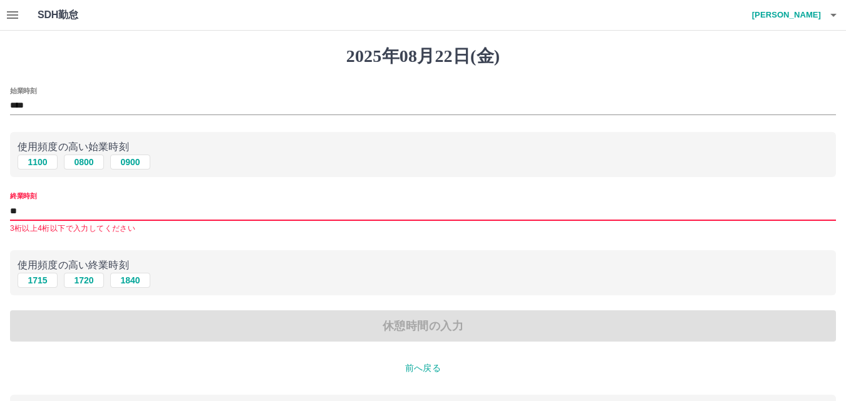
type input "****"
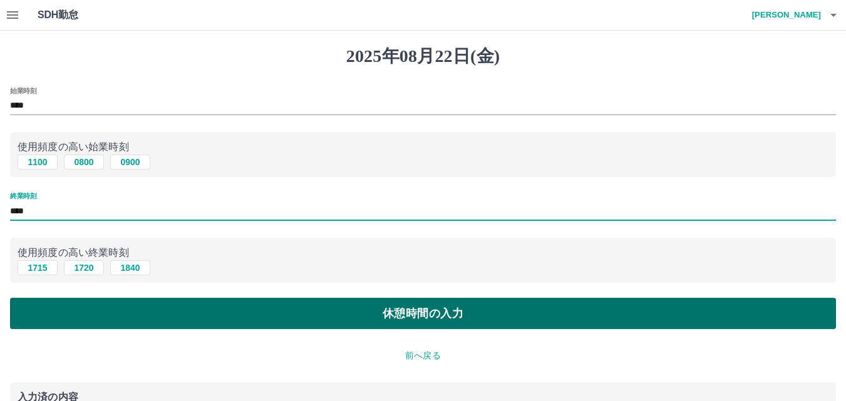
click at [110, 310] on button "休憩時間の入力" at bounding box center [423, 313] width 826 height 31
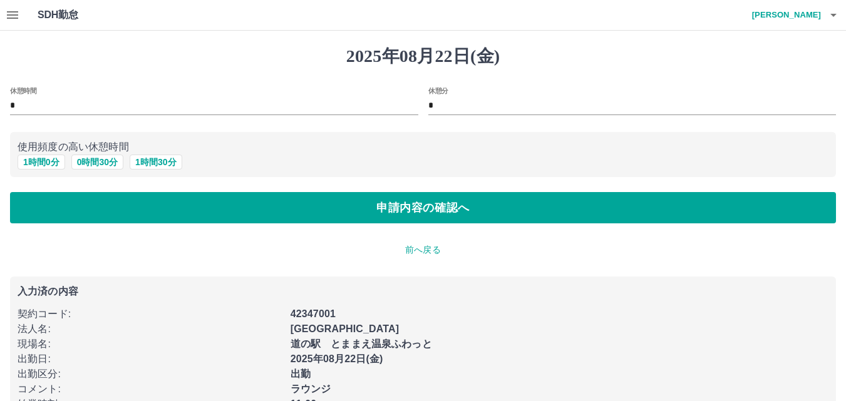
type input "*"
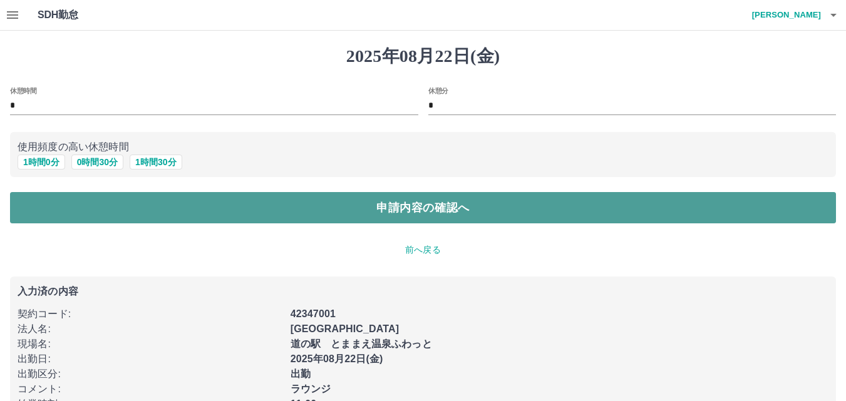
click at [116, 210] on button "申請内容の確認へ" at bounding box center [423, 207] width 826 height 31
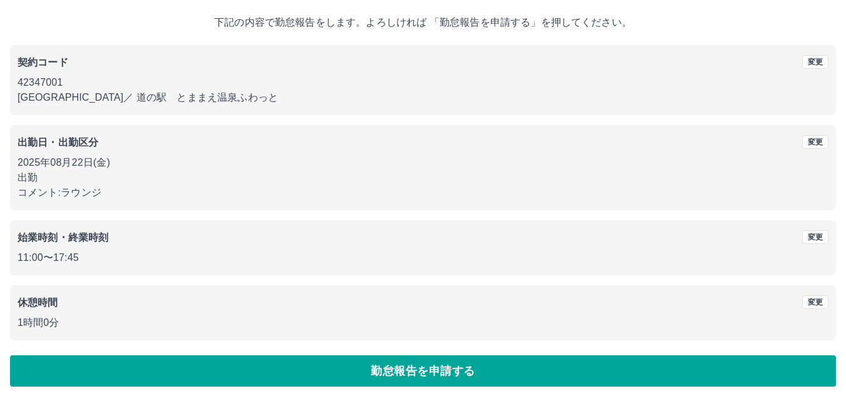
scroll to position [68, 0]
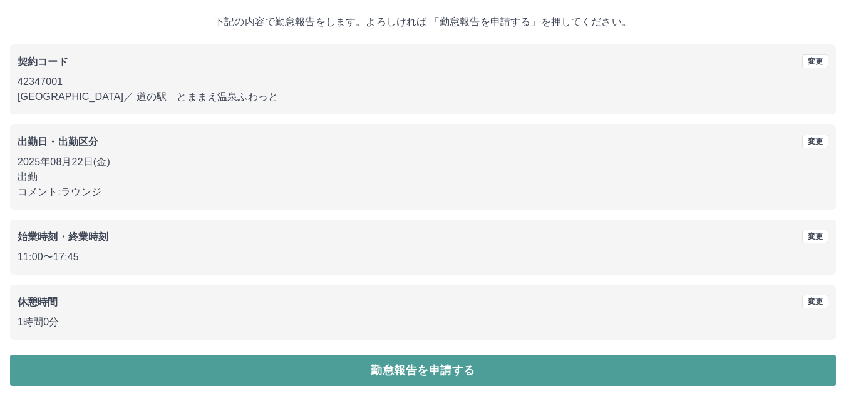
click at [227, 366] on button "勤怠報告を申請する" at bounding box center [423, 370] width 826 height 31
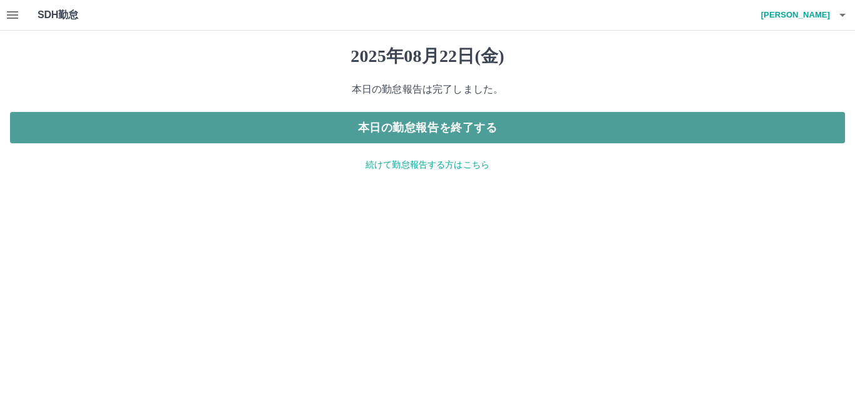
click at [361, 126] on button "本日の勤怠報告を終了する" at bounding box center [427, 127] width 835 height 31
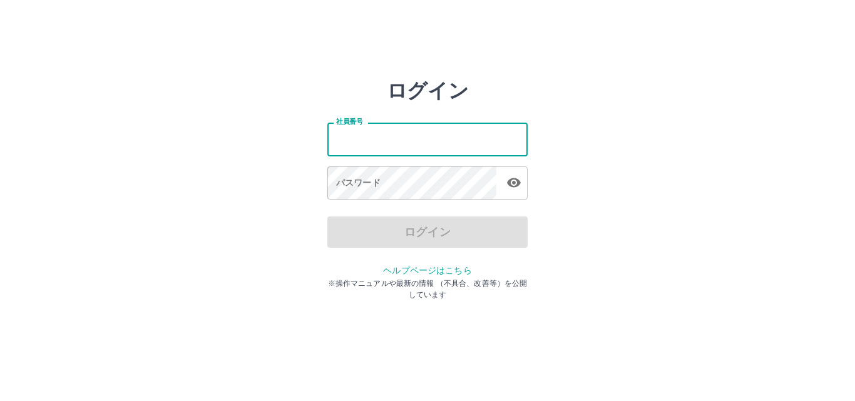
click at [366, 141] on input "社員番号" at bounding box center [427, 139] width 200 height 33
drag, startPoint x: 521, startPoint y: 147, endPoint x: 465, endPoint y: 147, distance: 56.3
click at [521, 147] on input "社員番号" at bounding box center [427, 139] width 200 height 33
click at [342, 147] on input "社員番号" at bounding box center [427, 139] width 200 height 33
click at [381, 144] on input "社員番号" at bounding box center [427, 139] width 200 height 33
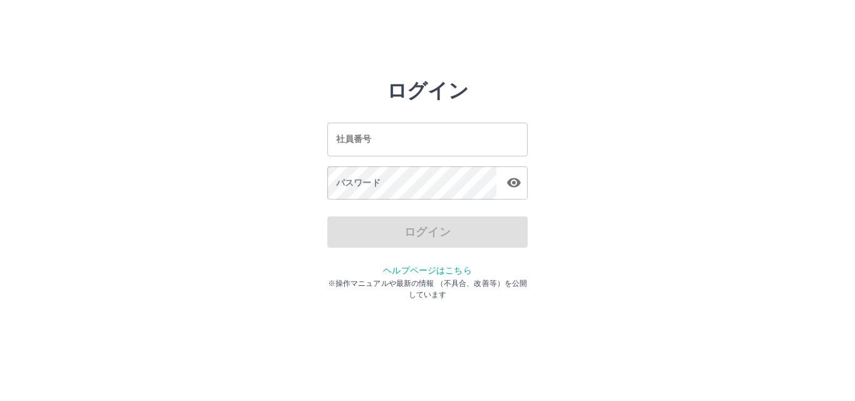
click at [449, 279] on html "ログイン 社員番号 社員番号 パスワード パスワード ログイン ヘルプページはこちら ※操作マニュアルや最新の情報 （不具合、改善等）を公開しています" at bounding box center [427, 139] width 855 height 279
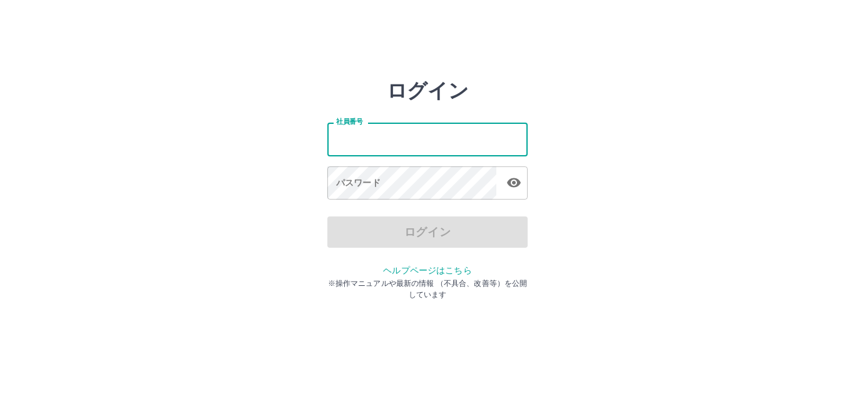
drag, startPoint x: 364, startPoint y: 145, endPoint x: 378, endPoint y: 144, distance: 13.8
click at [364, 145] on input "社員番号" at bounding box center [427, 139] width 200 height 33
type input "*******"
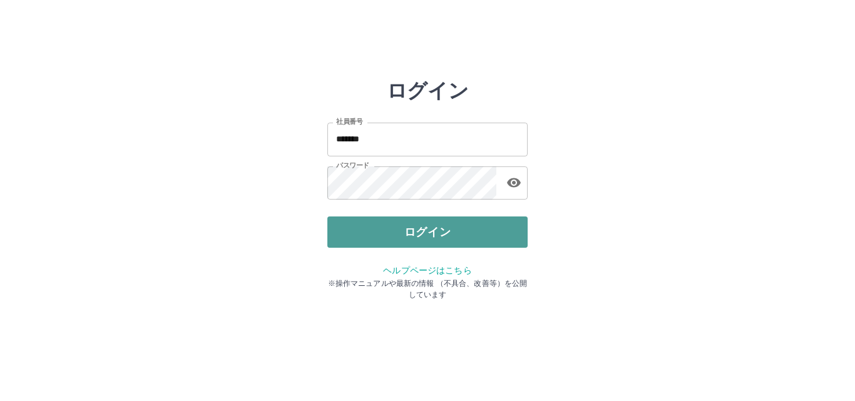
click at [383, 219] on button "ログイン" at bounding box center [427, 232] width 200 height 31
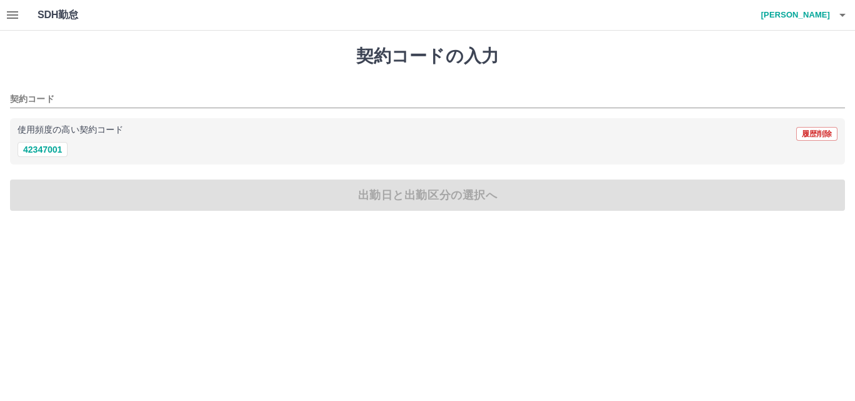
click at [17, 14] on icon "button" at bounding box center [12, 15] width 11 height 8
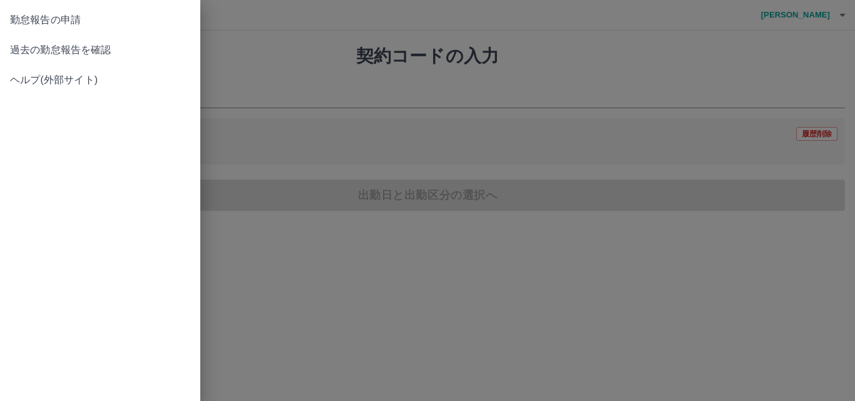
click at [44, 48] on span "過去の勤怠報告を確認" at bounding box center [100, 50] width 180 height 15
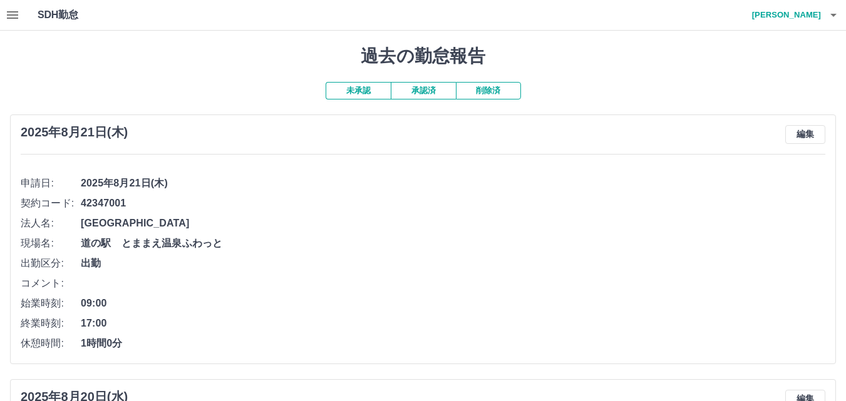
click at [421, 94] on button "承認済" at bounding box center [423, 91] width 65 height 18
click at [473, 90] on button "削除済" at bounding box center [488, 91] width 65 height 18
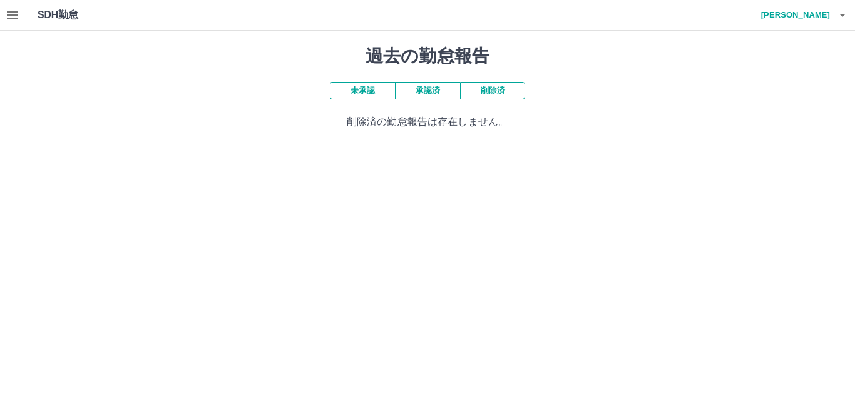
click at [351, 91] on button "未承認" at bounding box center [362, 91] width 65 height 18
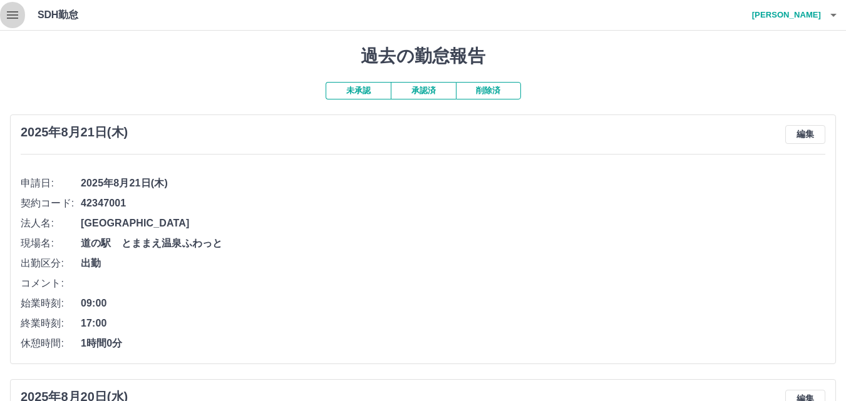
click at [11, 16] on icon "button" at bounding box center [12, 15] width 11 height 8
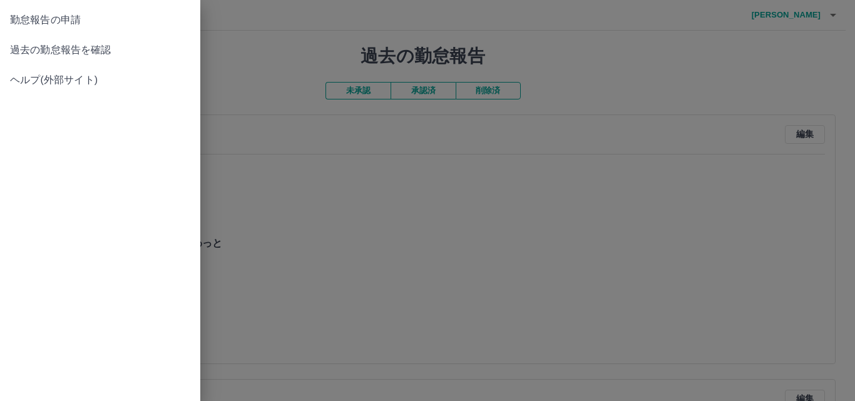
click at [53, 16] on span "勤怠報告の申請" at bounding box center [100, 20] width 180 height 15
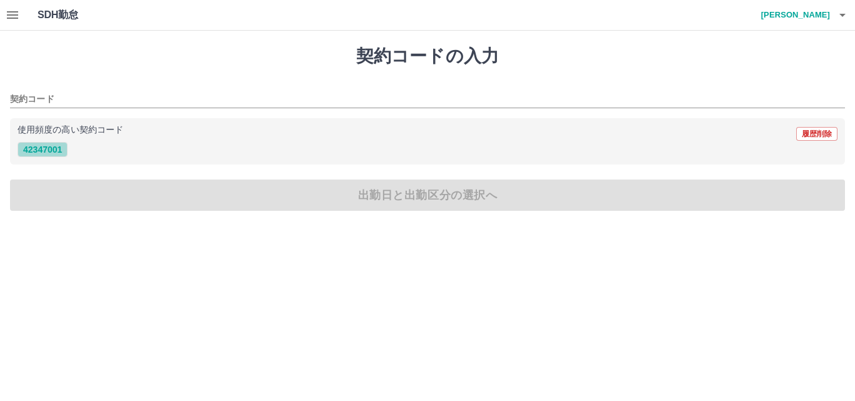
click at [57, 148] on button "42347001" at bounding box center [43, 149] width 50 height 15
type input "********"
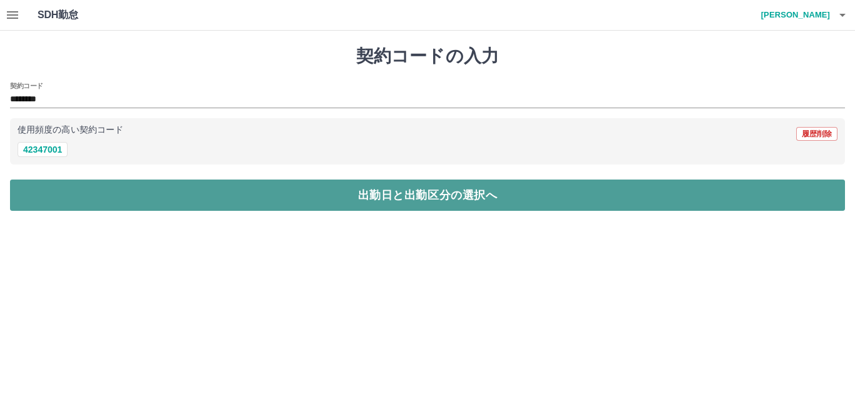
click at [130, 200] on button "出勤日と出勤区分の選択へ" at bounding box center [427, 195] width 835 height 31
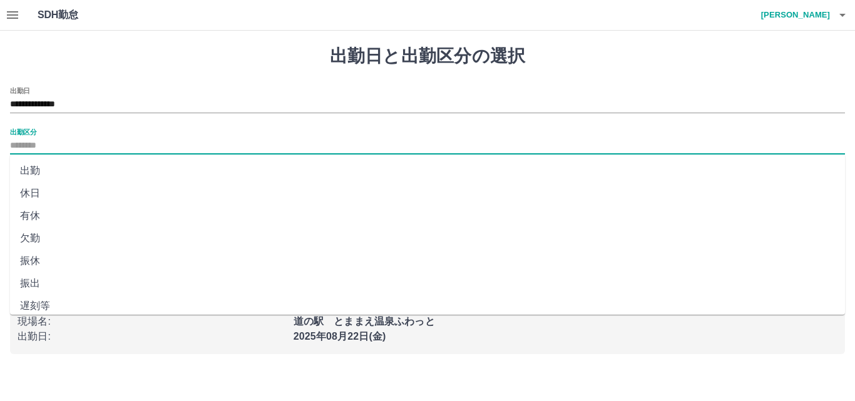
click at [65, 147] on input "出勤区分" at bounding box center [427, 146] width 835 height 16
click at [57, 173] on li "出勤" at bounding box center [427, 171] width 835 height 23
type input "**"
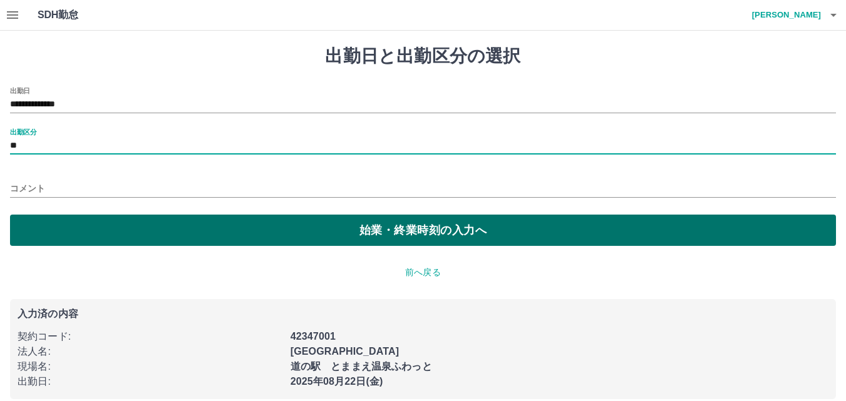
click at [98, 241] on button "始業・終業時刻の入力へ" at bounding box center [423, 230] width 826 height 31
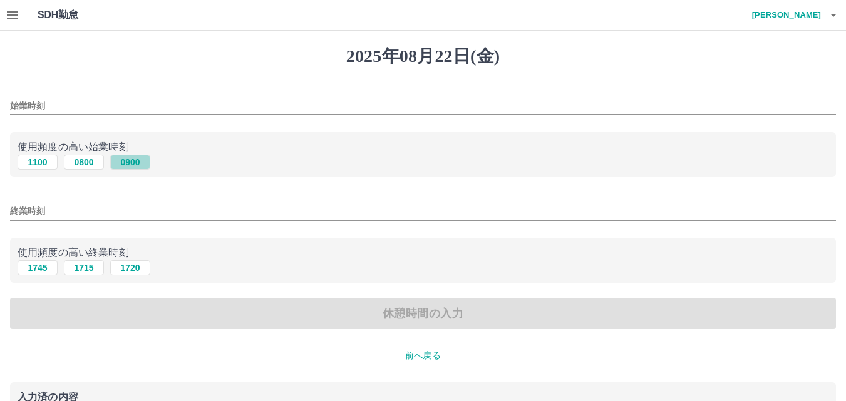
click at [120, 160] on button "0900" at bounding box center [130, 162] width 40 height 15
type input "****"
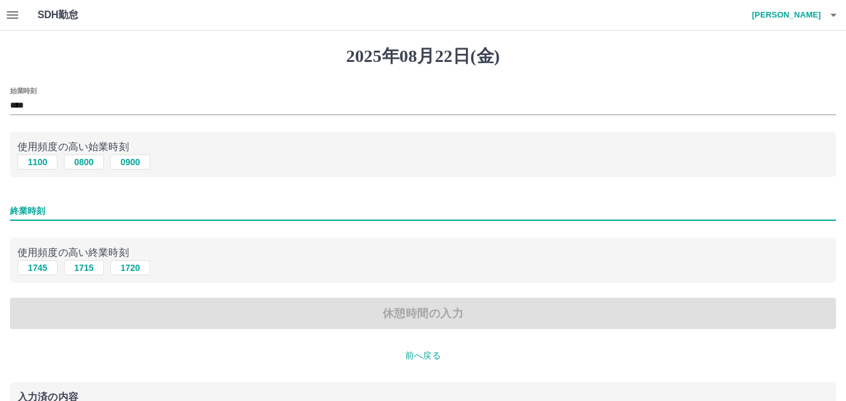
click at [76, 214] on input "終業時刻" at bounding box center [423, 211] width 826 height 18
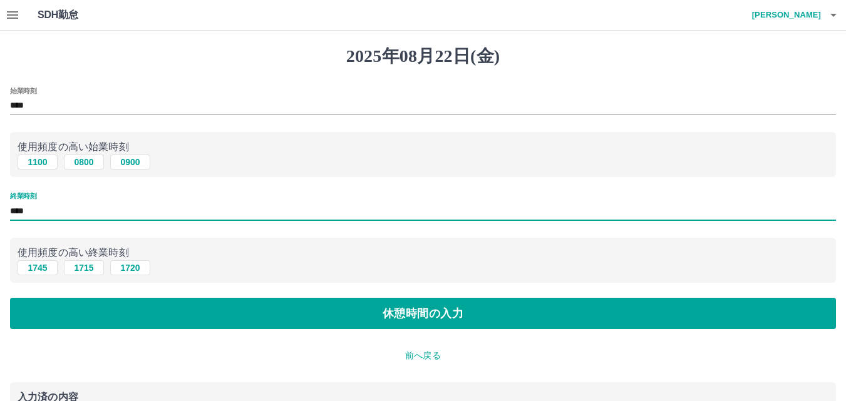
type input "****"
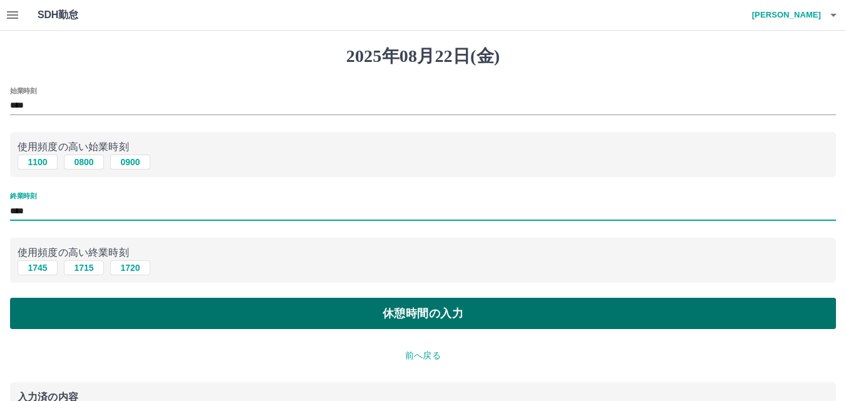
click at [281, 318] on button "休憩時間の入力" at bounding box center [423, 313] width 826 height 31
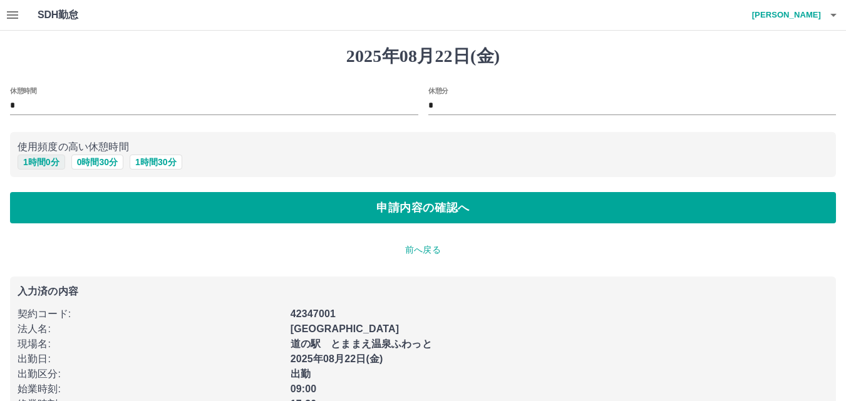
click at [45, 163] on button "1 時間 0 分" at bounding box center [42, 162] width 48 height 15
type input "*"
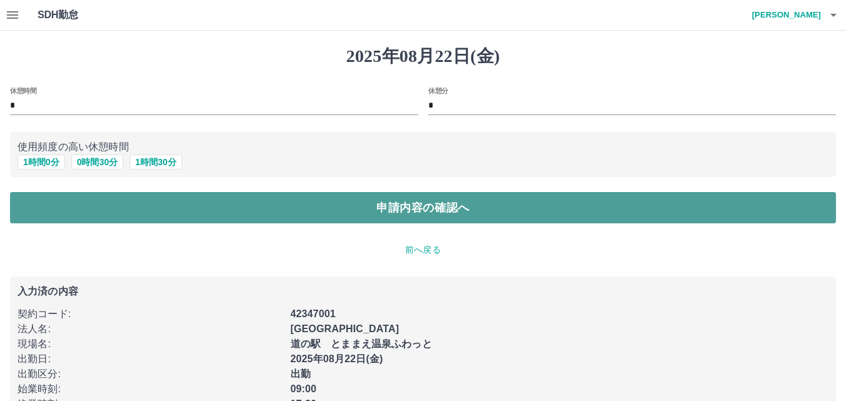
click at [324, 213] on button "申請内容の確認へ" at bounding box center [423, 207] width 826 height 31
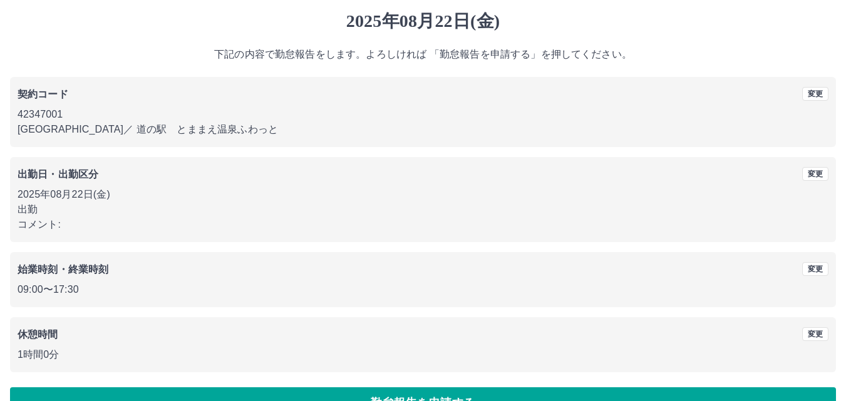
scroll to position [68, 0]
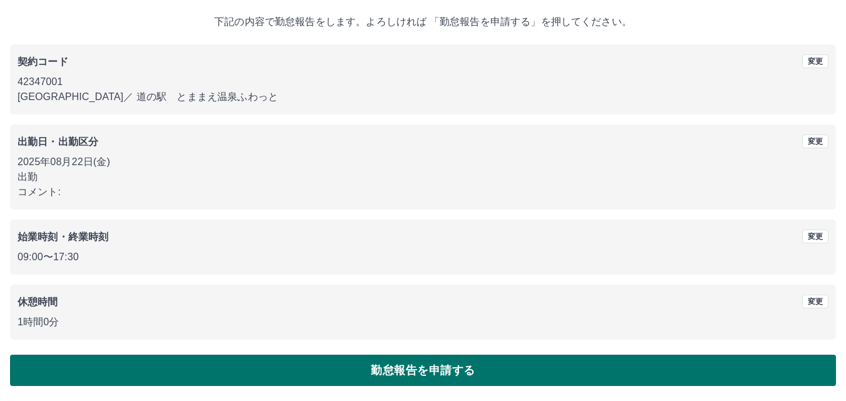
click at [381, 371] on button "勤怠報告を申請する" at bounding box center [423, 370] width 826 height 31
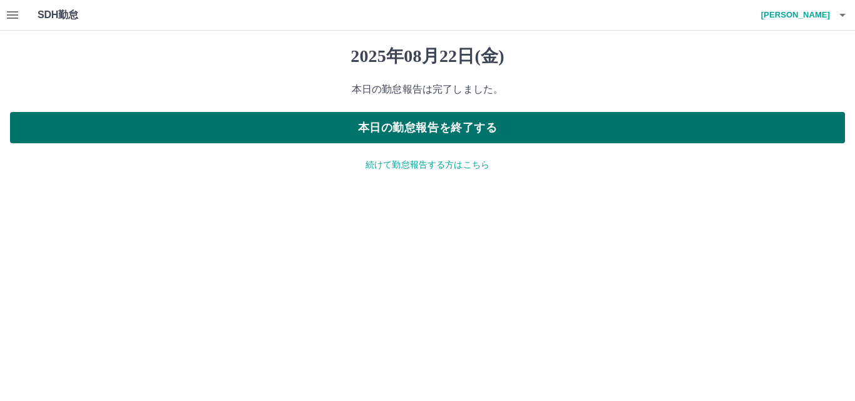
click at [460, 115] on button "本日の勤怠報告を終了する" at bounding box center [427, 127] width 835 height 31
